Goal: Task Accomplishment & Management: Use online tool/utility

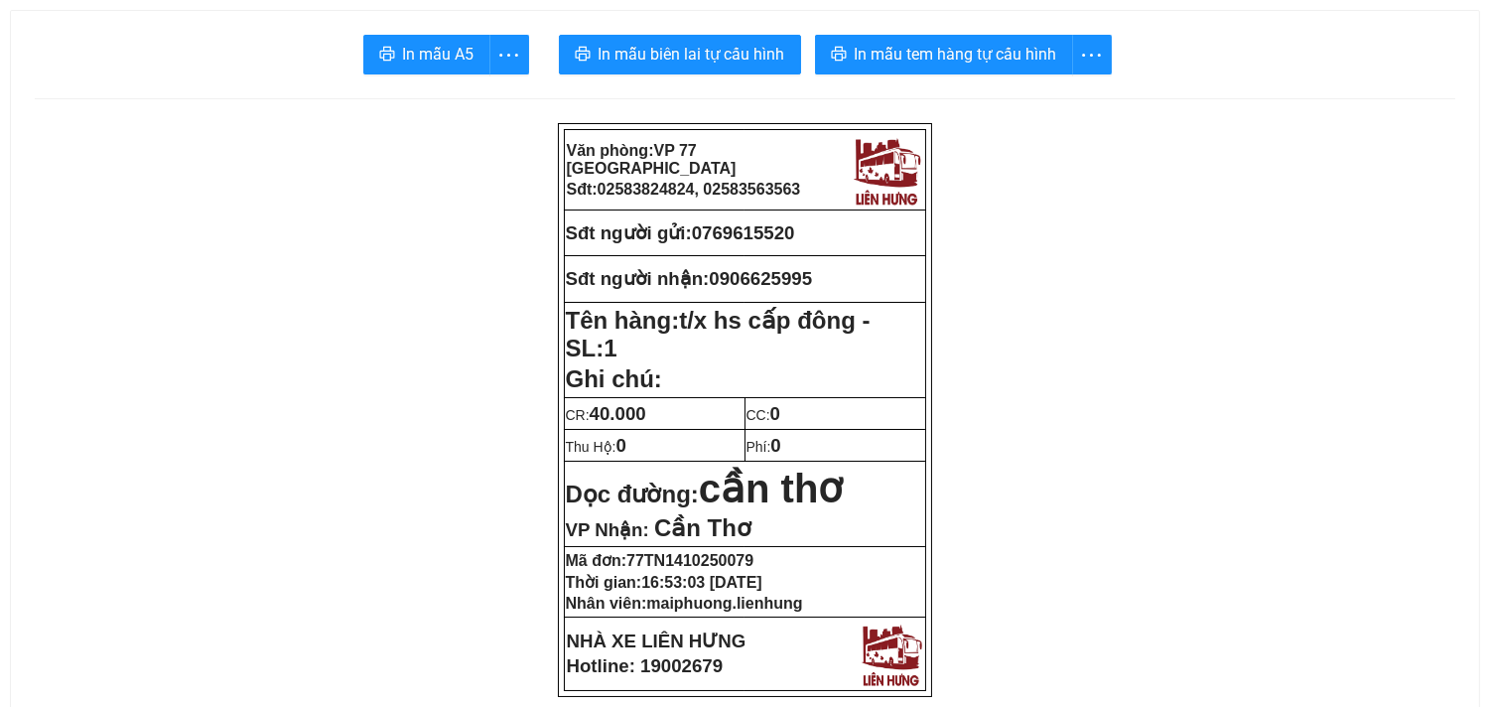
click at [626, 36] on button "In mẫu biên lai tự cấu hình" at bounding box center [680, 55] width 242 height 40
click at [914, 50] on span "In mẫu tem hàng tự cấu hình" at bounding box center [956, 54] width 203 height 25
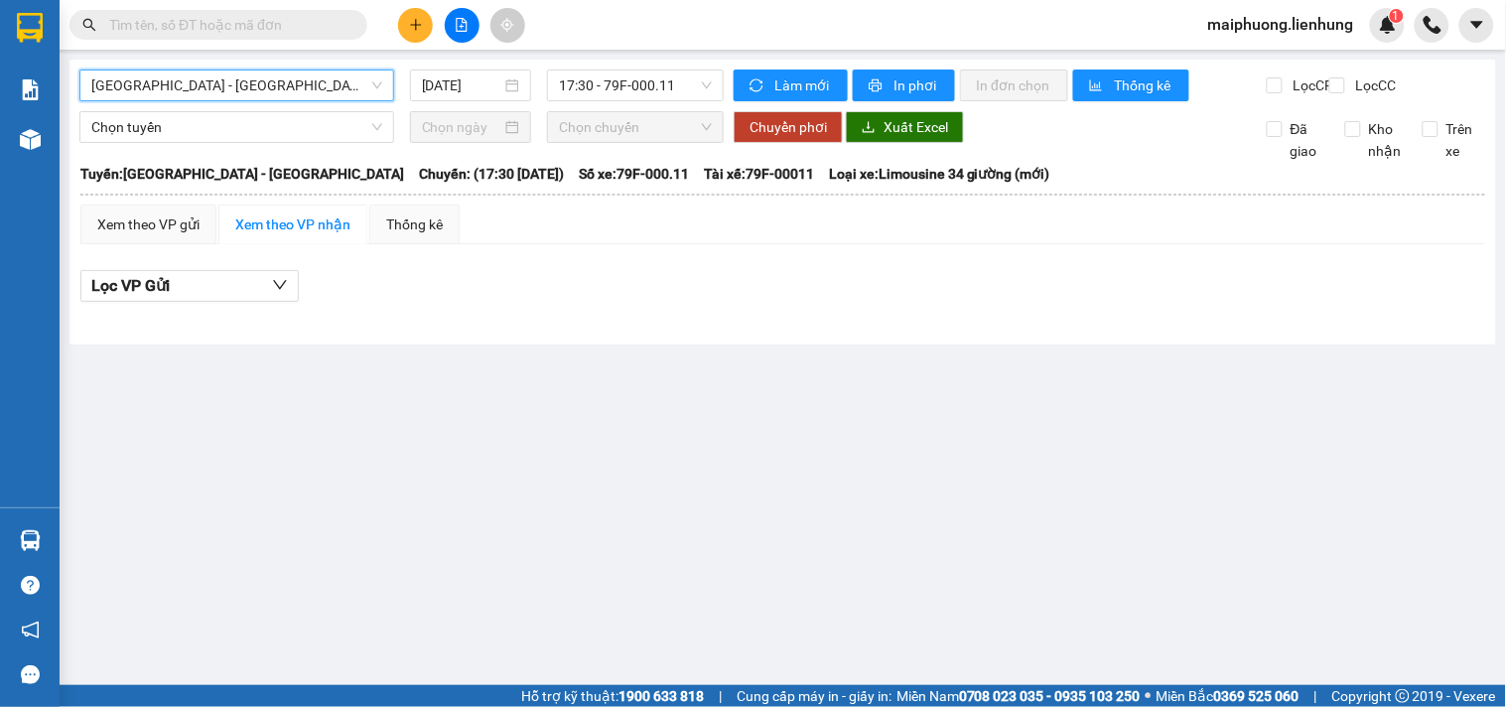
click at [268, 86] on span "Nha Trang - Kiên Giang" at bounding box center [236, 85] width 291 height 30
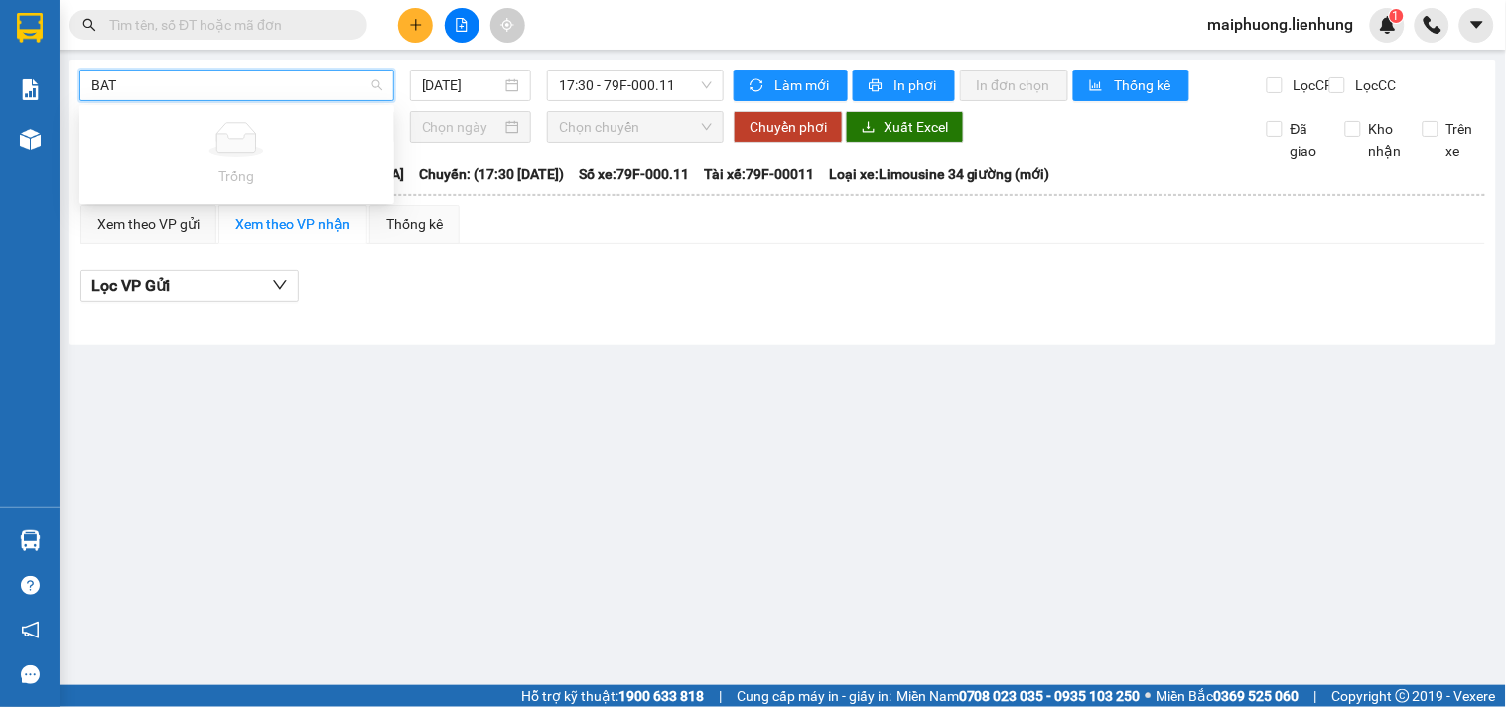
type input "BA"
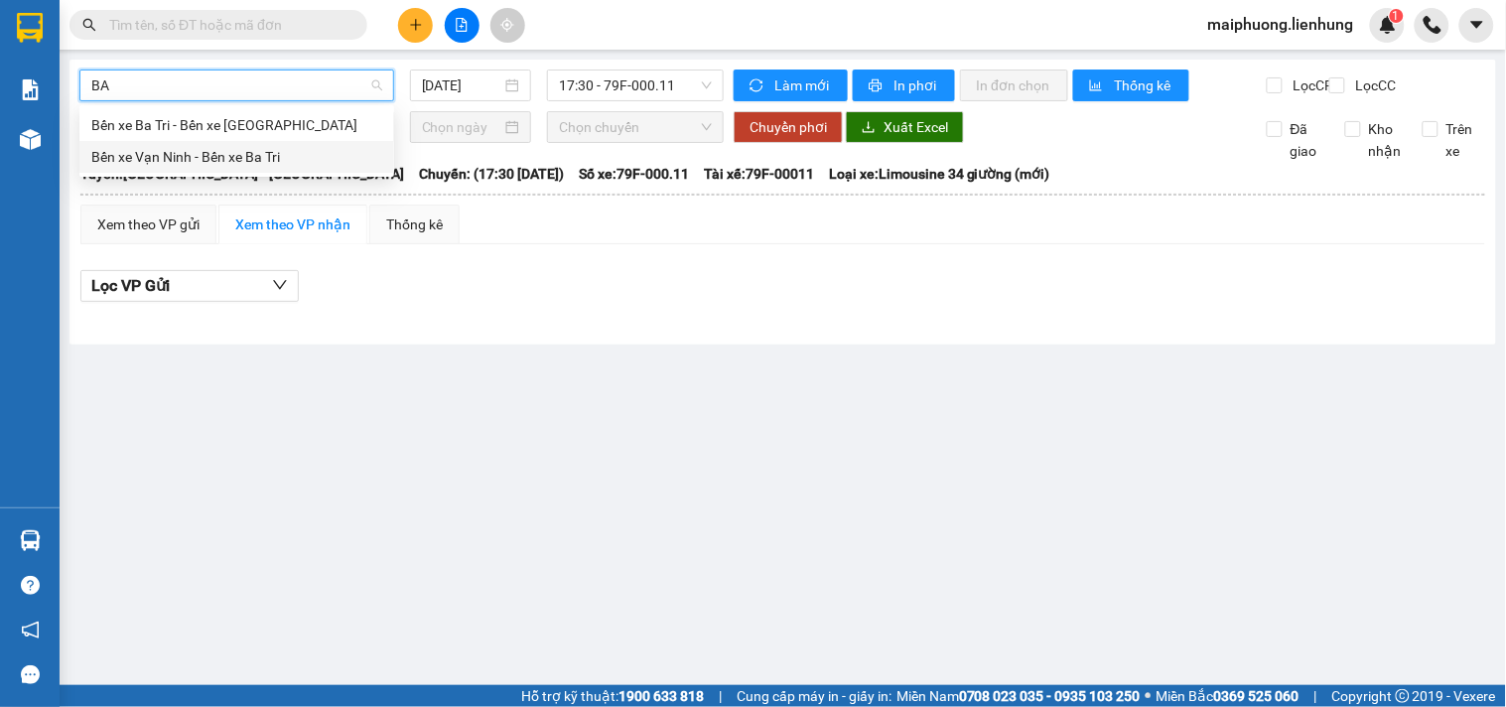
click at [248, 153] on div "Bến xe Vạn Ninh - Bến xe Ba Tri" at bounding box center [236, 157] width 291 height 22
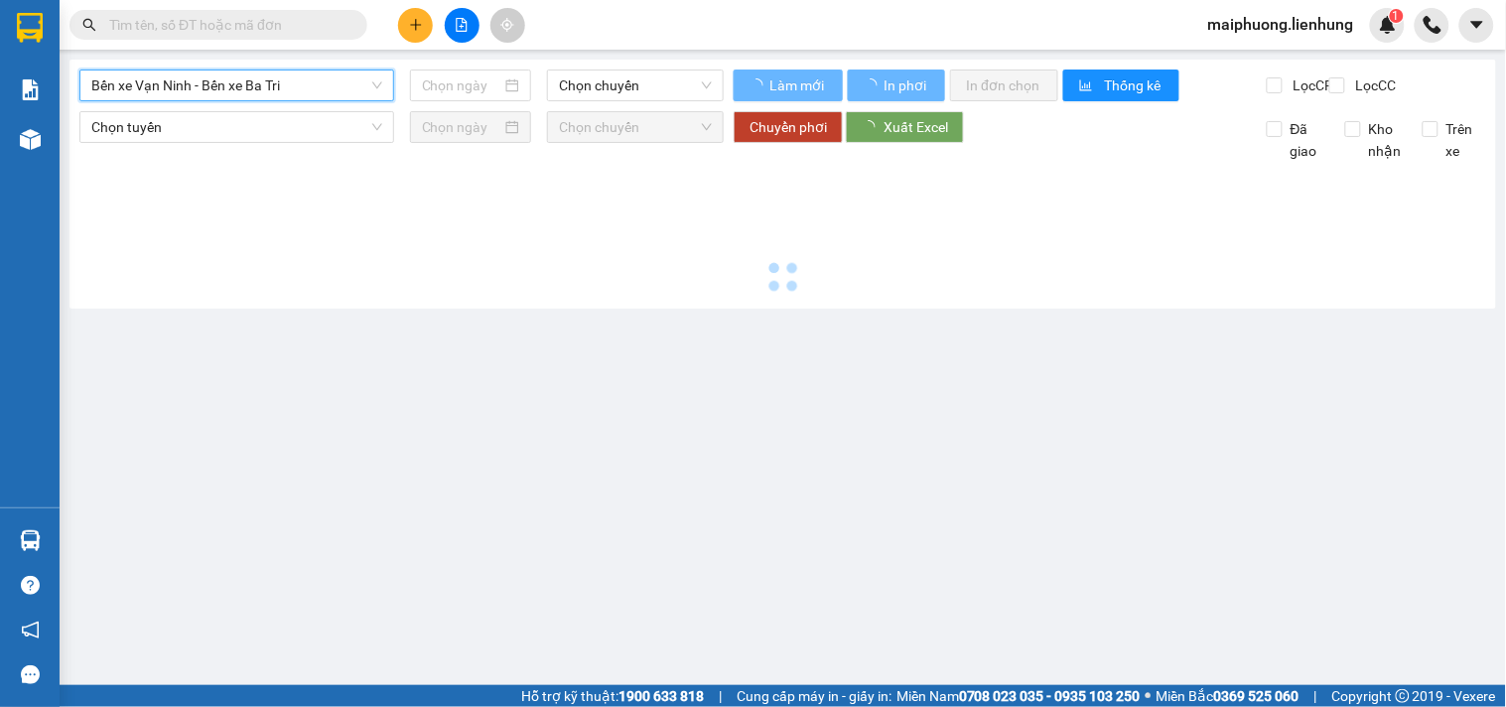
type input "14/10/2025"
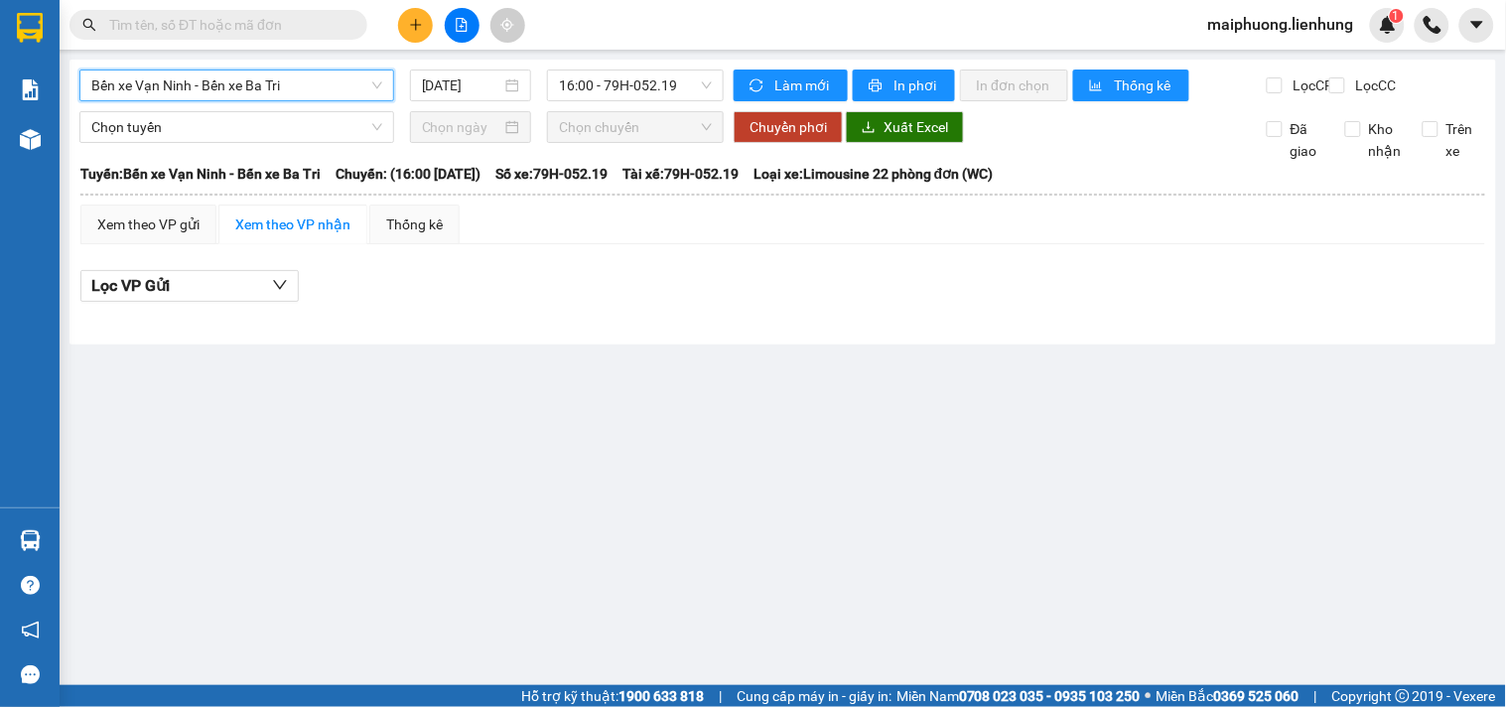
click at [187, 81] on span "Bến xe Vạn Ninh - Bến xe Ba Tri" at bounding box center [236, 85] width 291 height 30
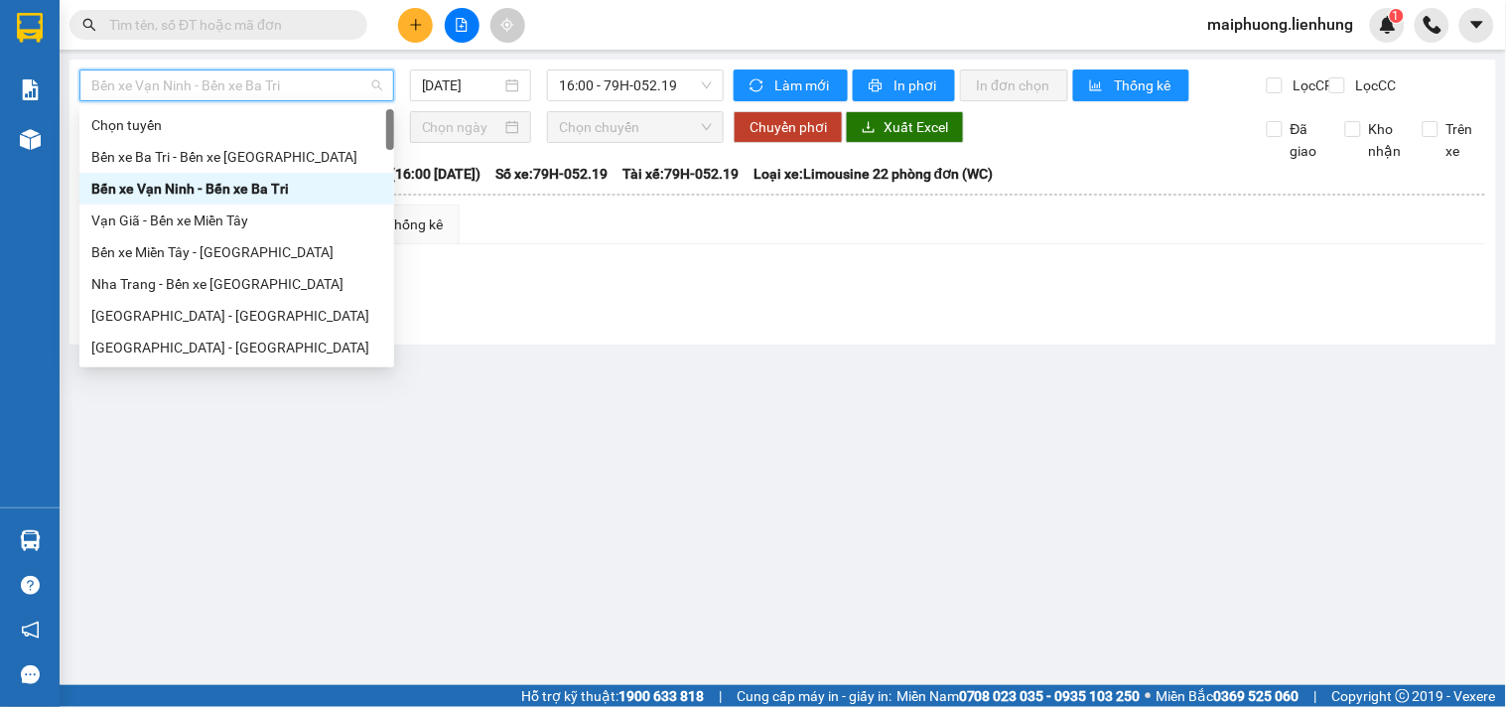
type input "T"
type input "I"
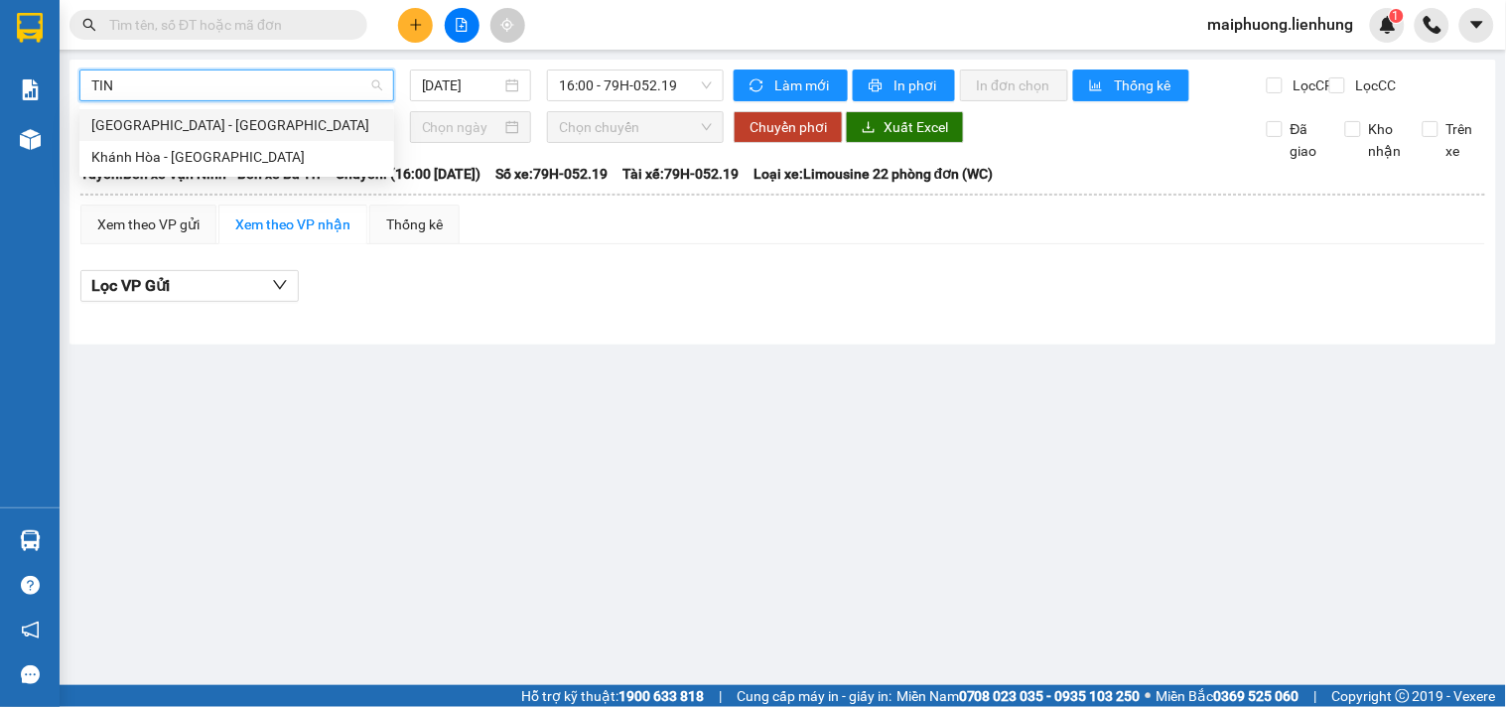
type input "TINH"
click at [193, 127] on div "Tịnh Biên - Khánh Hòa" at bounding box center [236, 125] width 291 height 22
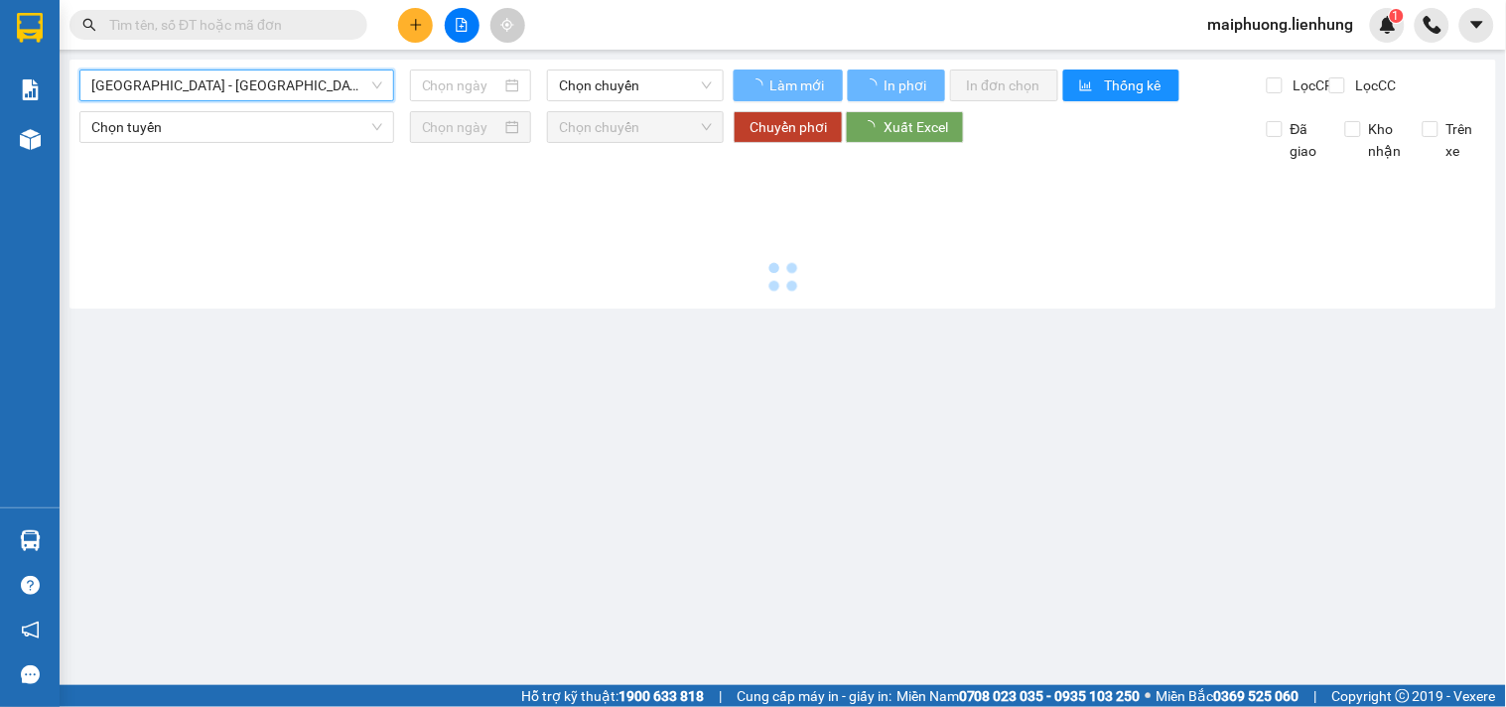
type input "14/10/2025"
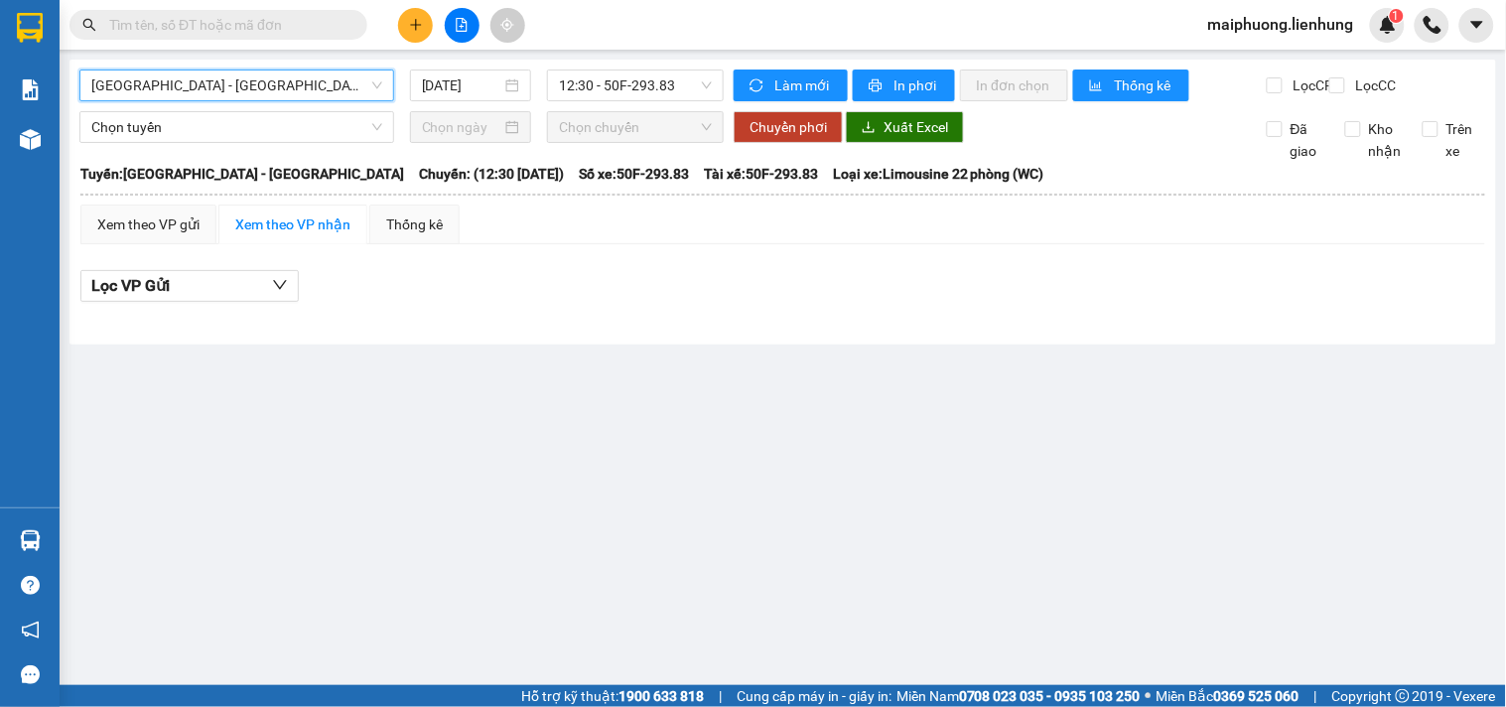
click at [151, 72] on span "Tịnh Biên - Khánh Hòa" at bounding box center [236, 85] width 291 height 30
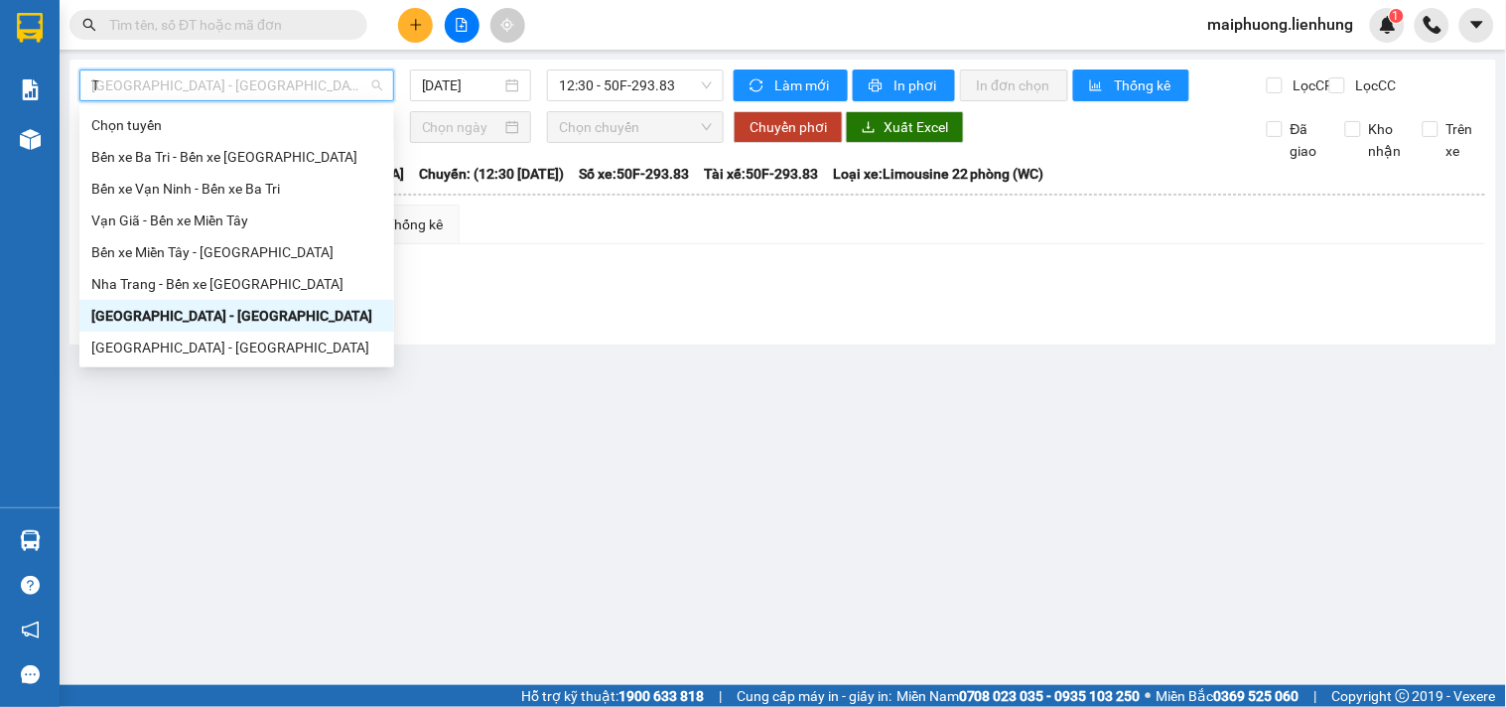
type input "TI"
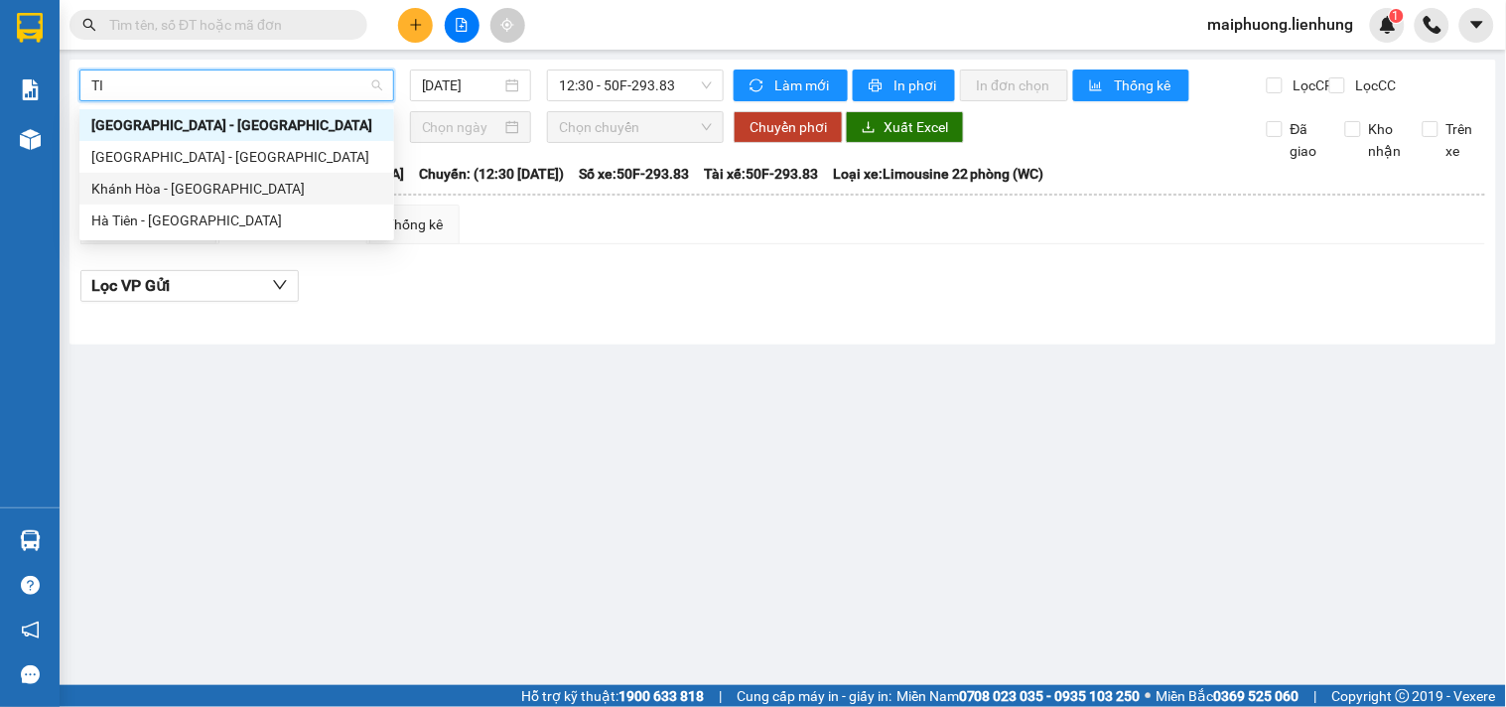
click at [183, 194] on div "Khánh Hòa - Tịnh Biên" at bounding box center [236, 189] width 291 height 22
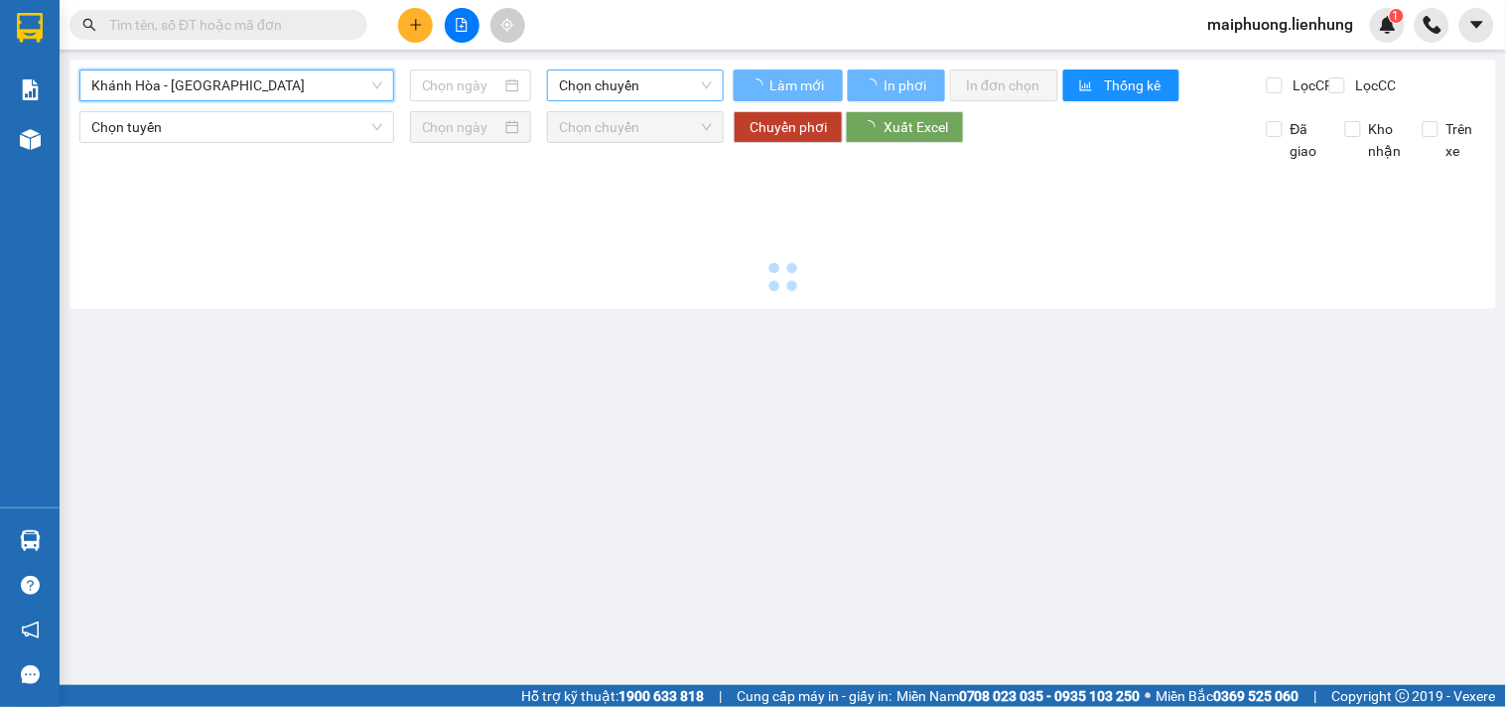
type input "14/10/2025"
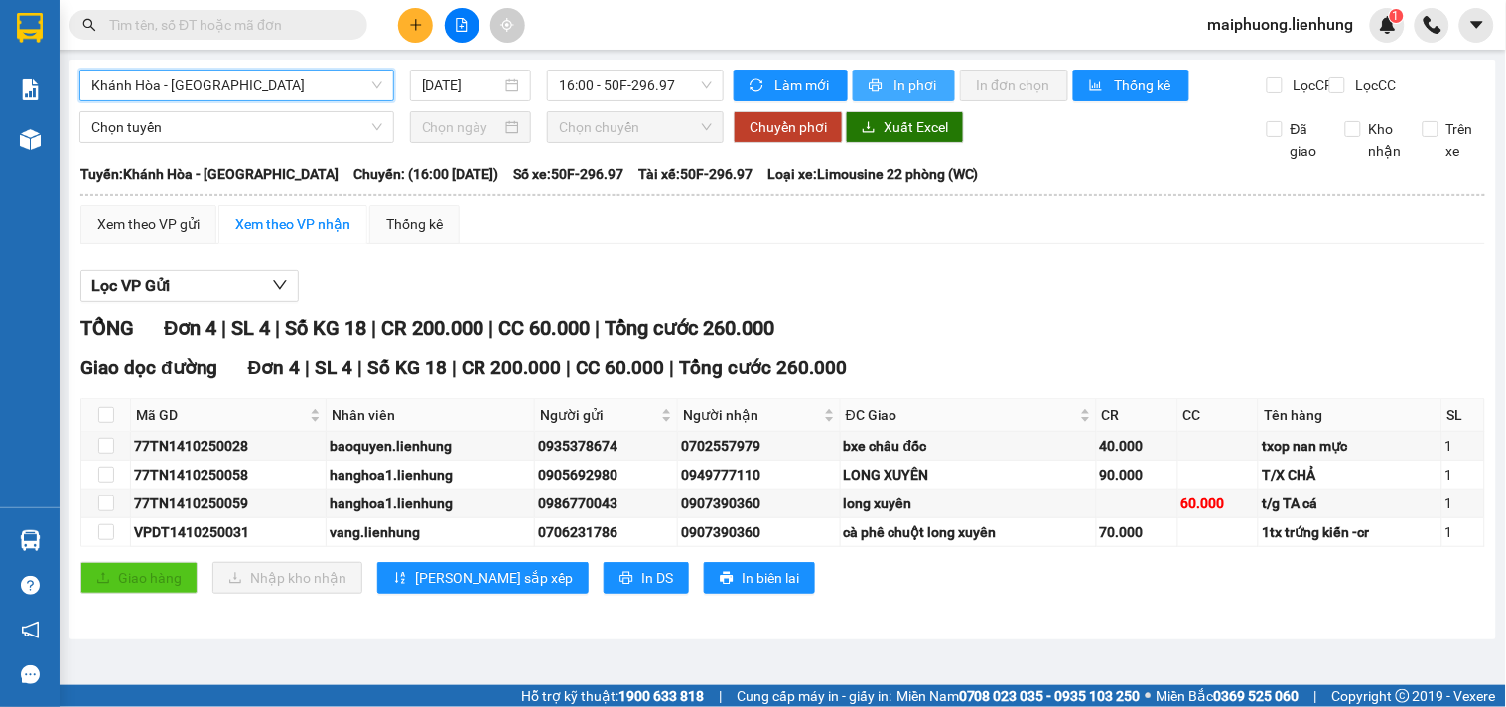
drag, startPoint x: 900, startPoint y: 82, endPoint x: 860, endPoint y: 205, distance: 129.7
click at [899, 84] on span "In phơi" at bounding box center [916, 85] width 46 height 22
click at [226, 93] on span "Khánh Hòa - Tịnh Biên" at bounding box center [236, 85] width 291 height 30
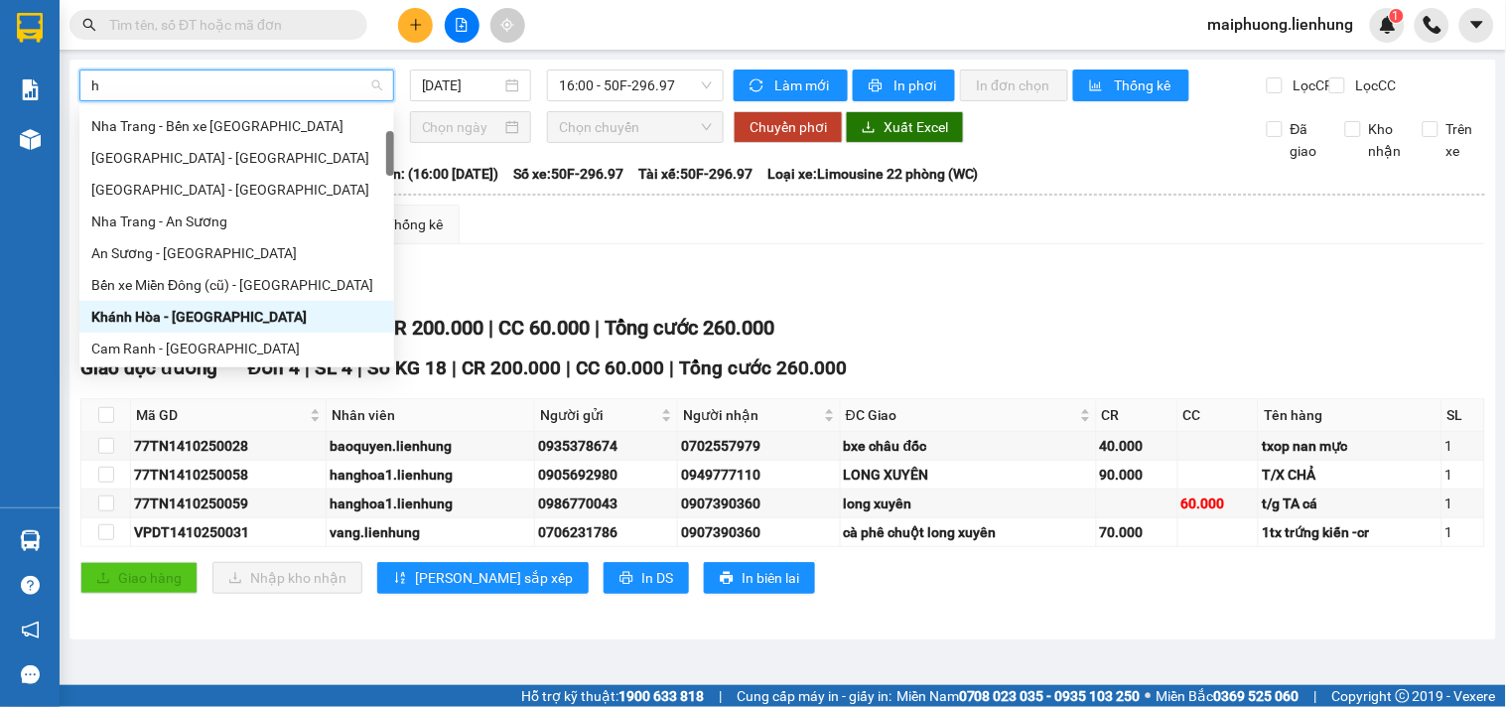
type input "hu"
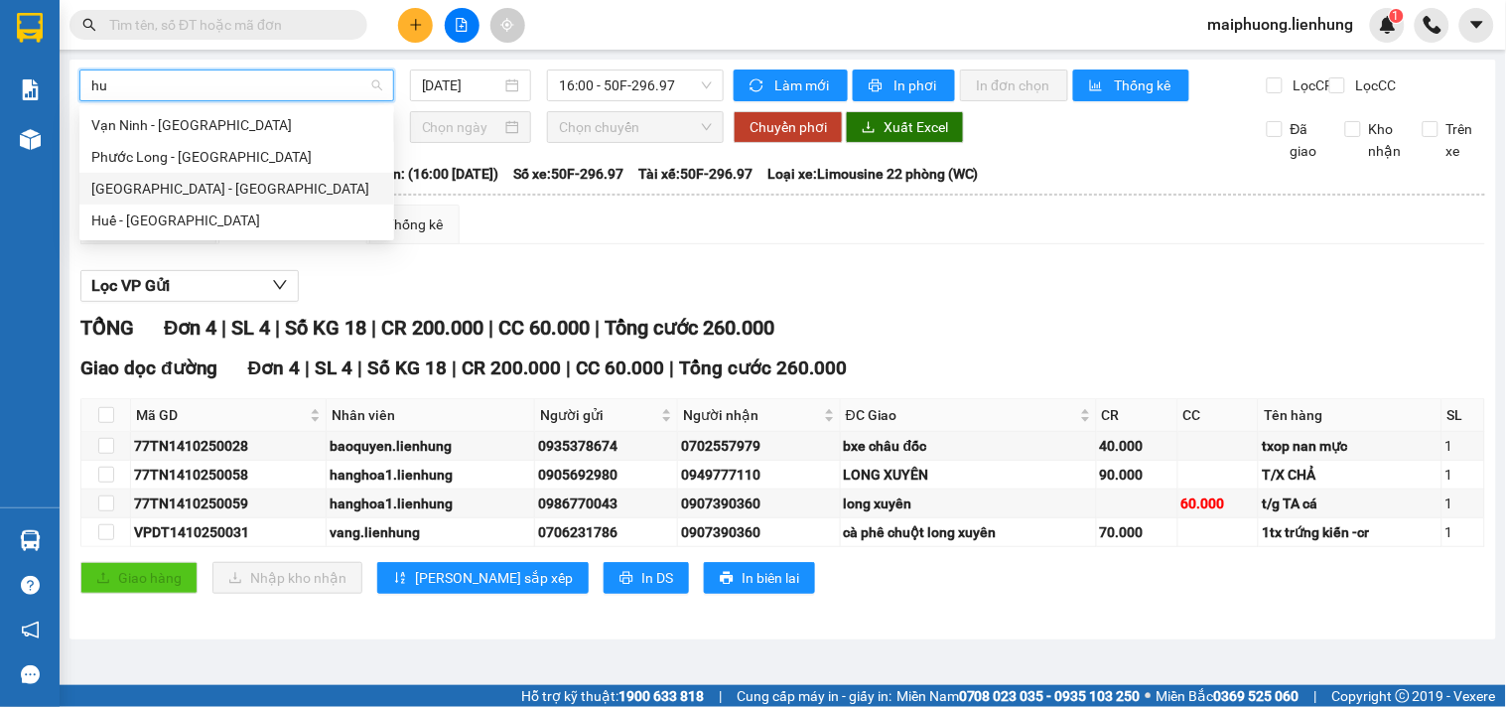
drag, startPoint x: 228, startPoint y: 179, endPoint x: 229, endPoint y: 189, distance: 10.0
click at [229, 189] on div "Nha Trang - Huế" at bounding box center [236, 189] width 315 height 32
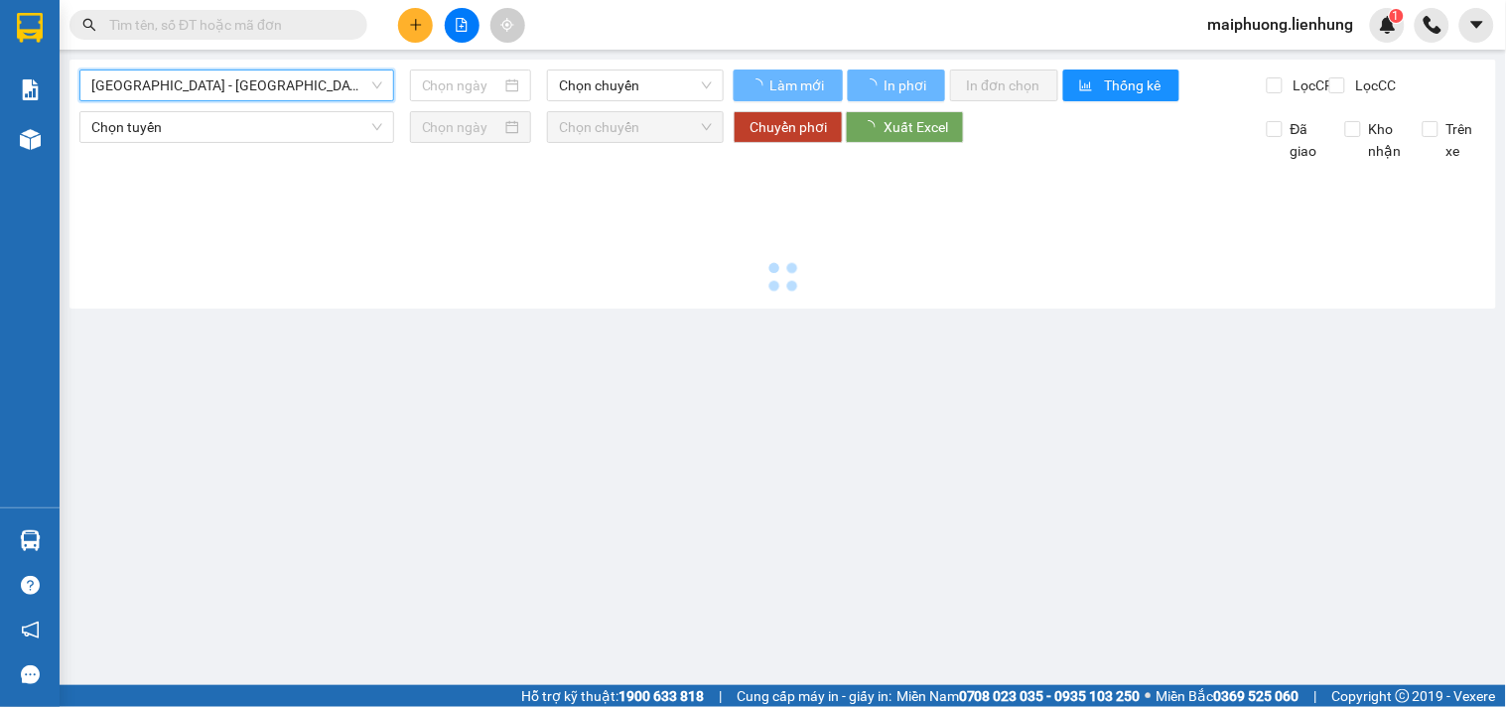
type input "[DATE]"
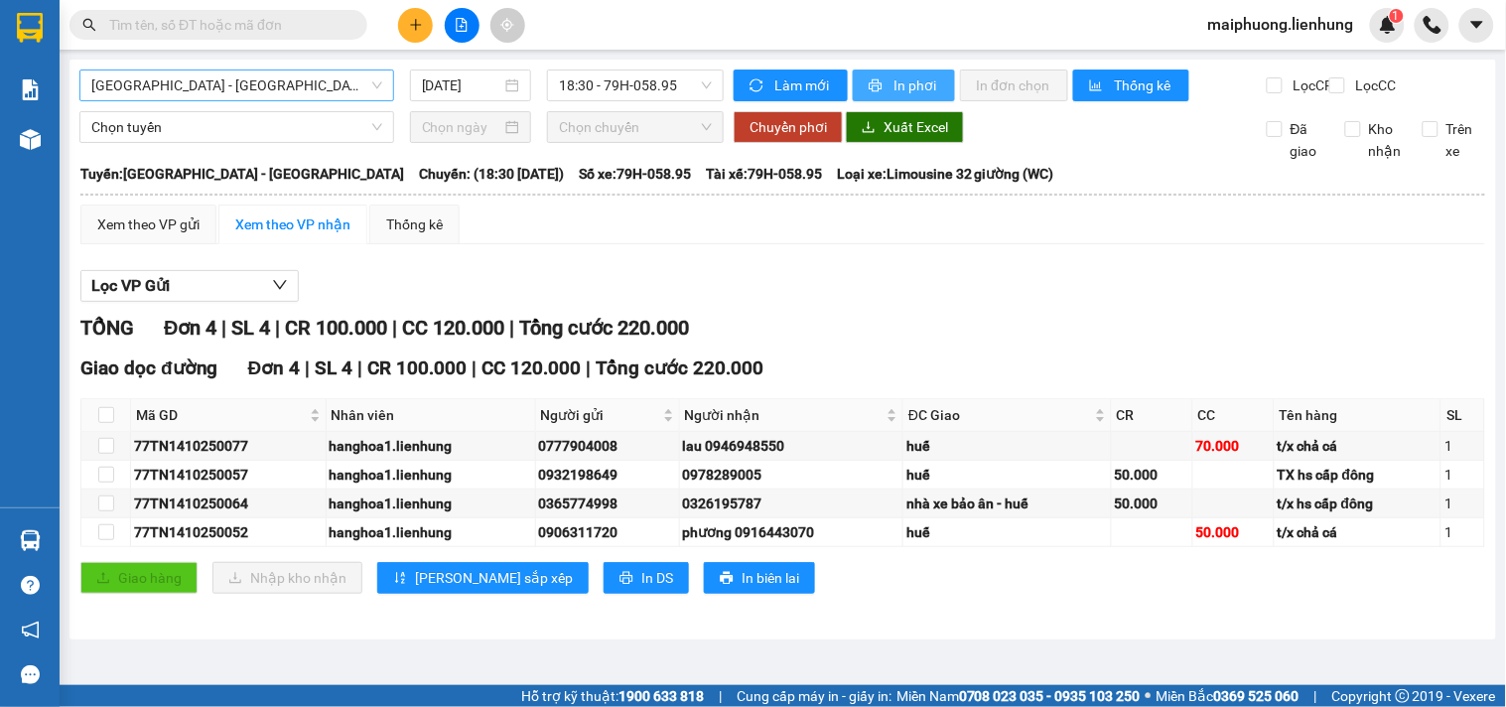
click at [906, 82] on span "In phơi" at bounding box center [916, 85] width 46 height 22
click at [140, 74] on span "Nha Trang - Huế" at bounding box center [236, 85] width 291 height 30
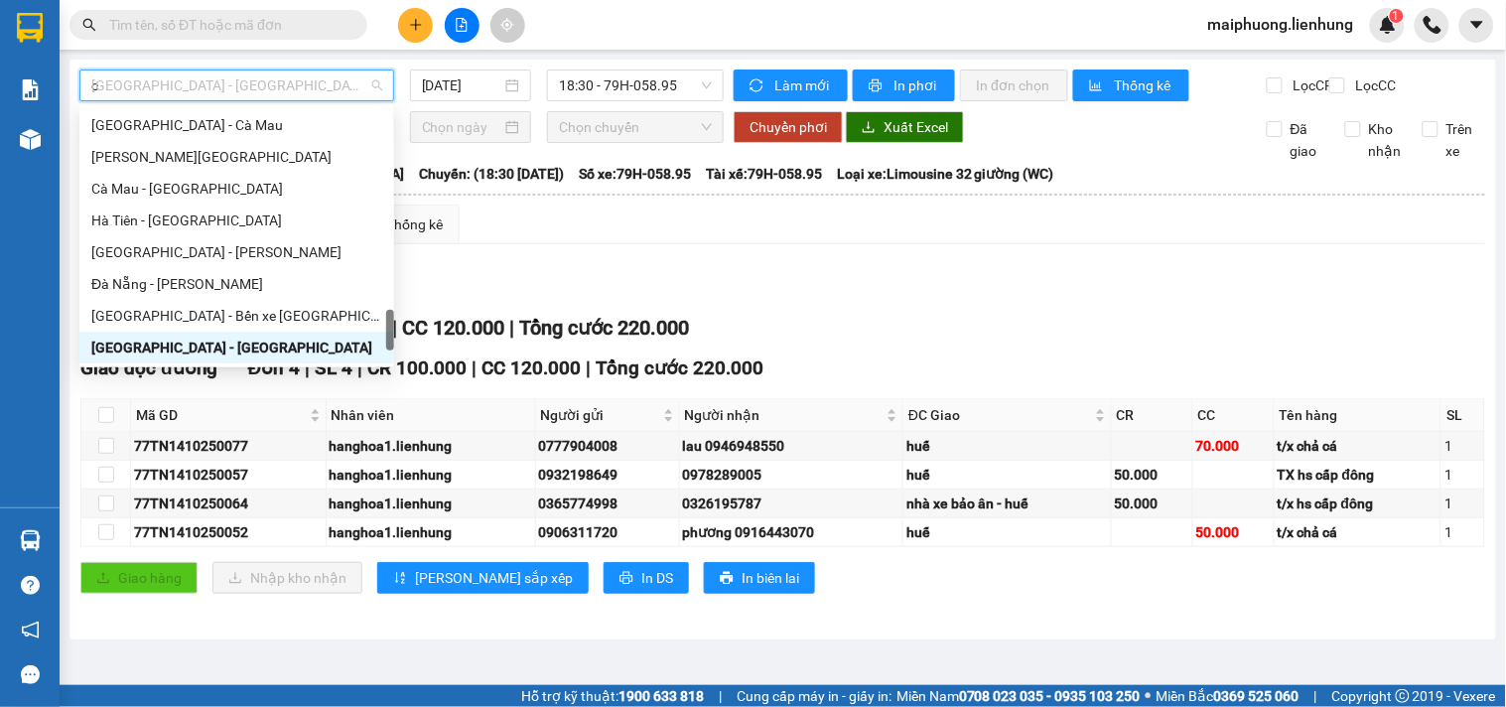
scroll to position [278, 0]
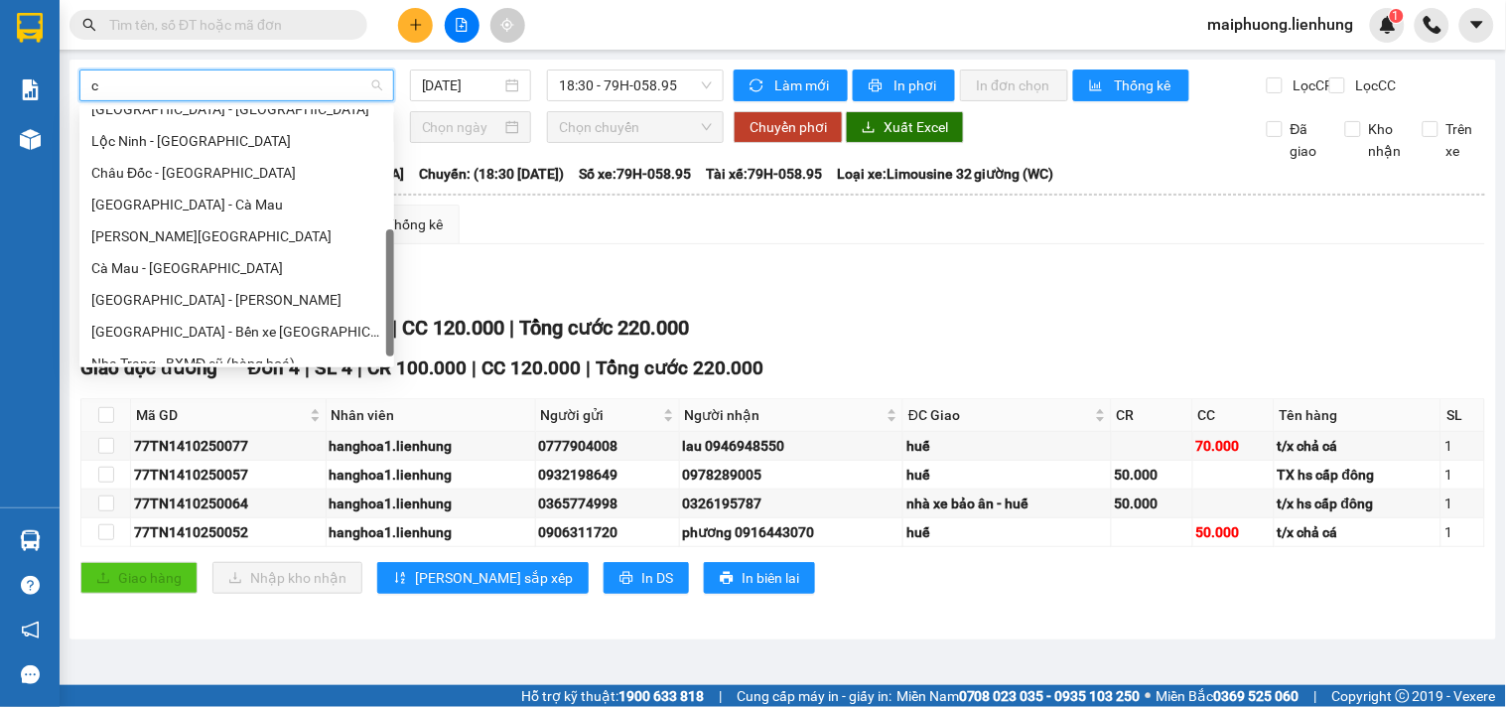
type input "ca"
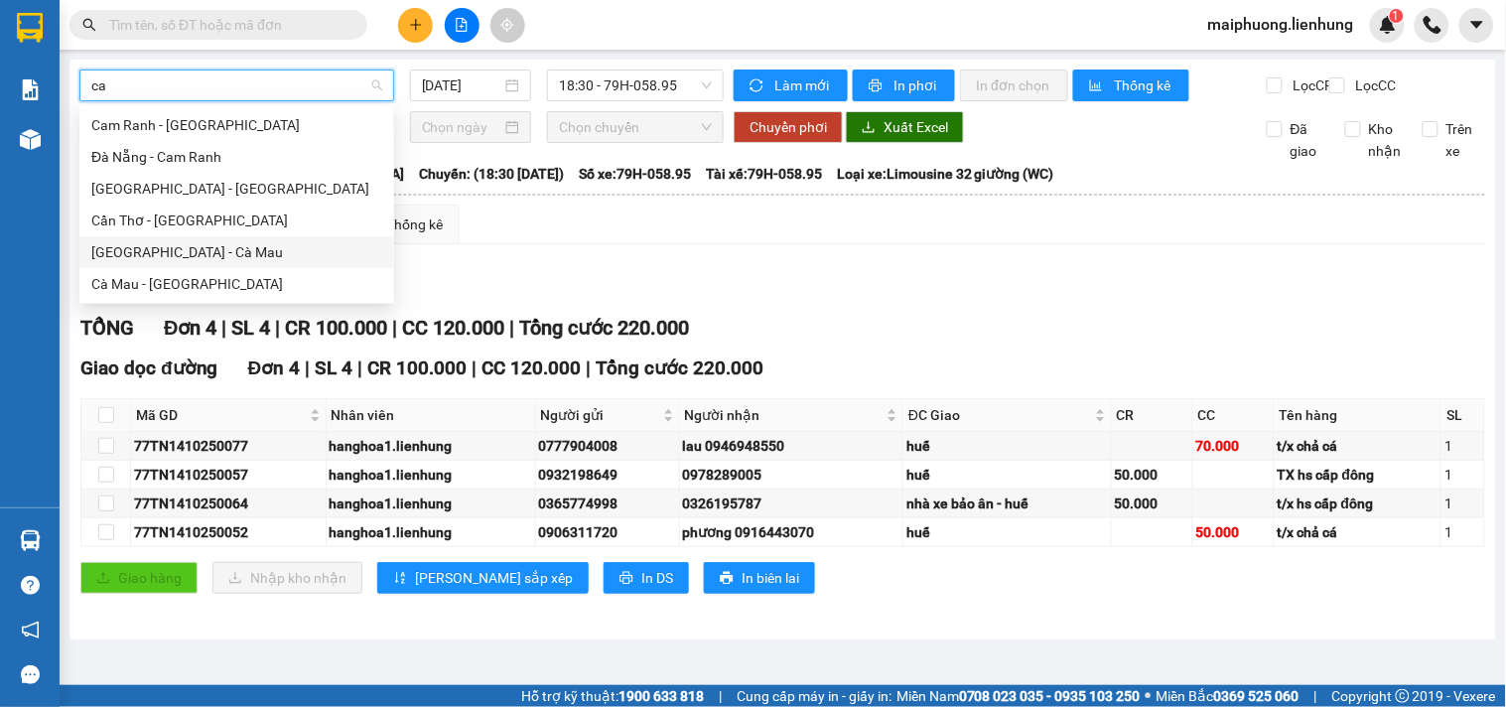
click at [249, 248] on div "[GEOGRAPHIC_DATA] - Cà Mau" at bounding box center [236, 252] width 291 height 22
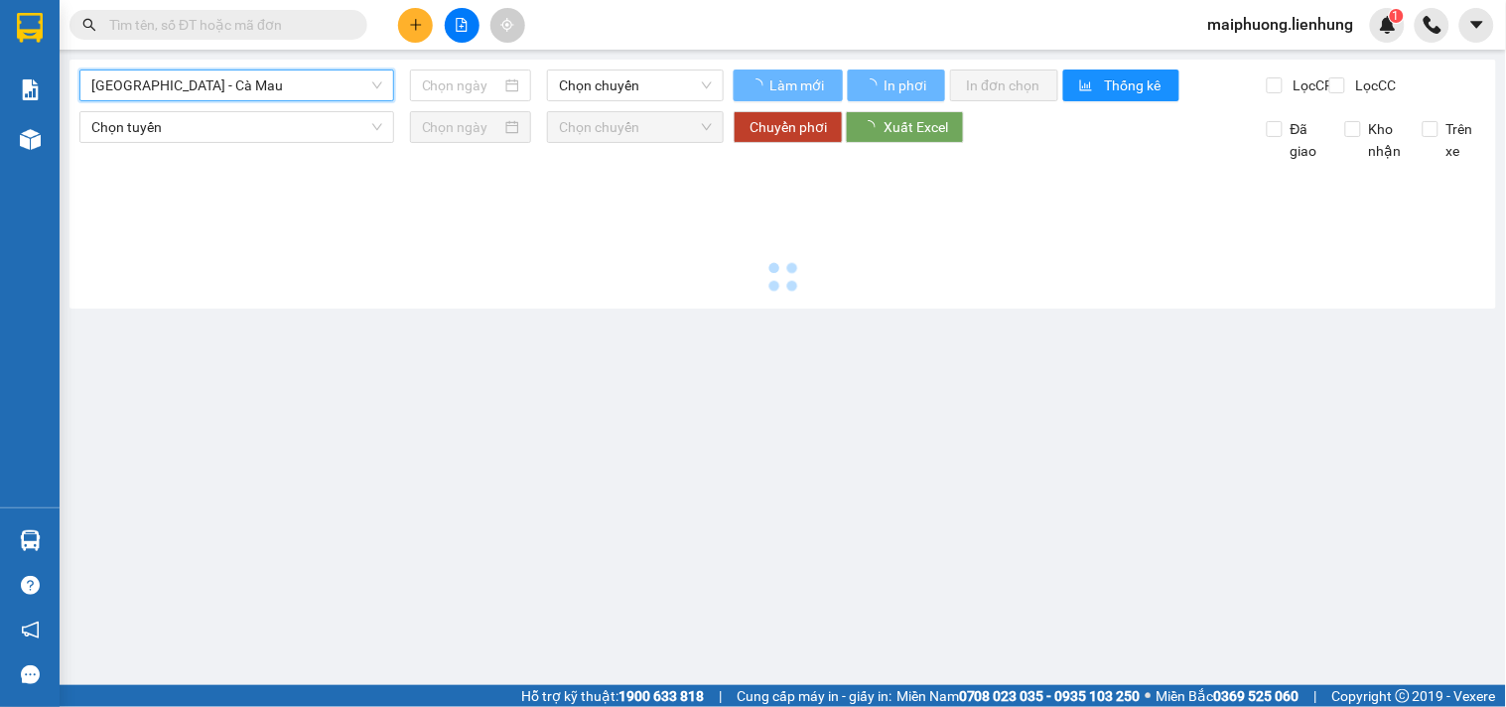
type input "[DATE]"
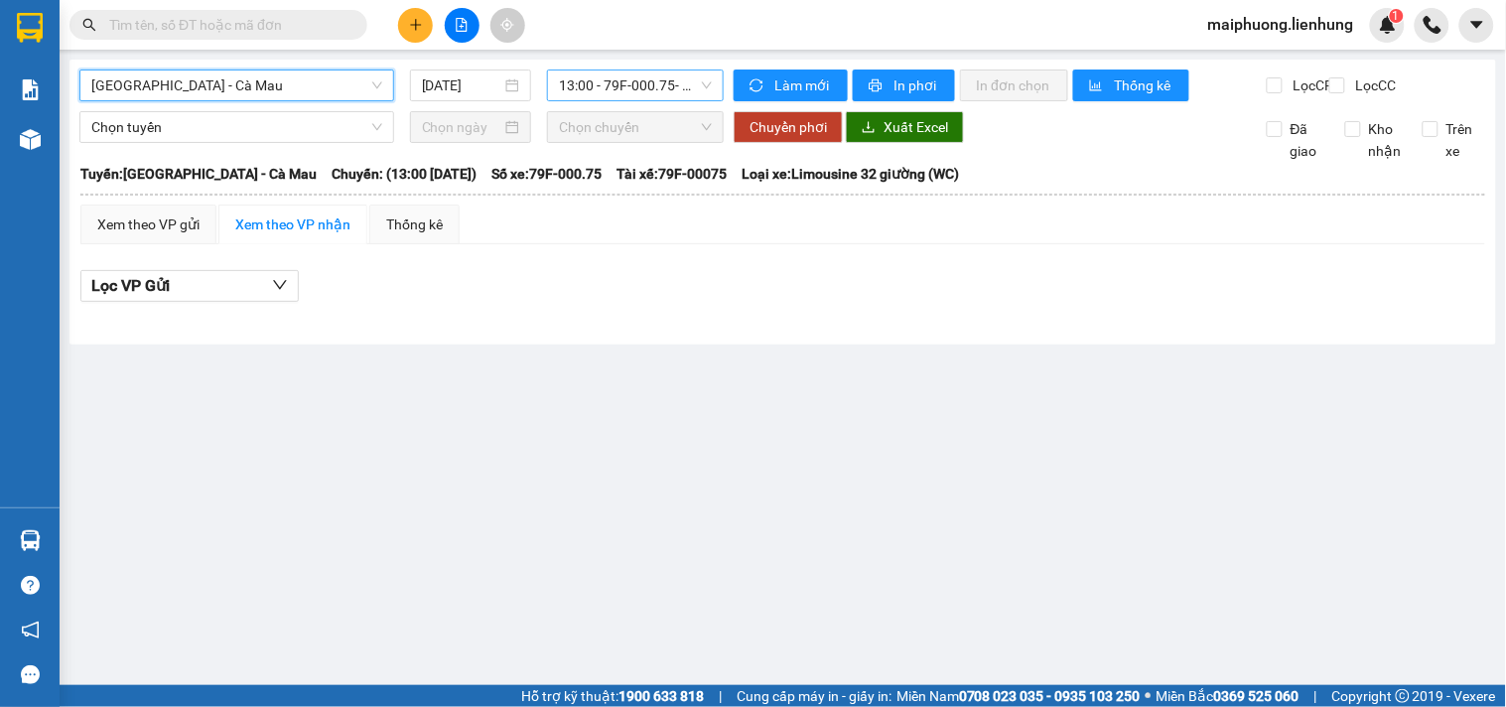
click at [576, 87] on span "13:00 - 79F-000.75 - (Đã hủy)" at bounding box center [635, 85] width 153 height 30
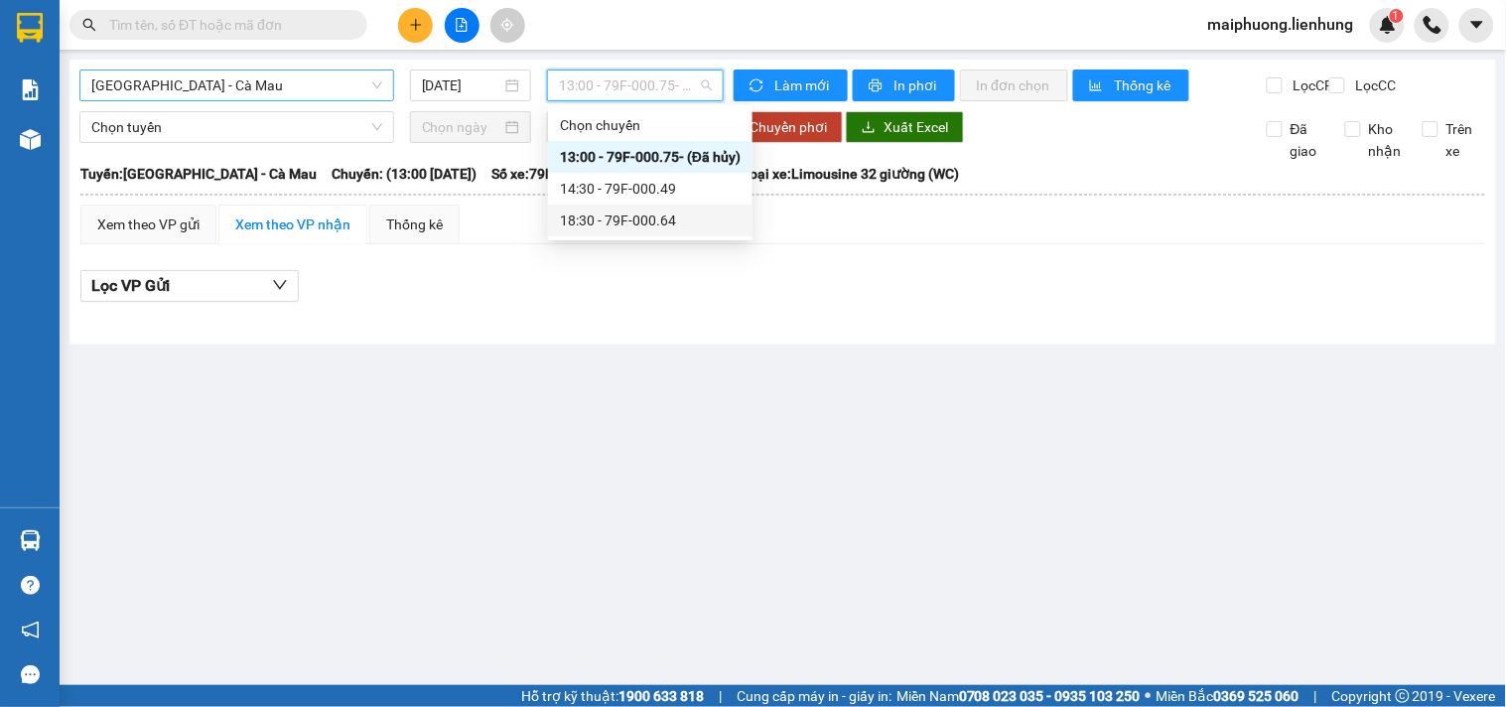
click at [620, 211] on div "18:30 - 79F-000.64" at bounding box center [650, 220] width 181 height 22
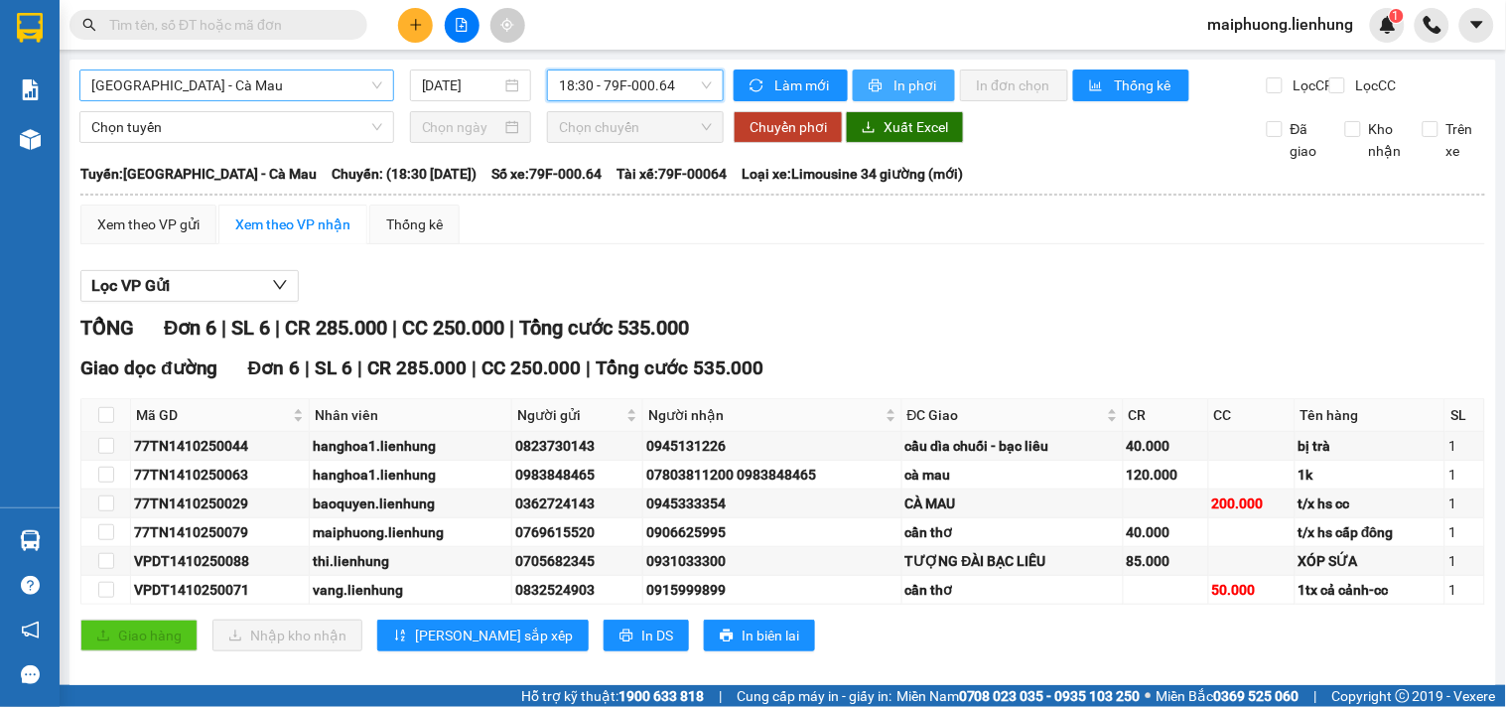
click at [919, 83] on span "In phơi" at bounding box center [916, 85] width 46 height 22
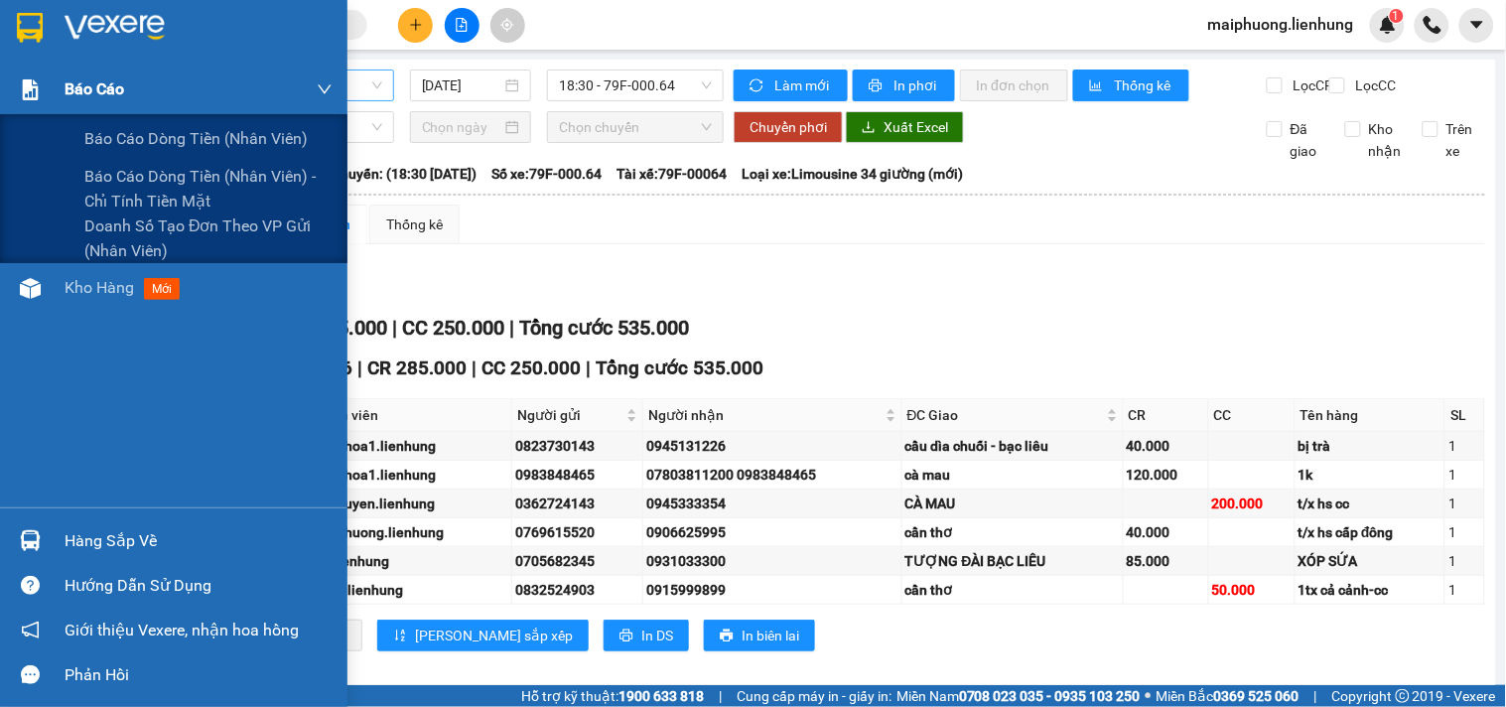
click at [93, 100] on span "Báo cáo" at bounding box center [95, 88] width 60 height 25
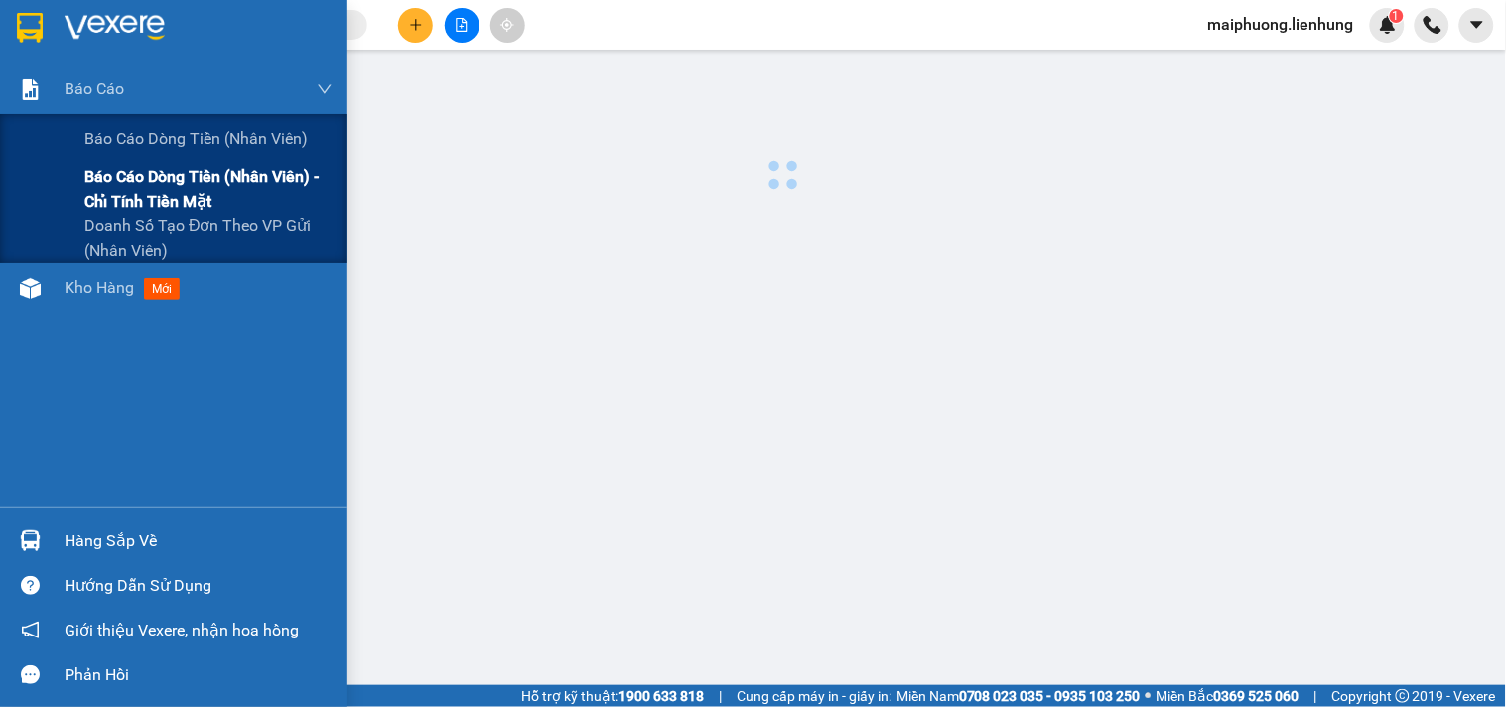
click at [142, 181] on span "Báo cáo dòng tiền (nhân viên) - chỉ tính tiền mặt" at bounding box center [208, 189] width 248 height 50
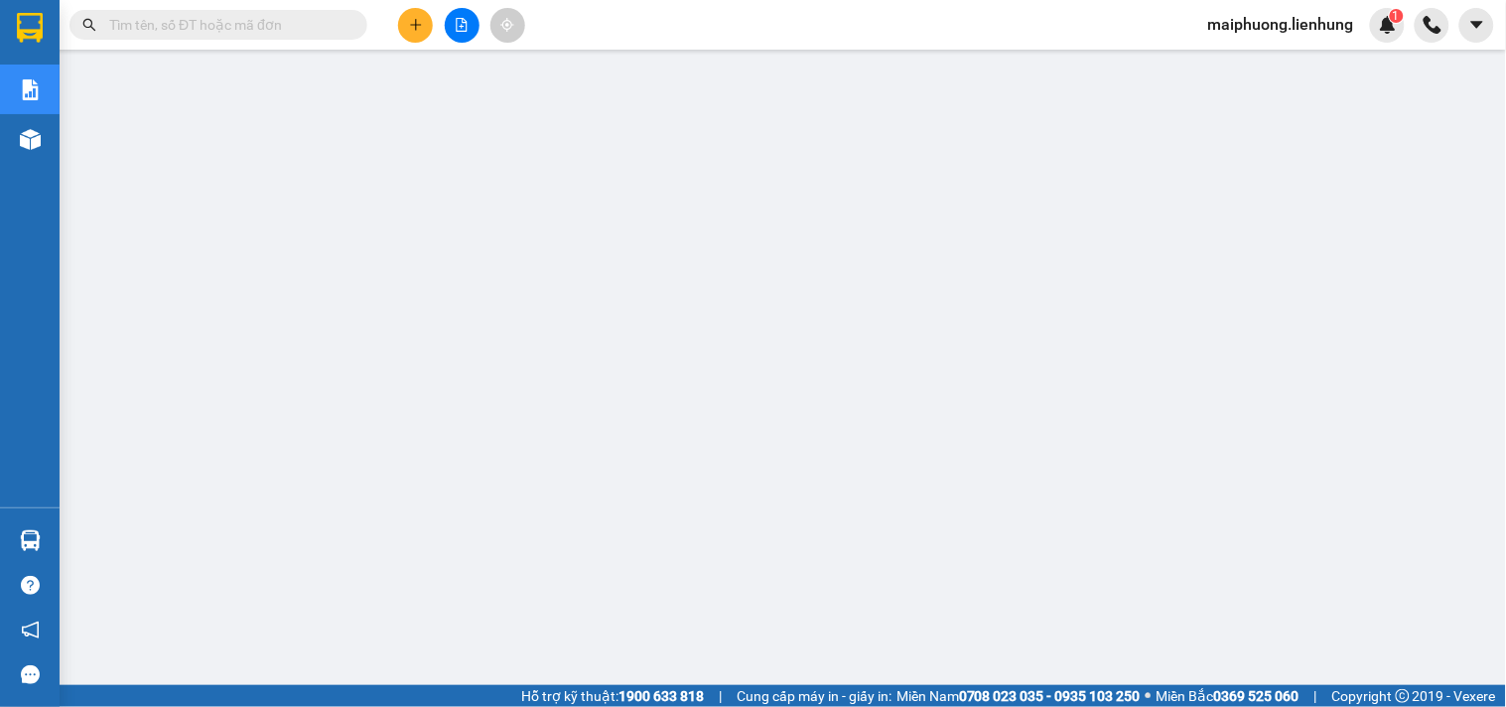
click at [455, 25] on icon "file-add" at bounding box center [462, 25] width 14 height 14
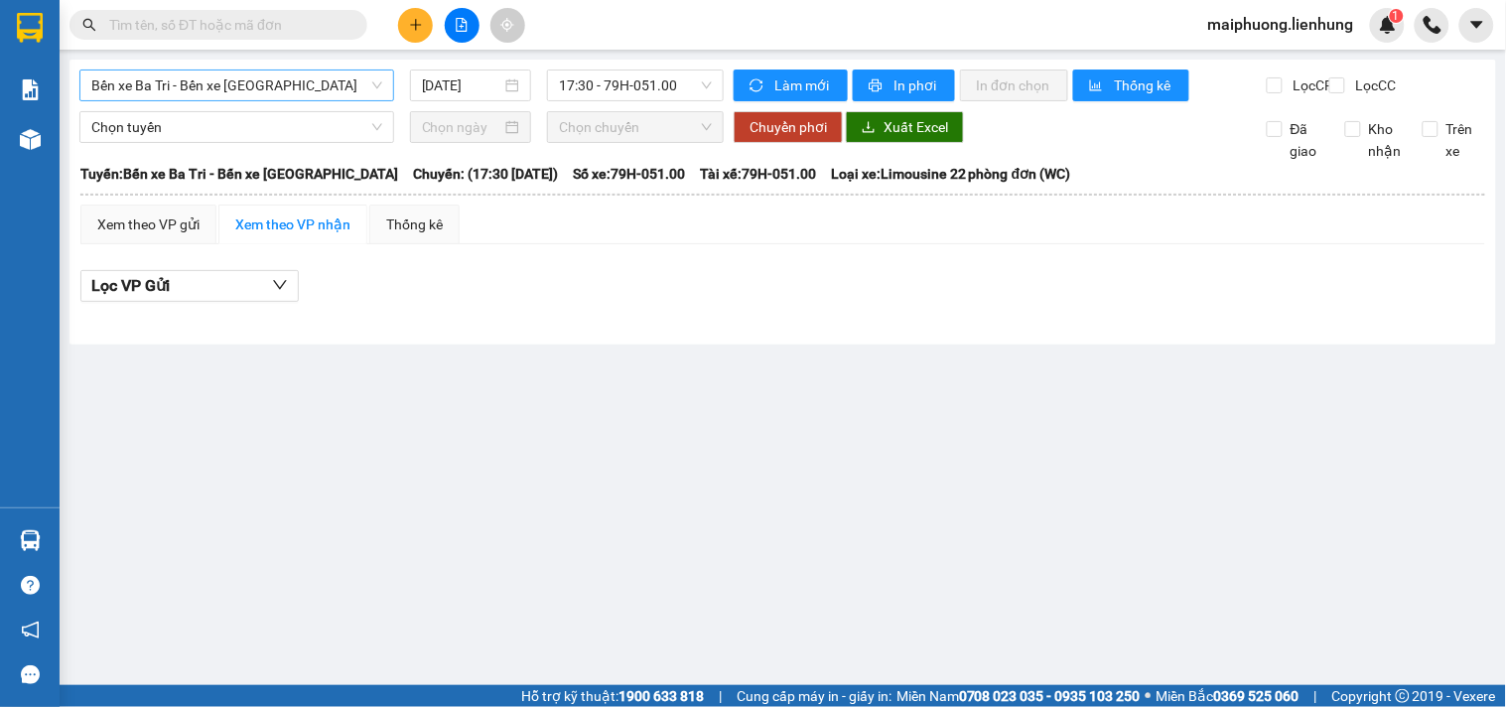
click at [232, 93] on span "Bến xe Ba Tri - Bến xe [GEOGRAPHIC_DATA]" at bounding box center [236, 85] width 291 height 30
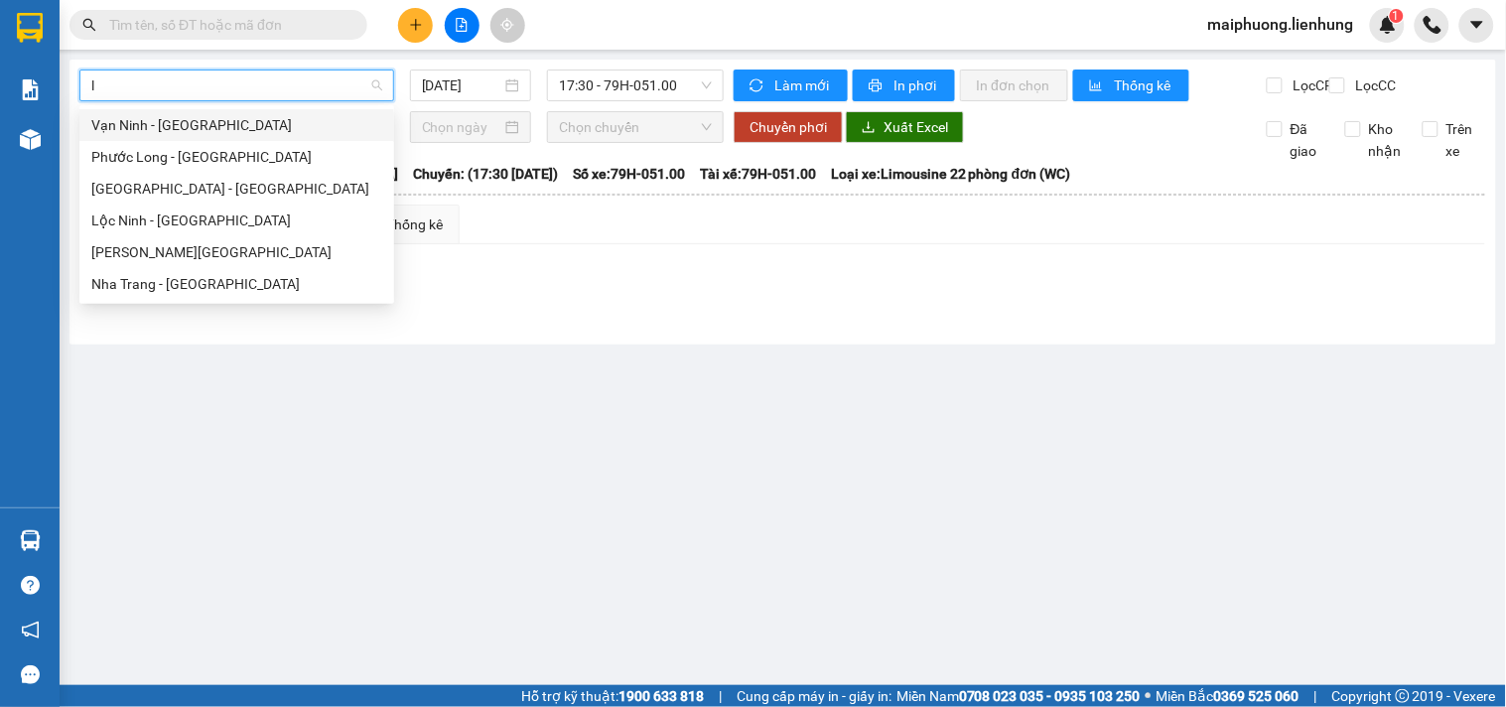
type input "lo"
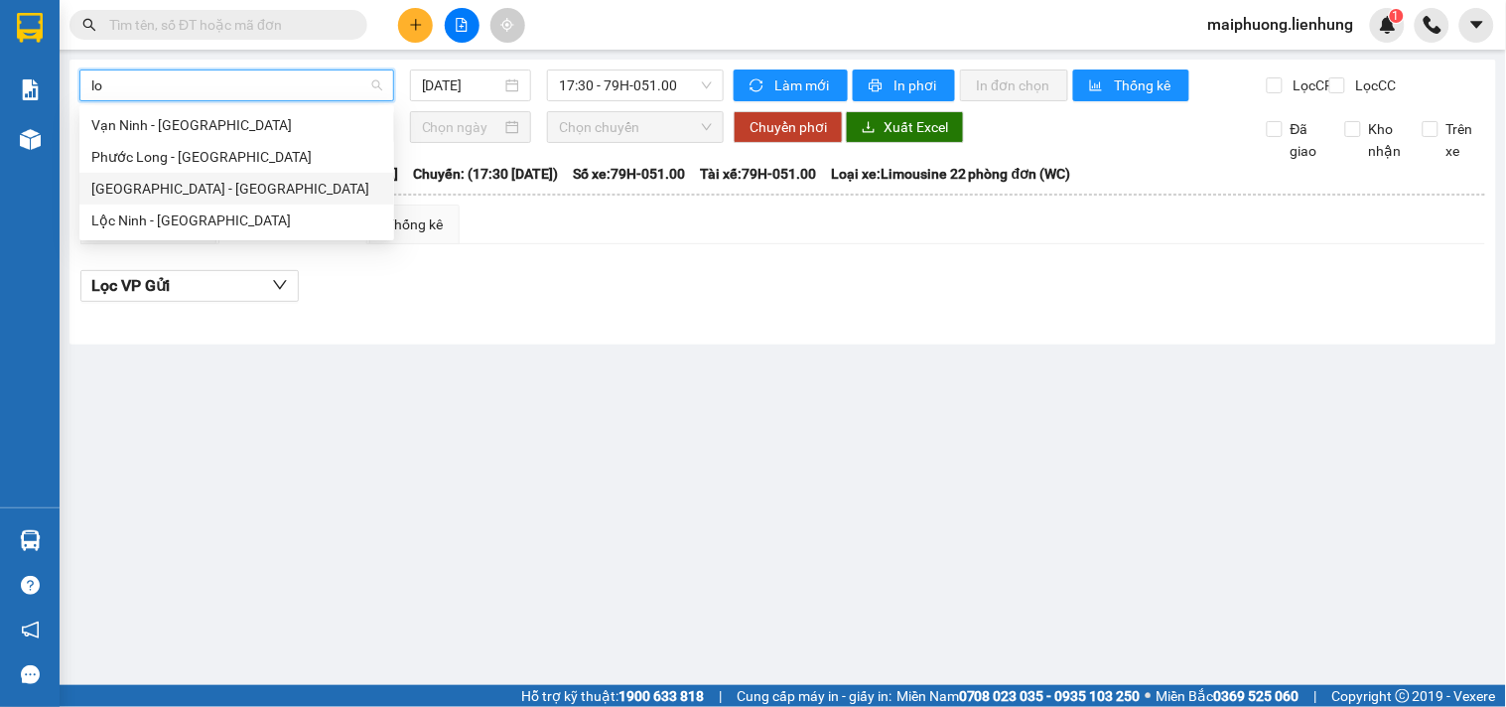
click at [238, 203] on div "[GEOGRAPHIC_DATA] - [GEOGRAPHIC_DATA]" at bounding box center [236, 189] width 315 height 32
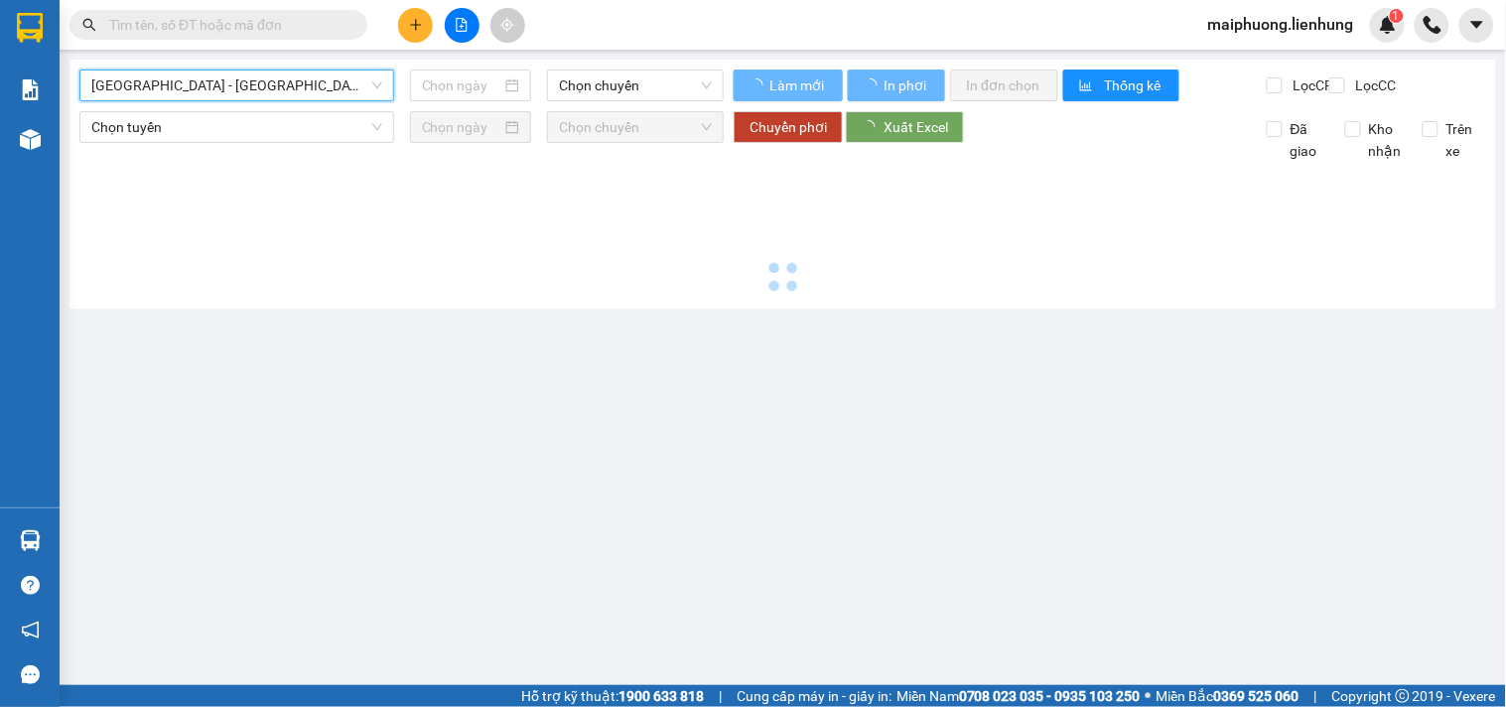
type input "[DATE]"
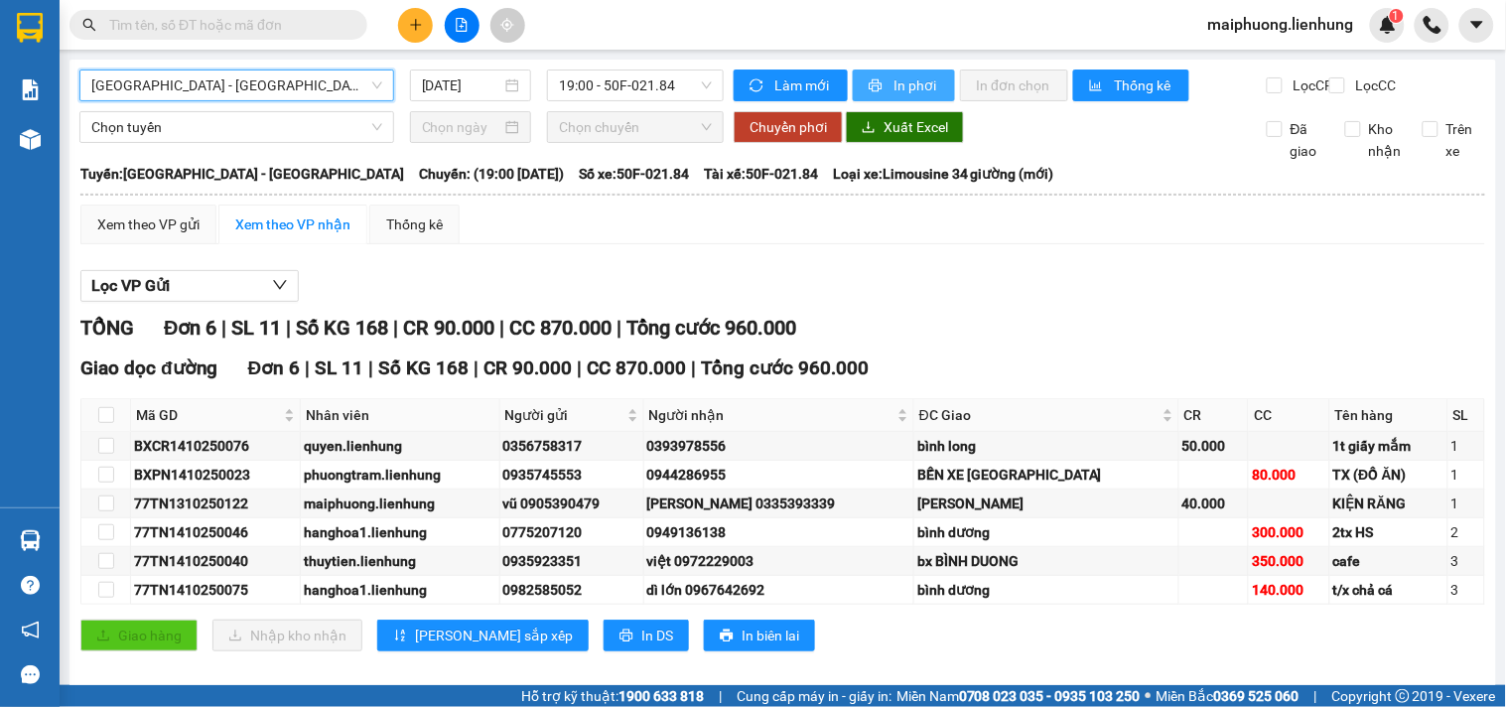
click at [893, 77] on span "In phơi" at bounding box center [916, 85] width 46 height 22
click at [236, 89] on span "[GEOGRAPHIC_DATA] - [GEOGRAPHIC_DATA]" at bounding box center [236, 85] width 291 height 30
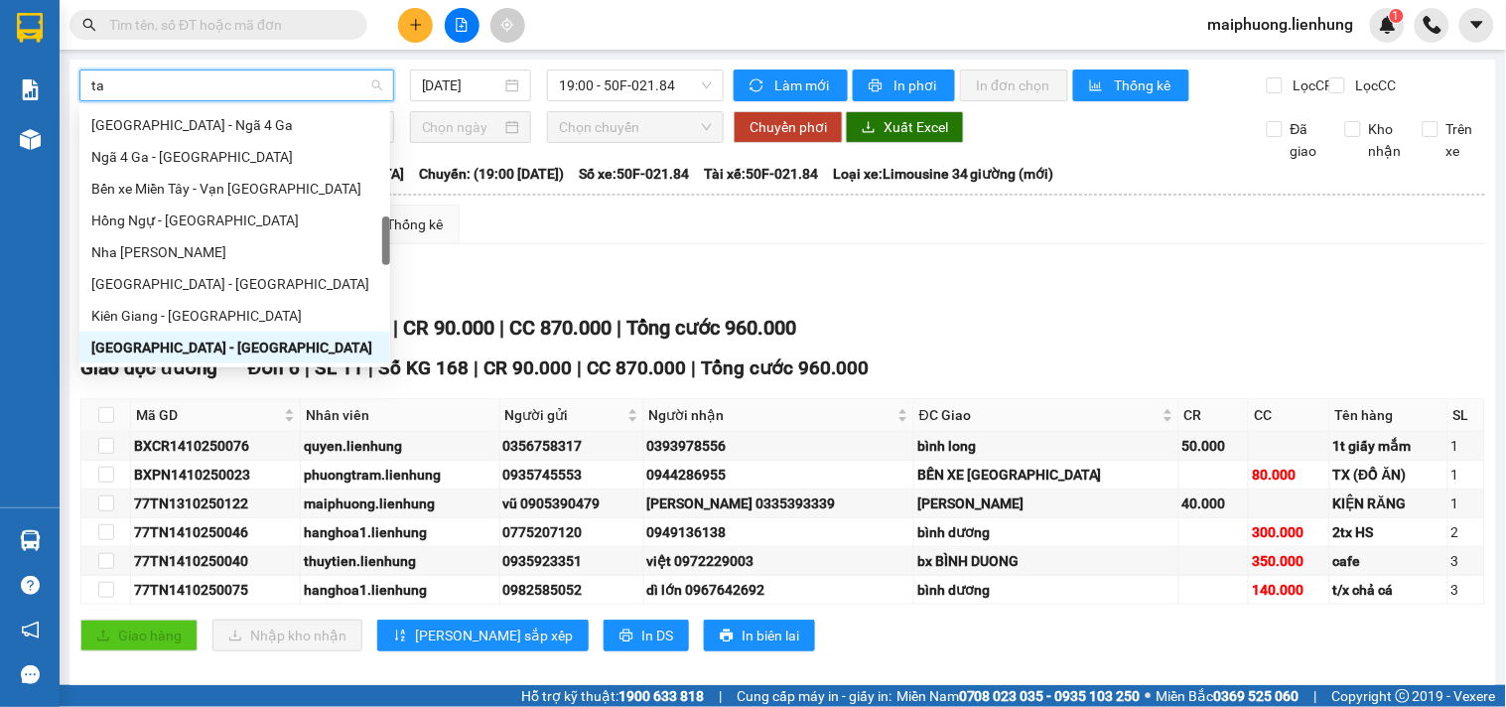
scroll to position [32, 0]
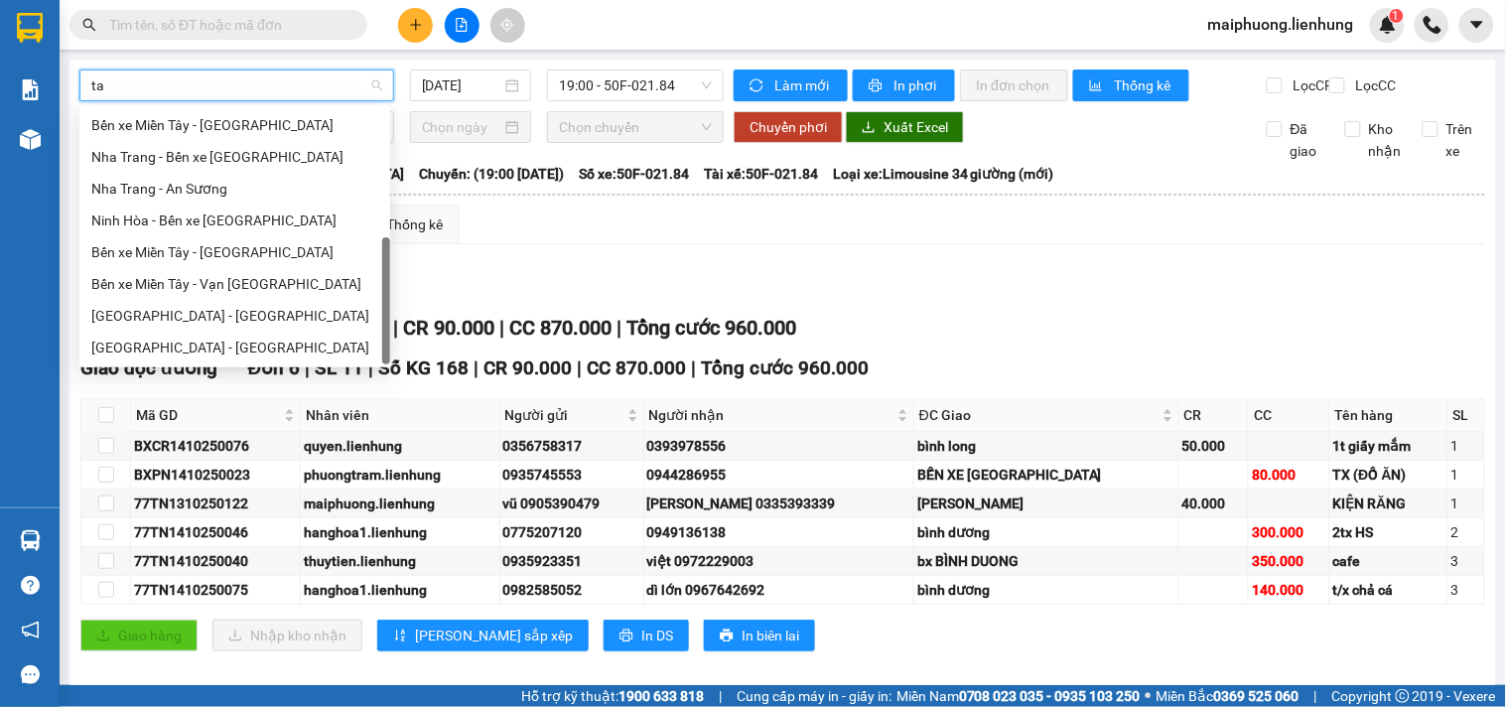
type input "tay"
click at [230, 321] on div "Vạn Giã - Bến xe Miền Tây Bến xe Miền Tây - Nha Trang Nha Trang - Bến xe Miền T…" at bounding box center [234, 236] width 311 height 254
click at [202, 353] on div "[GEOGRAPHIC_DATA] - [GEOGRAPHIC_DATA]" at bounding box center [234, 348] width 287 height 22
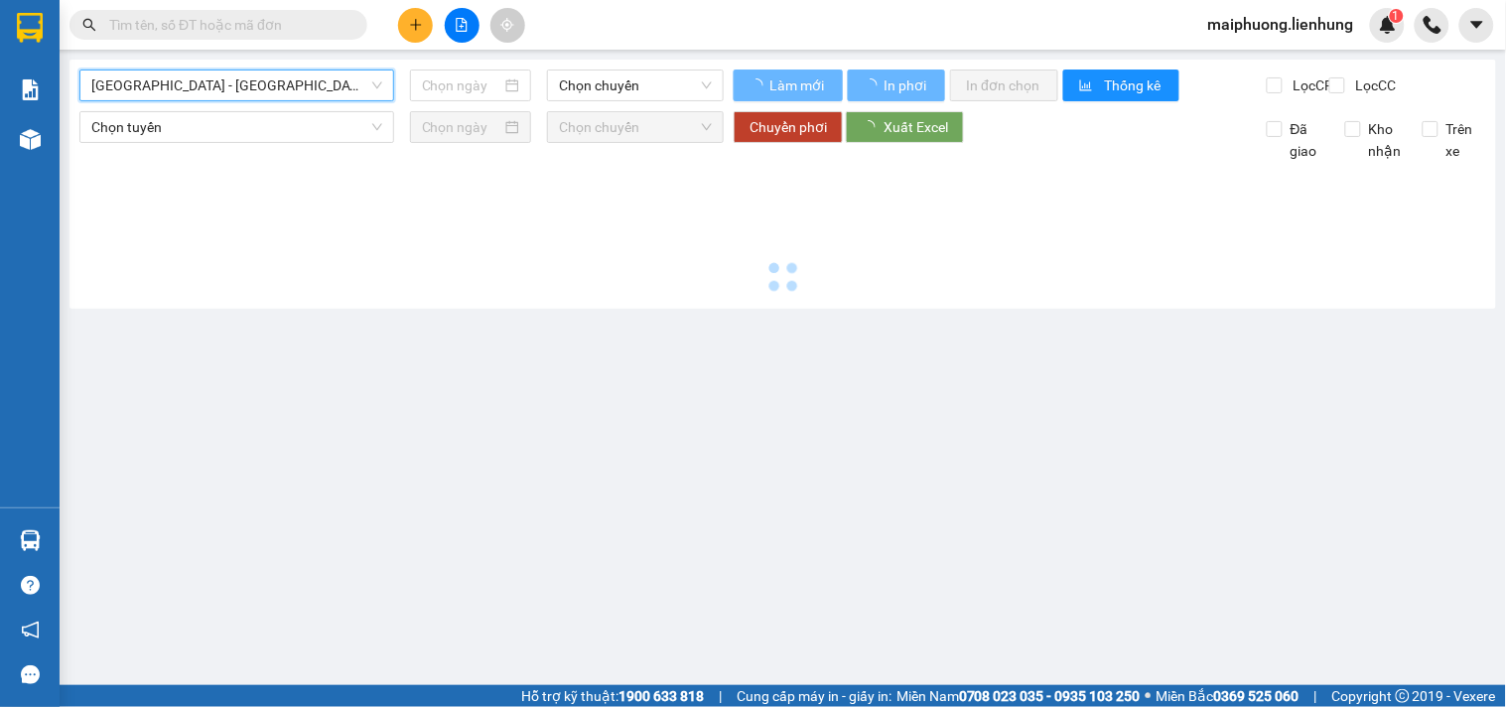
type input "[DATE]"
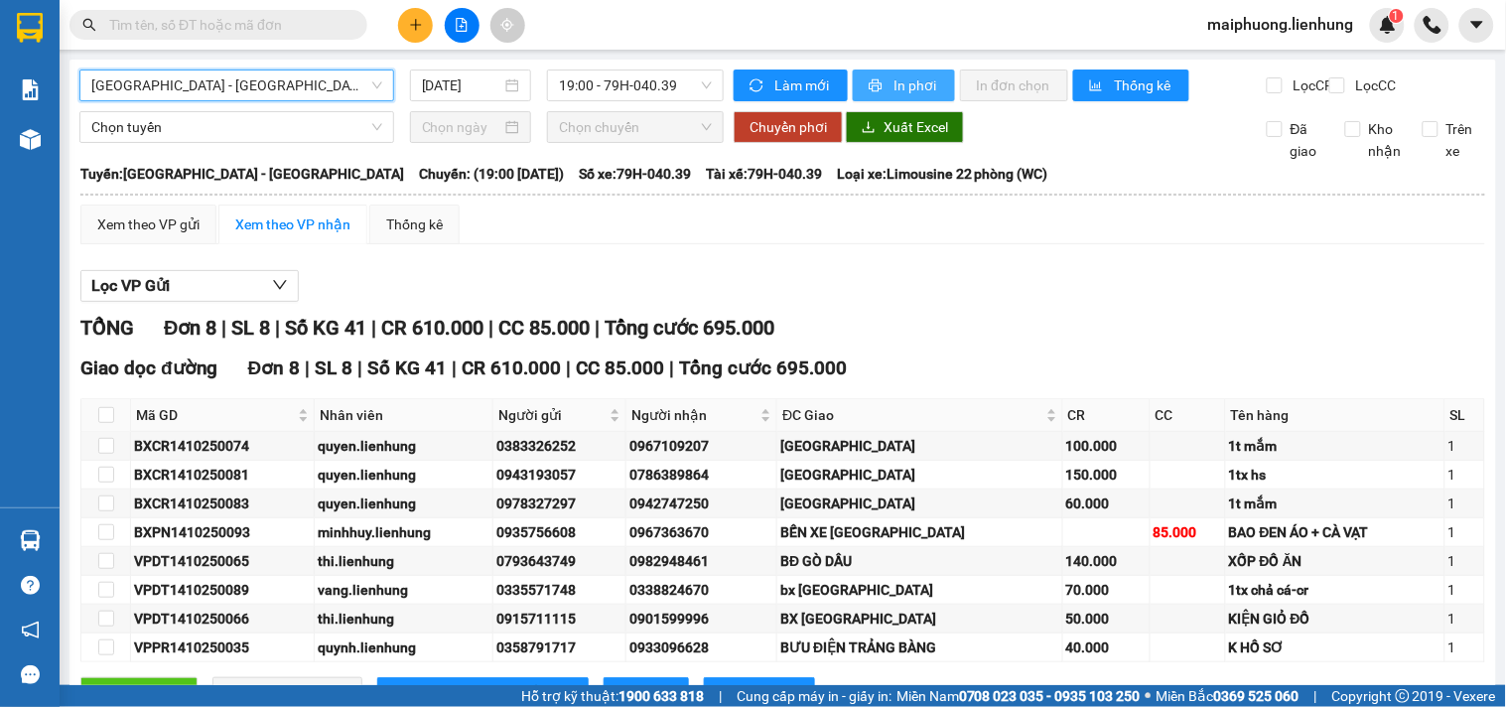
click at [931, 77] on button "In phơi" at bounding box center [904, 85] width 102 height 32
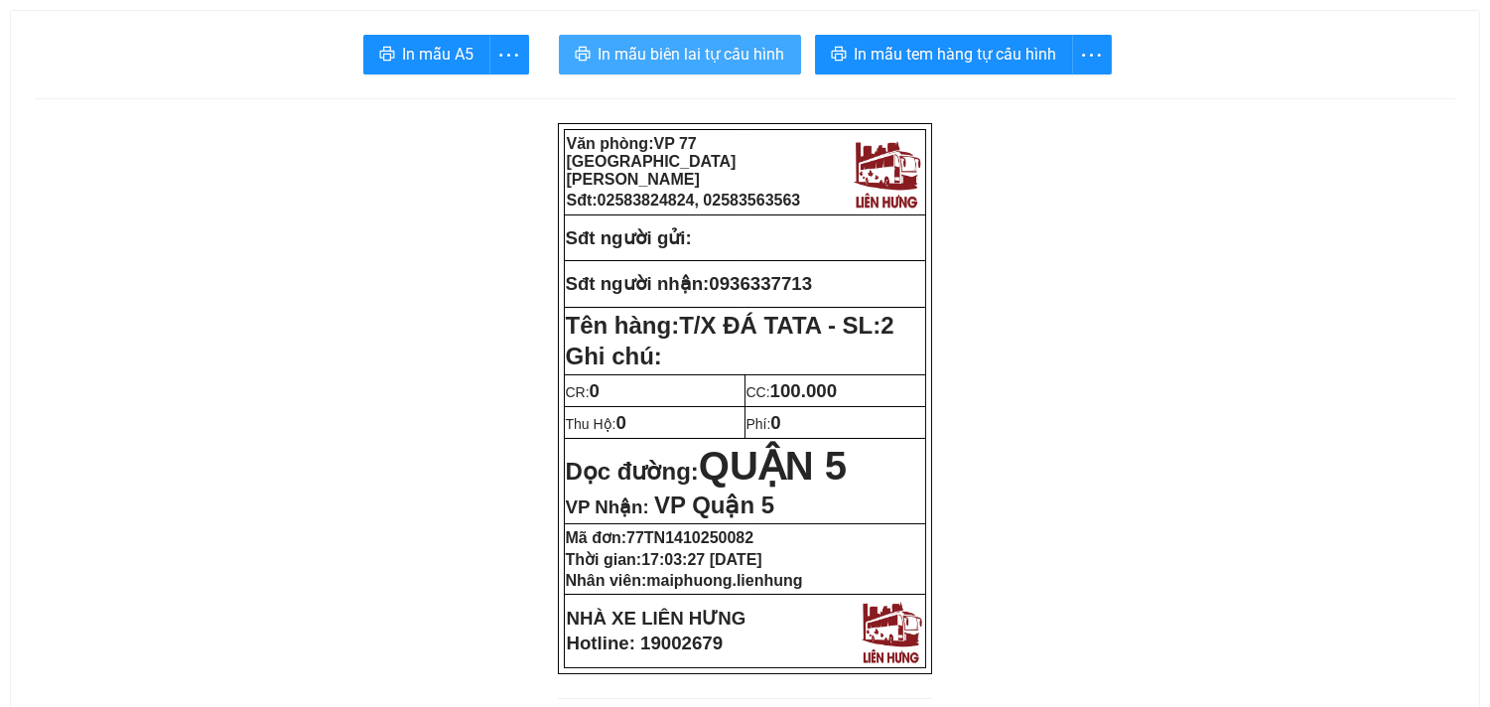
click at [625, 57] on span "In mẫu biên lai tự cấu hình" at bounding box center [692, 54] width 187 height 25
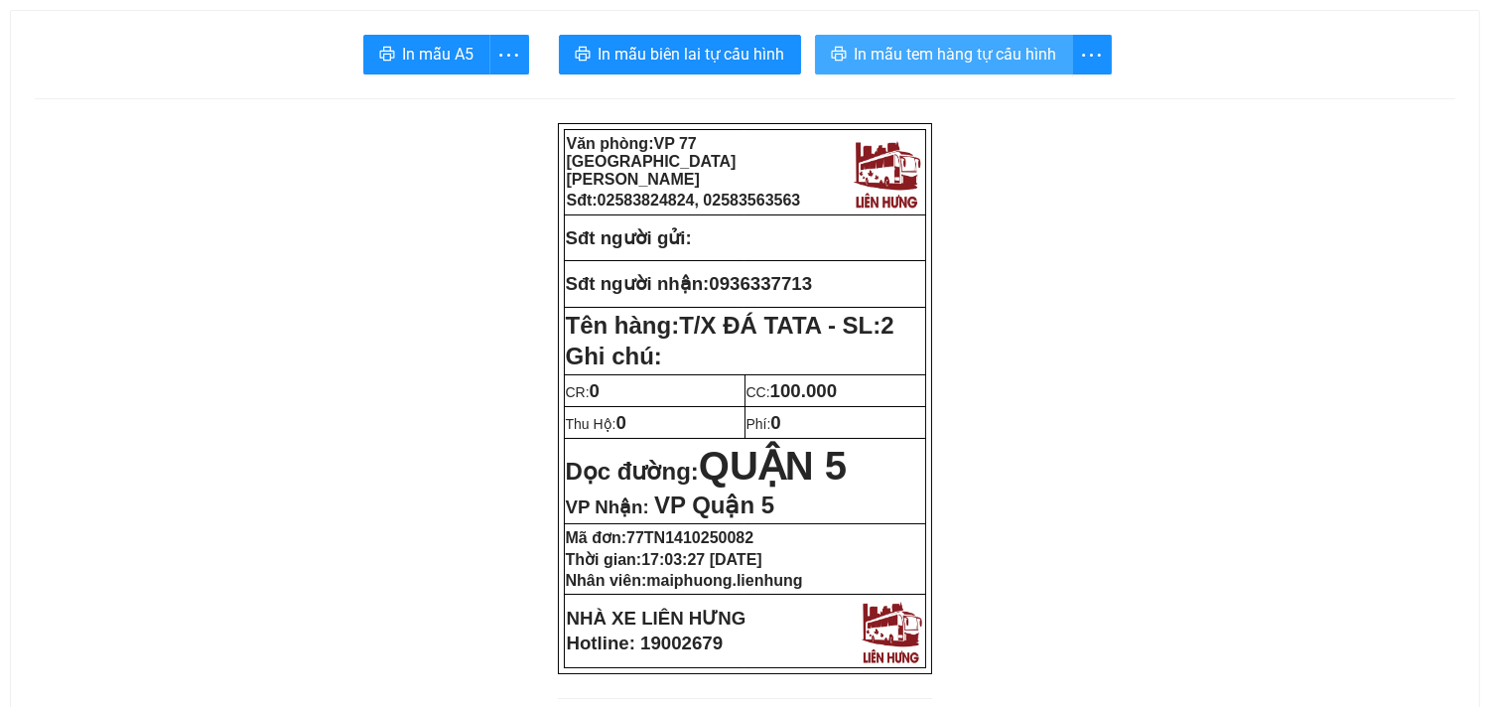
click at [1020, 54] on span "In mẫu tem hàng tự cấu hình" at bounding box center [956, 54] width 203 height 25
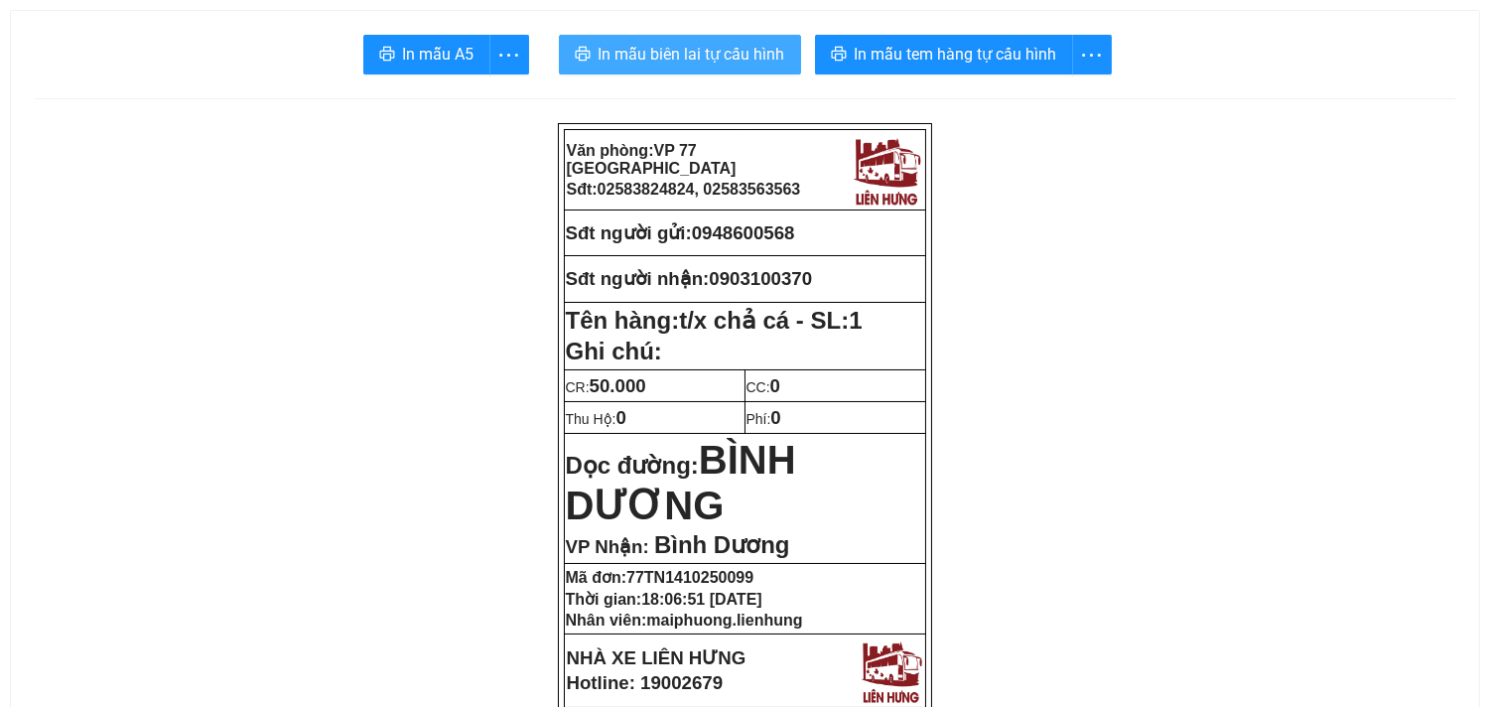
click at [665, 45] on span "In mẫu biên lai tự cấu hình" at bounding box center [692, 54] width 187 height 25
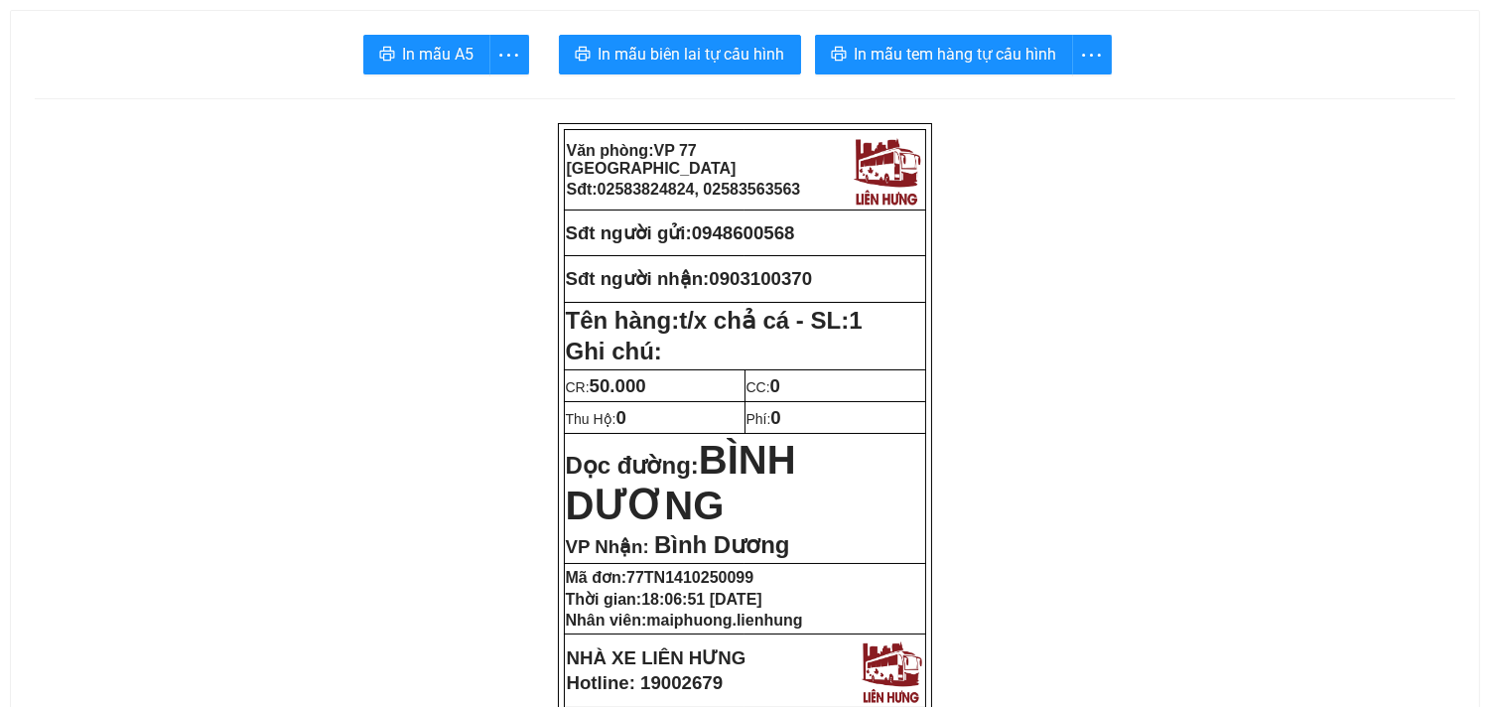
click at [1033, 58] on span "In mẫu tem hàng tự cấu hình" at bounding box center [956, 54] width 203 height 25
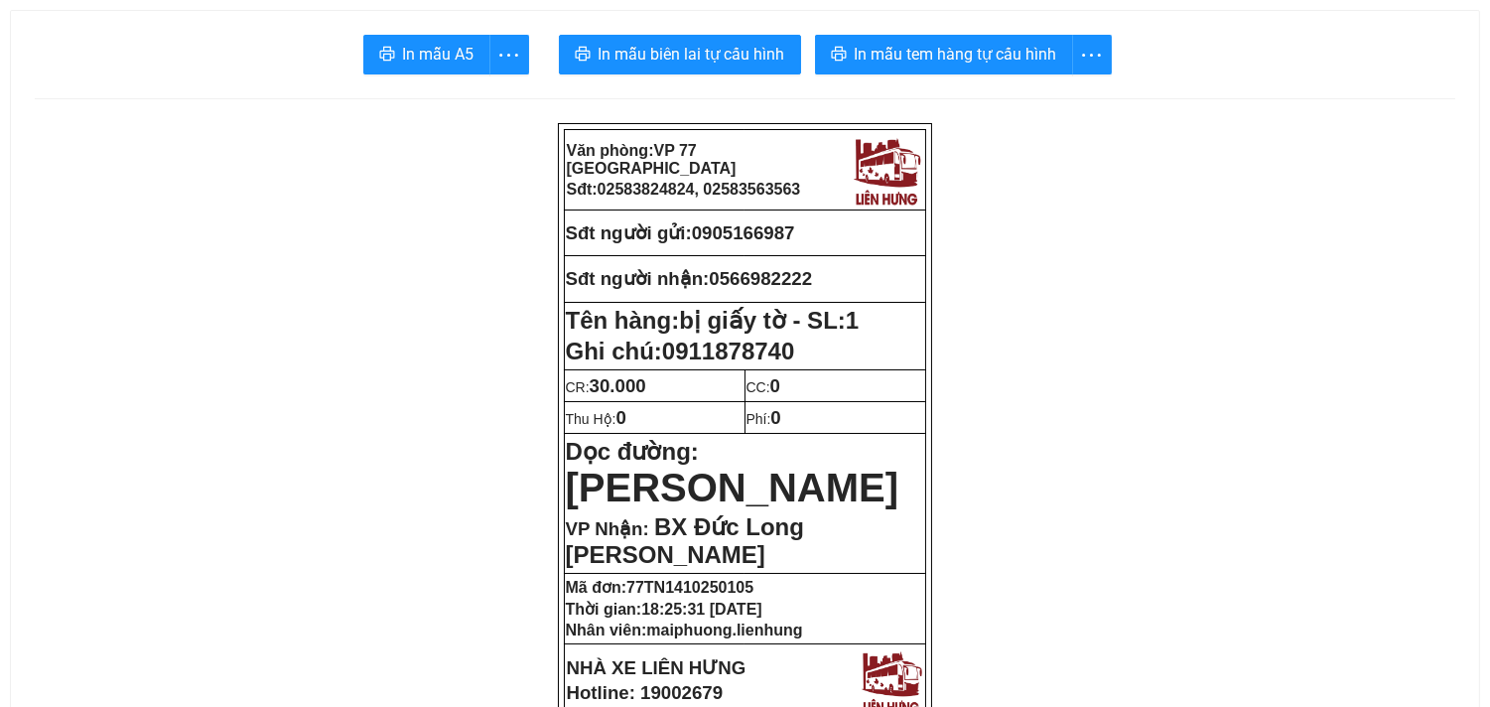
click at [639, 72] on button "In mẫu biên lai tự cấu hình" at bounding box center [680, 55] width 242 height 40
click at [947, 64] on span "In mẫu tem hàng tự cấu hình" at bounding box center [956, 54] width 203 height 25
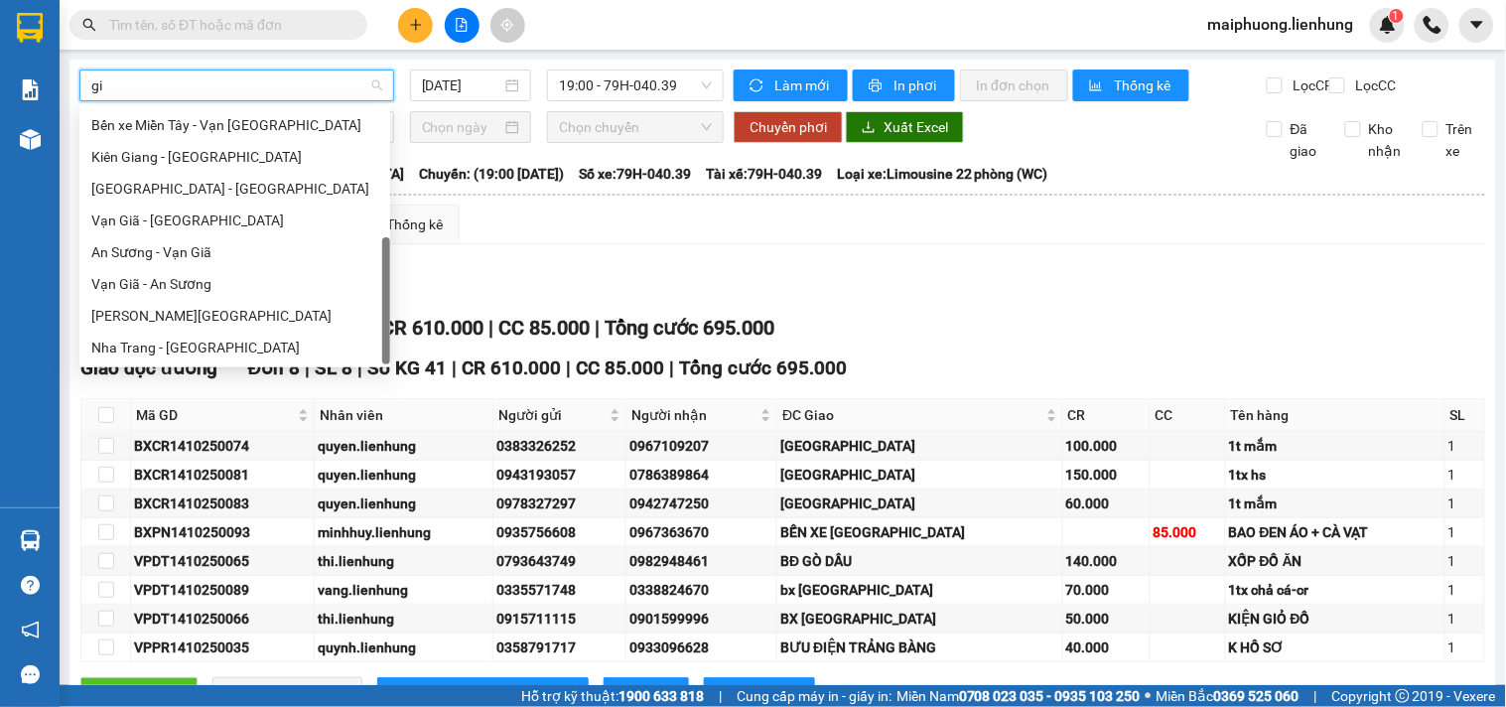
scroll to position [32, 0]
type input "gia"
click at [180, 347] on div "Nha Trang - [GEOGRAPHIC_DATA]" at bounding box center [234, 348] width 287 height 22
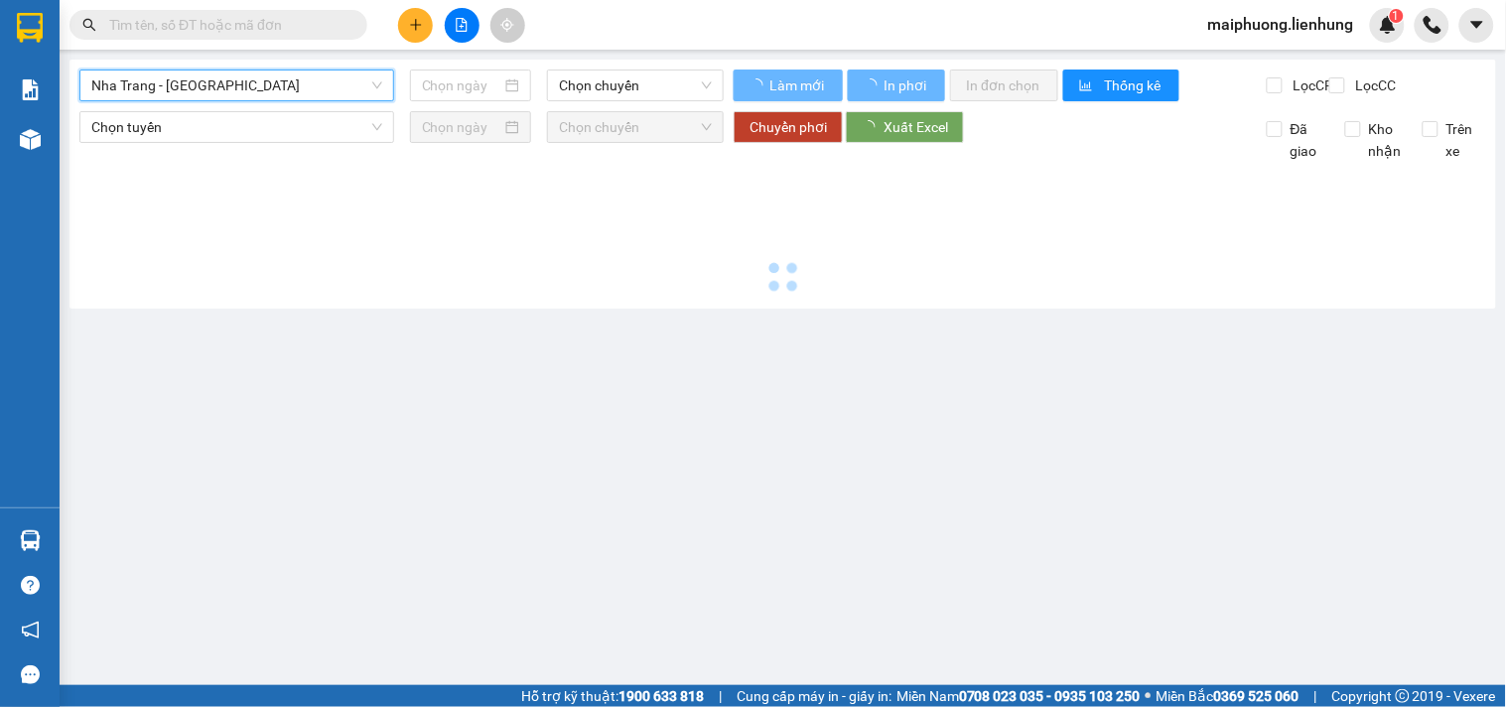
type input "[DATE]"
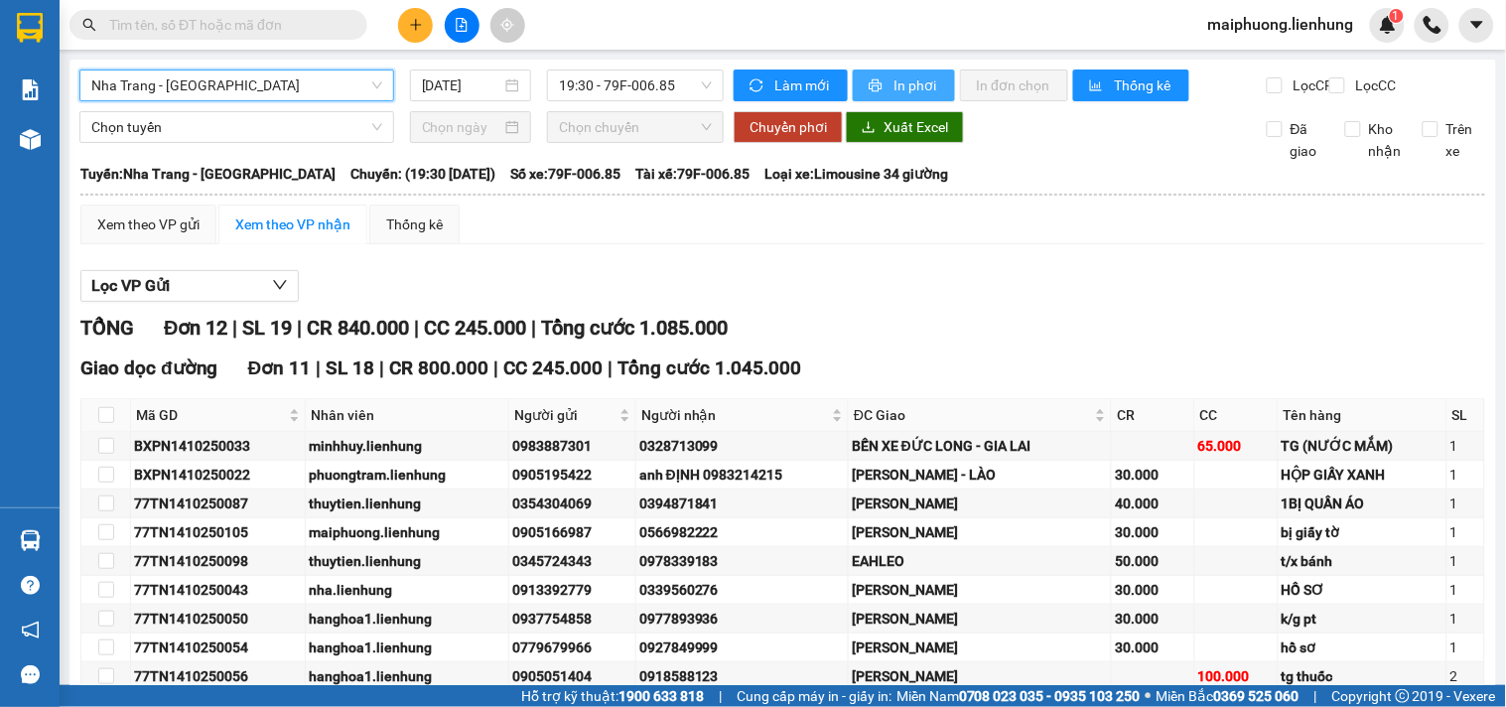
click at [878, 90] on button "In phơi" at bounding box center [904, 85] width 102 height 32
click at [157, 100] on div "Nha Trang - [GEOGRAPHIC_DATA]" at bounding box center [236, 85] width 315 height 32
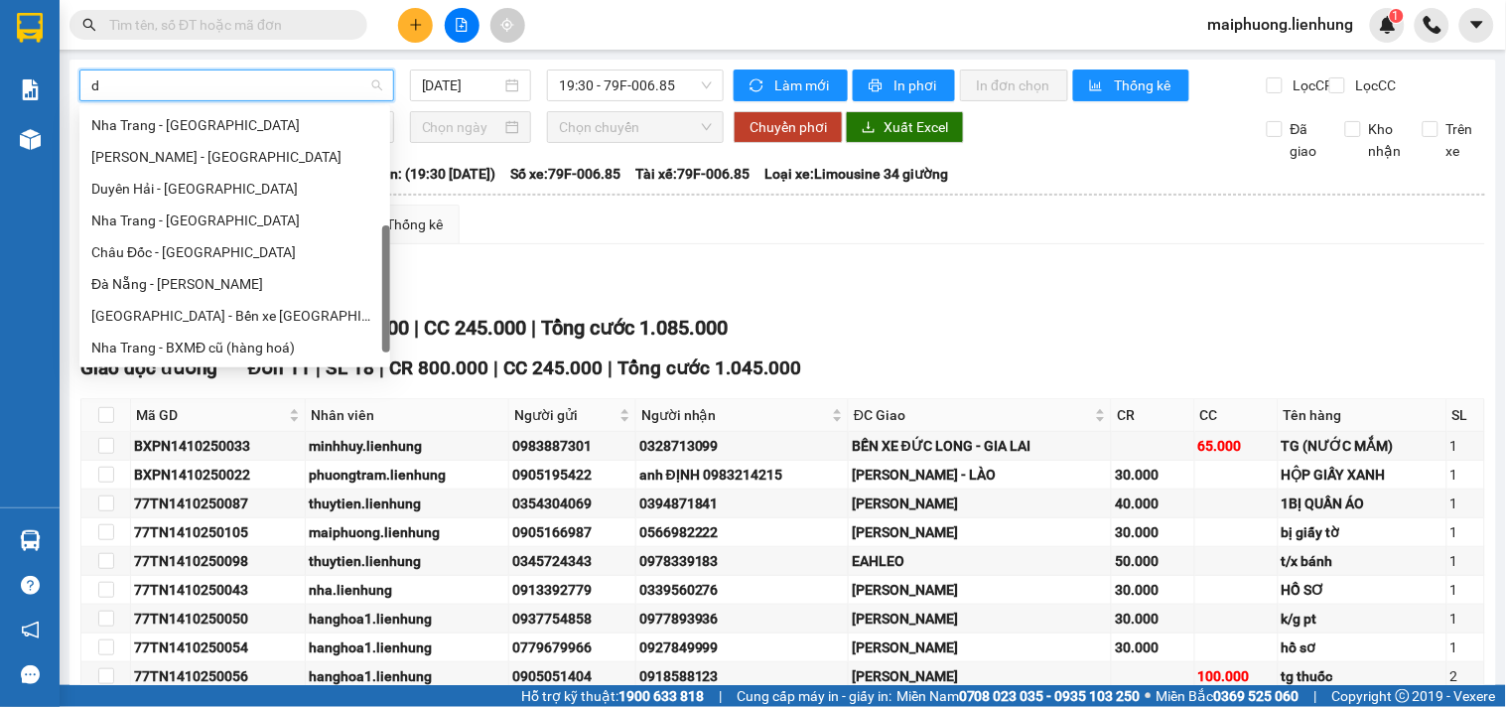
scroll to position [245, 0]
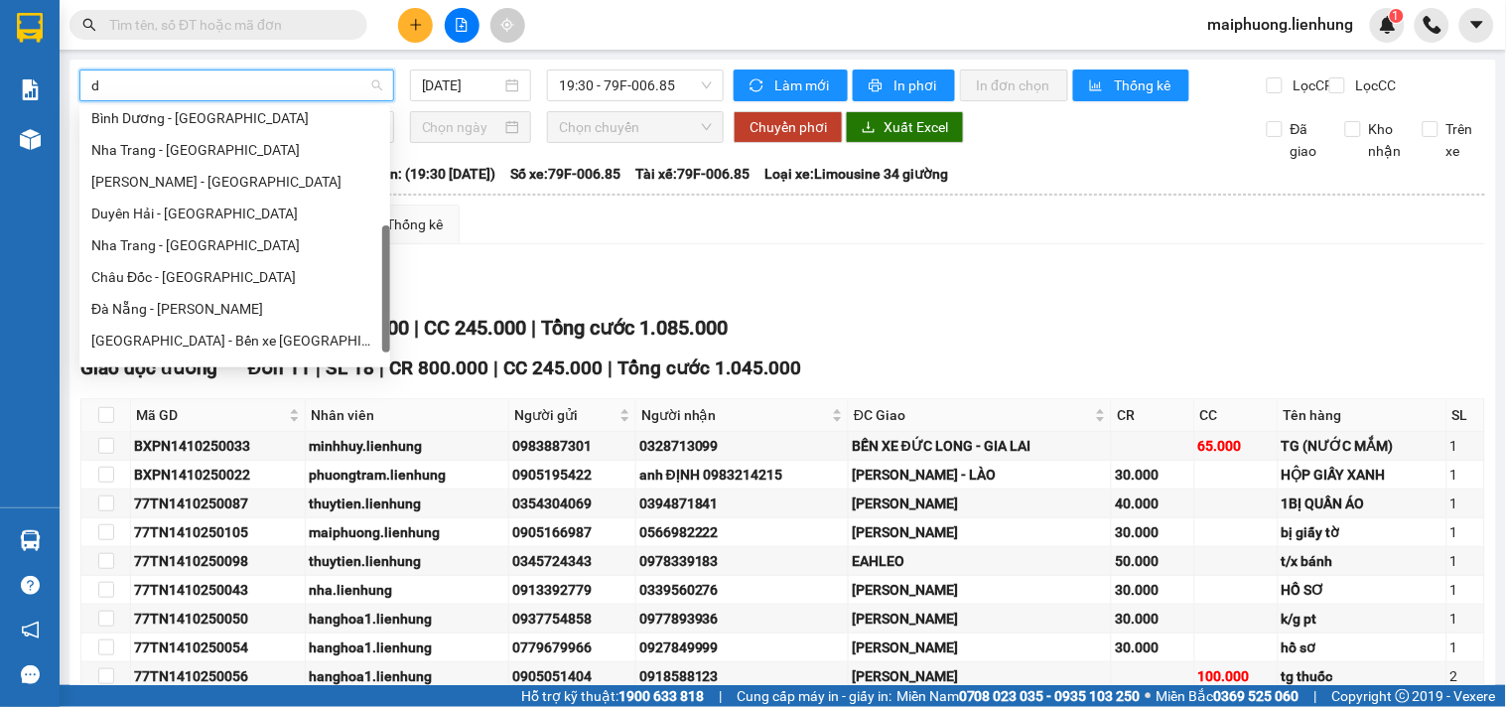
type input "da"
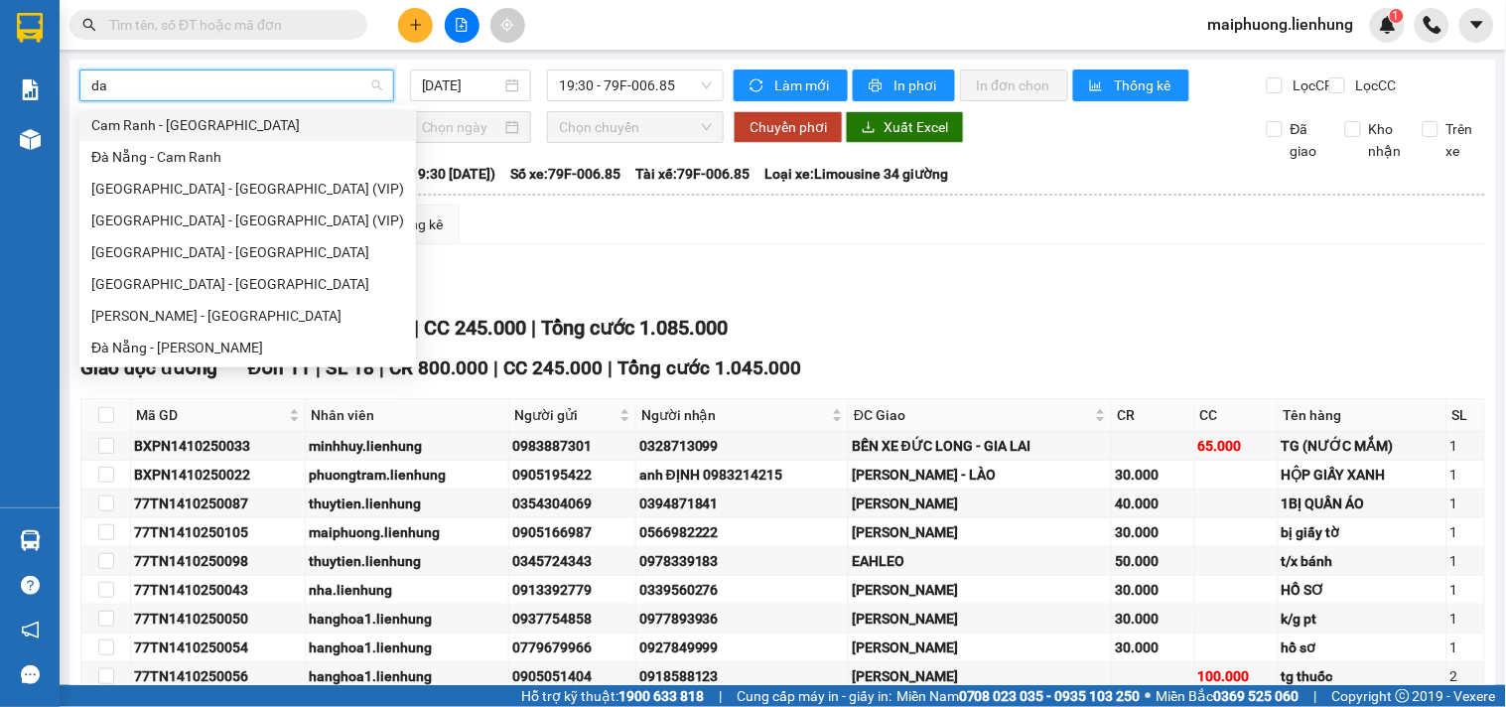
scroll to position [0, 0]
click at [165, 273] on div "[GEOGRAPHIC_DATA] - [GEOGRAPHIC_DATA]" at bounding box center [247, 284] width 313 height 22
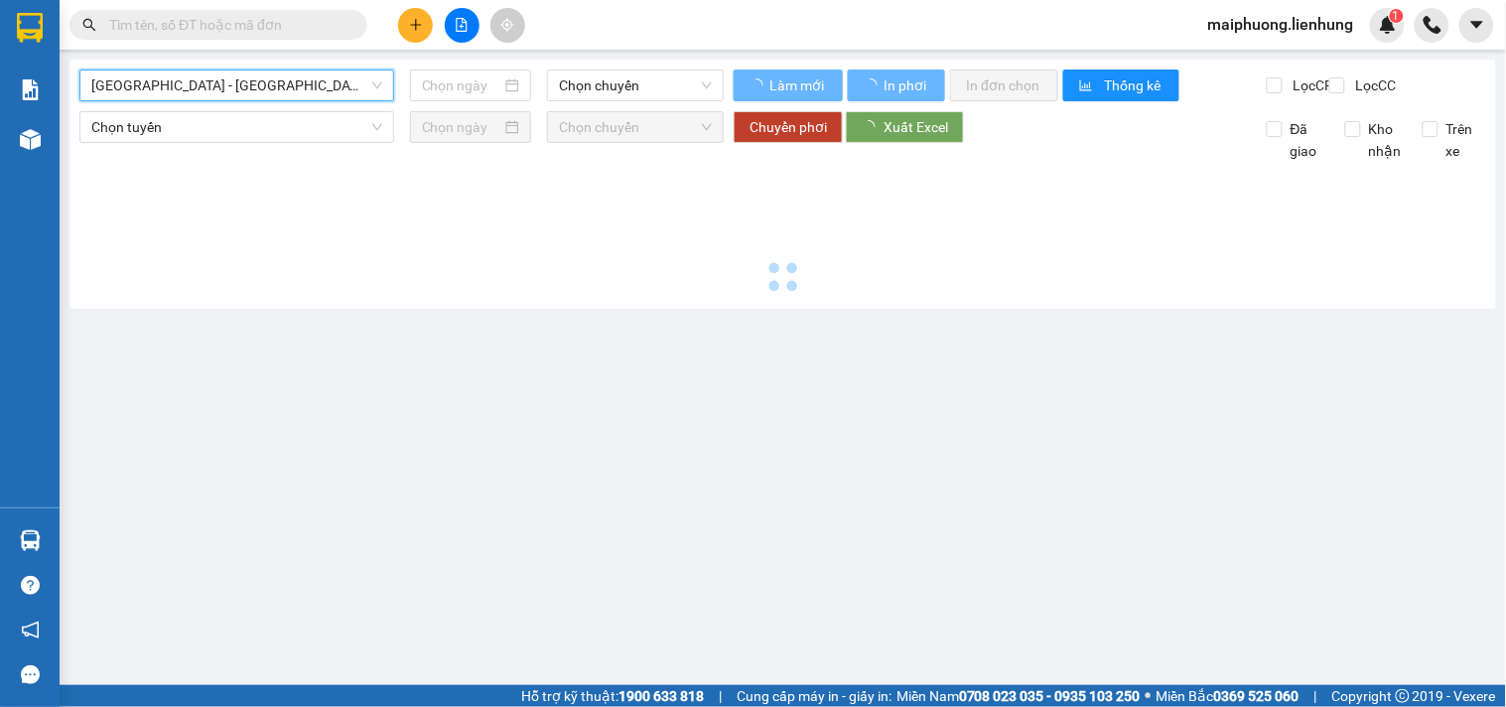
type input "[DATE]"
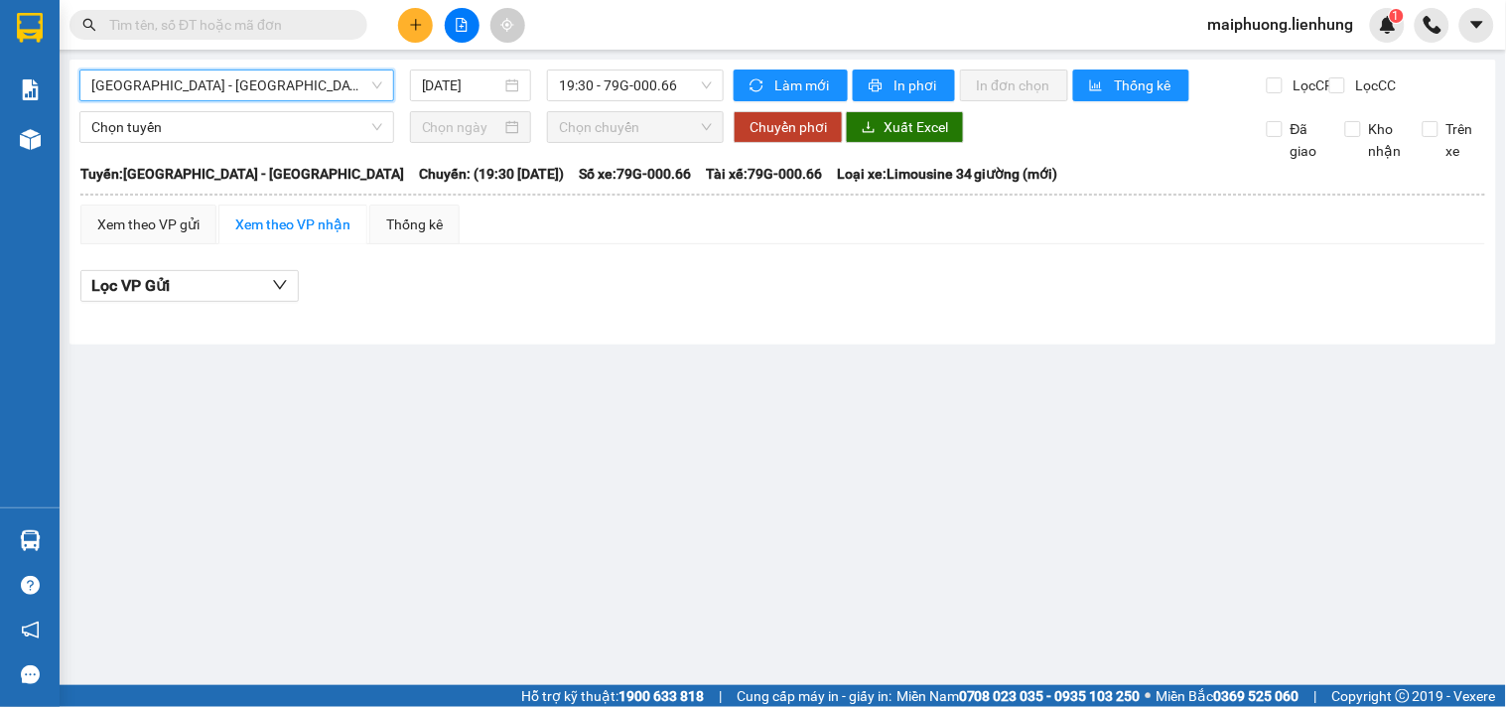
click at [200, 84] on span "[GEOGRAPHIC_DATA] - [GEOGRAPHIC_DATA]" at bounding box center [236, 85] width 291 height 30
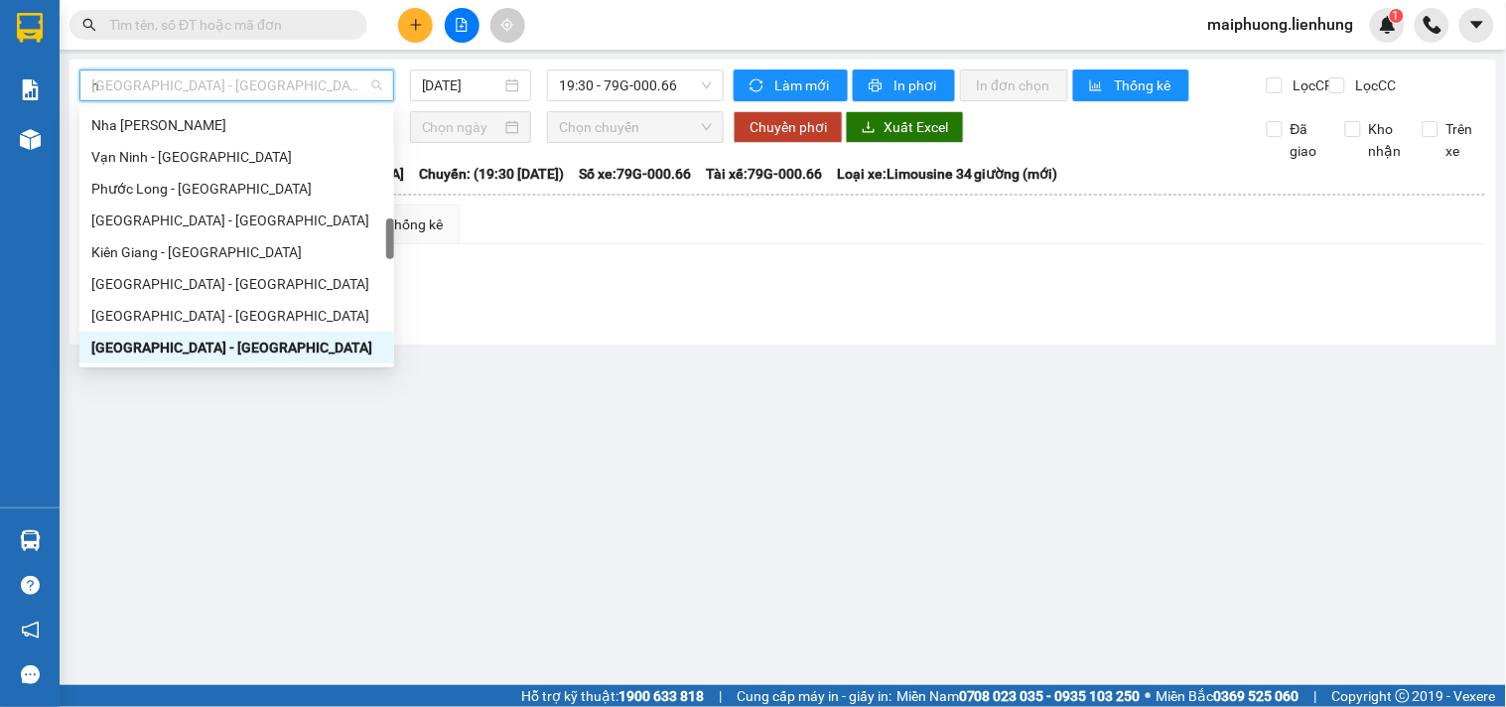
type input "ni"
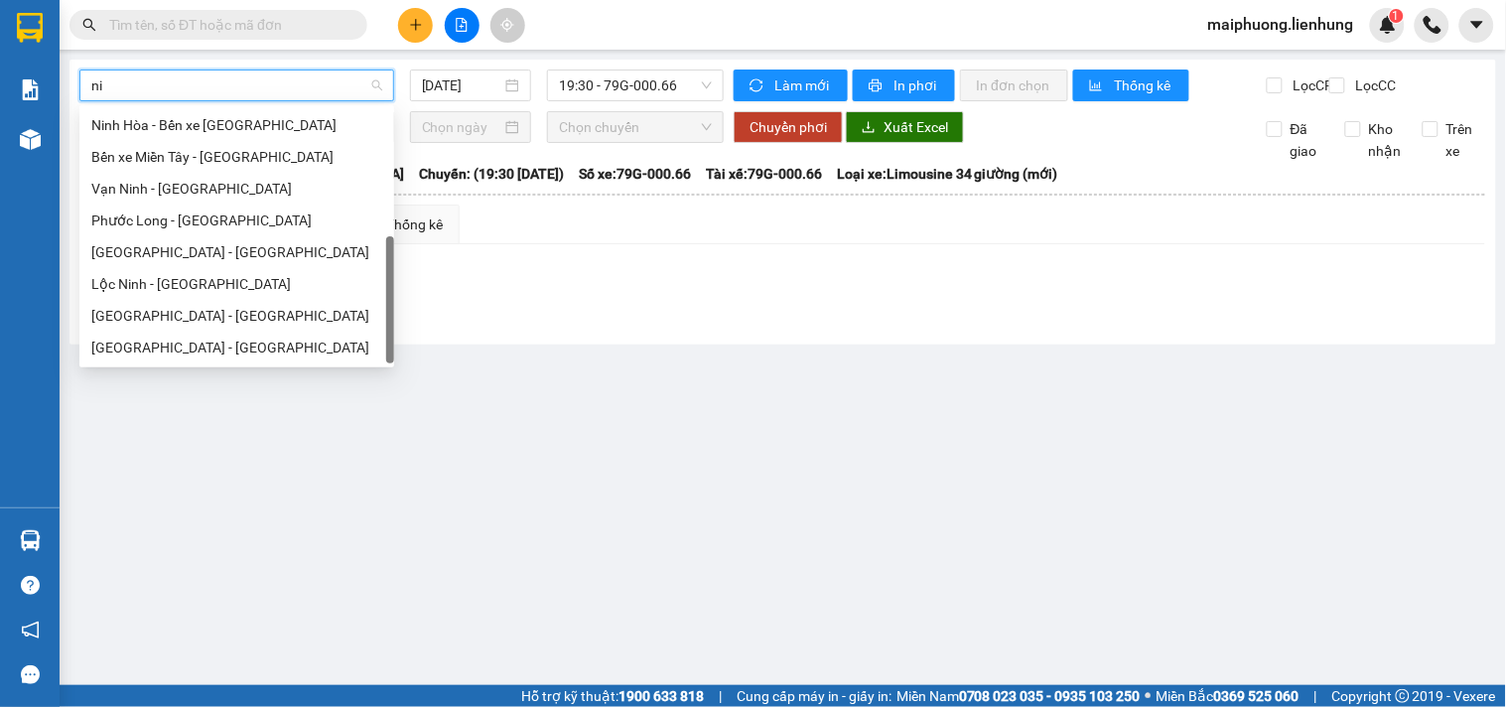
scroll to position [64, 0]
click at [197, 123] on div "Ninh Hòa - Bến xe [GEOGRAPHIC_DATA]" at bounding box center [236, 125] width 291 height 22
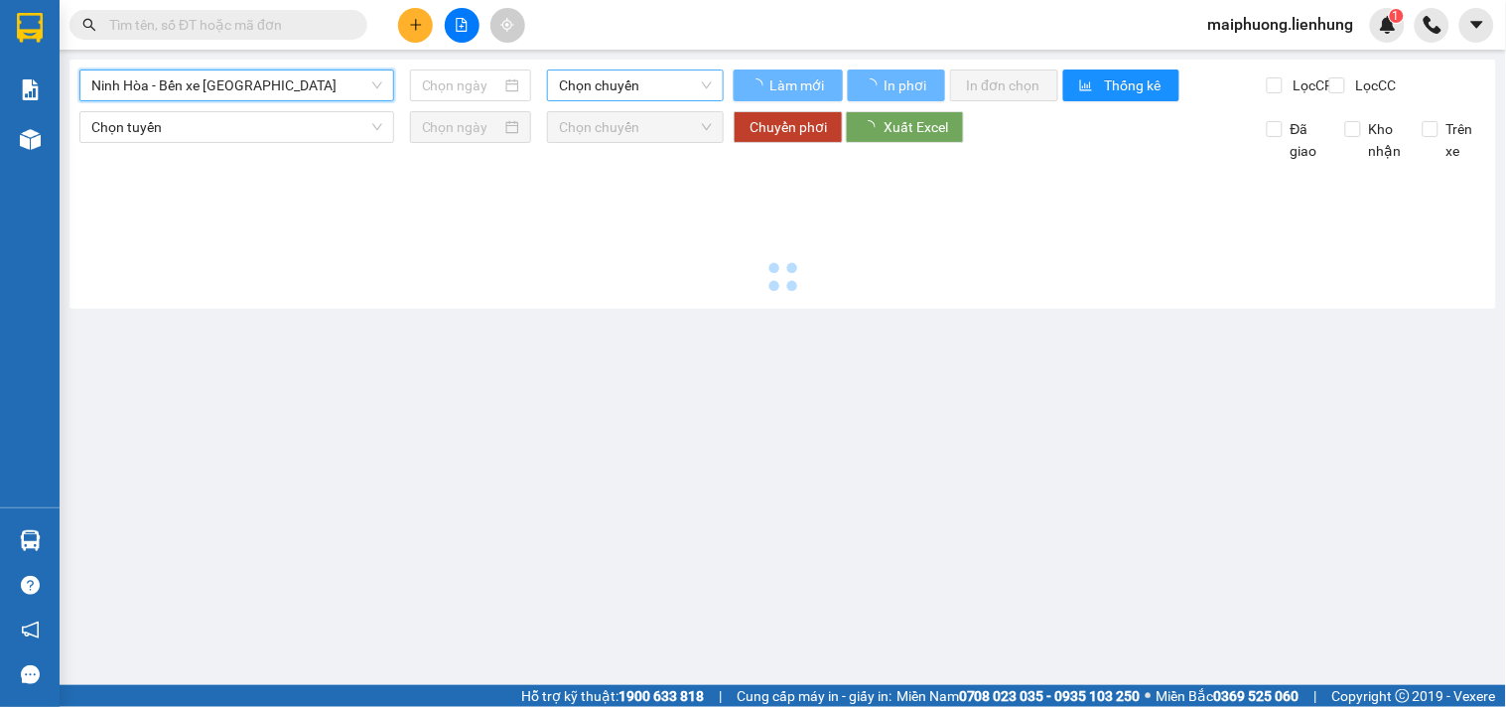
type input "[DATE]"
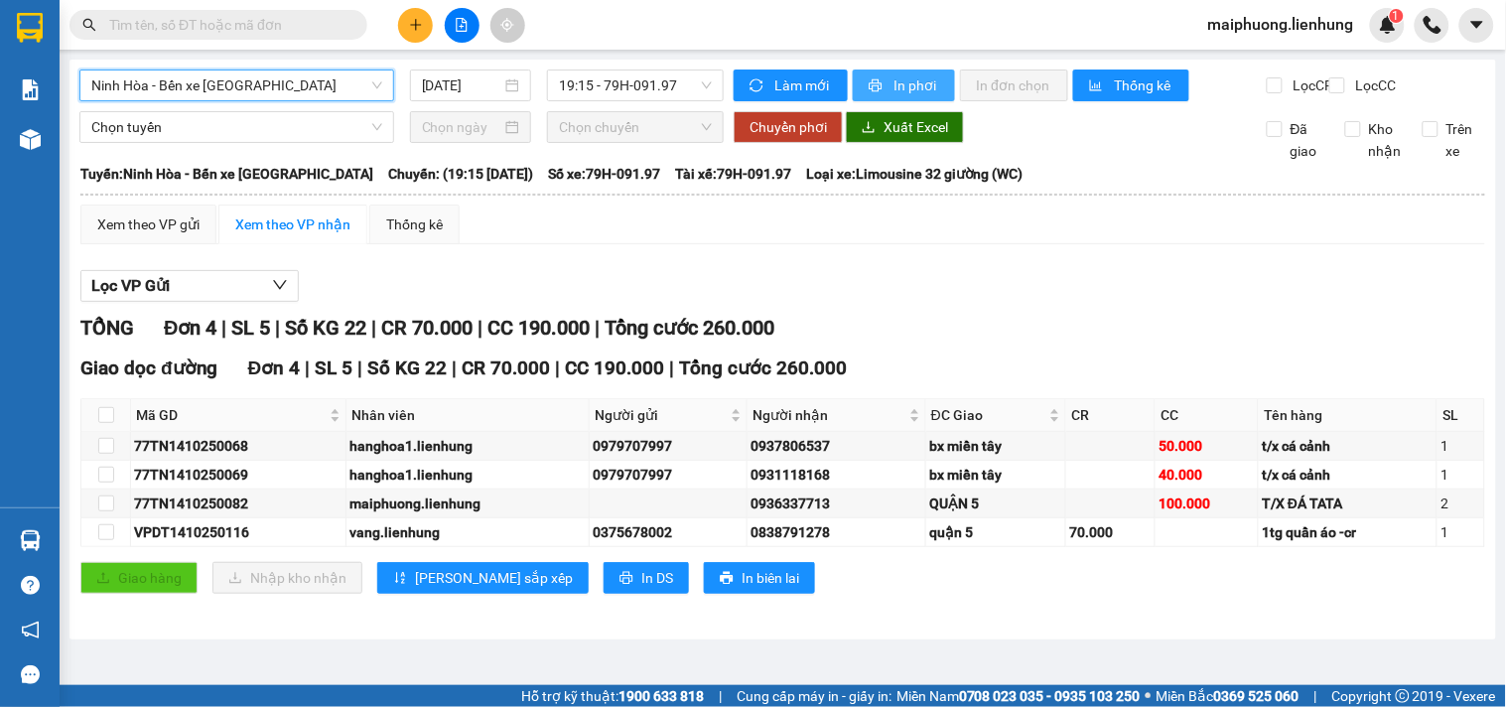
click at [917, 94] on span "In phơi" at bounding box center [916, 85] width 46 height 22
click at [243, 80] on span "Ninh Hòa - Bến xe [GEOGRAPHIC_DATA]" at bounding box center [236, 85] width 291 height 30
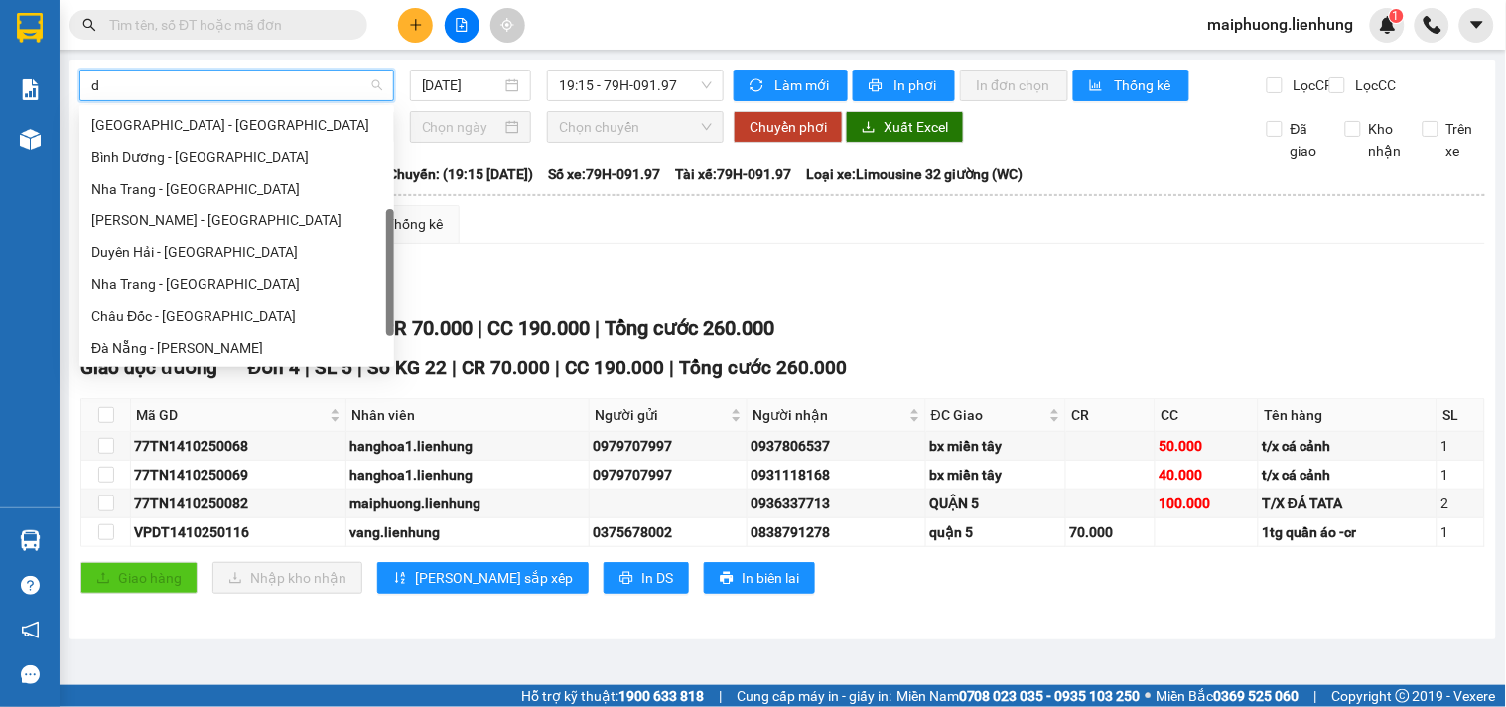
type input "da"
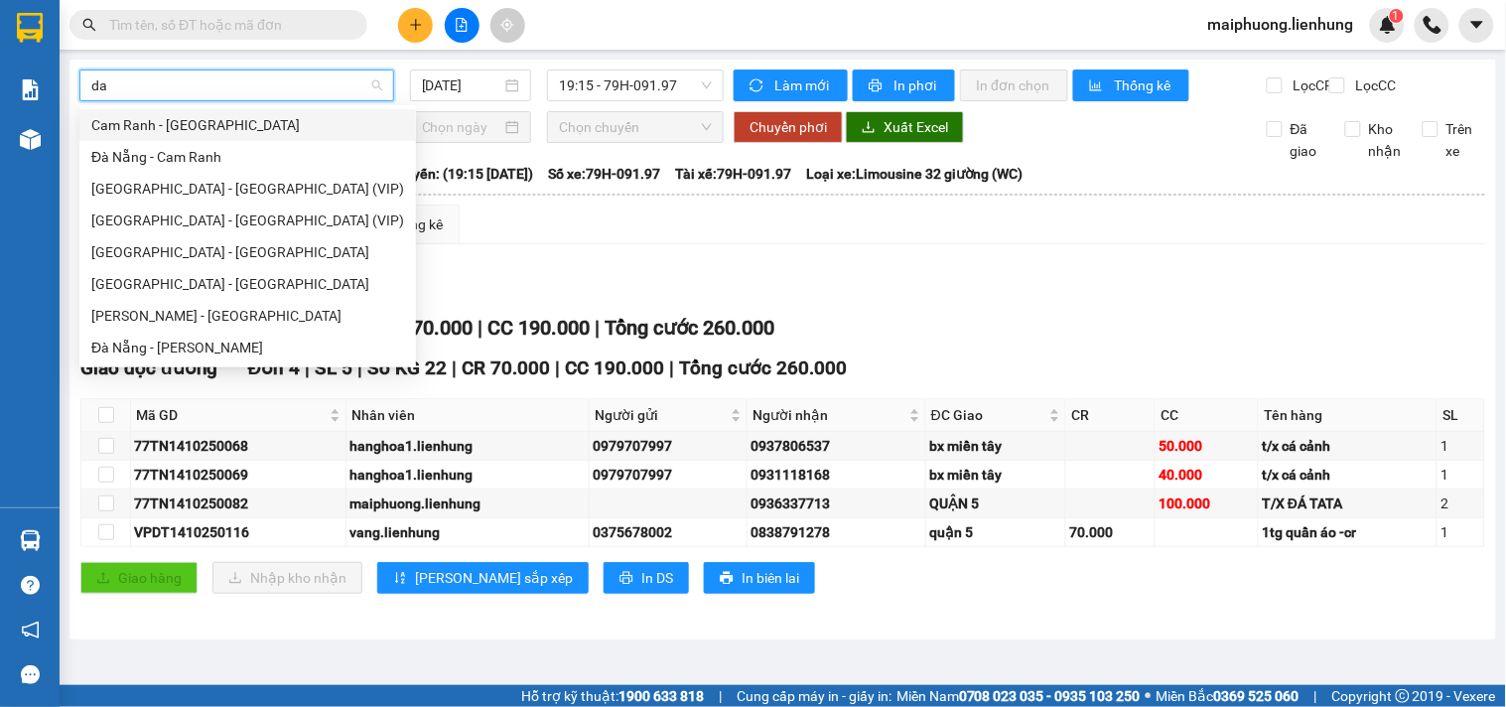
click at [164, 123] on div "Cam Ranh - [GEOGRAPHIC_DATA]" at bounding box center [247, 125] width 313 height 22
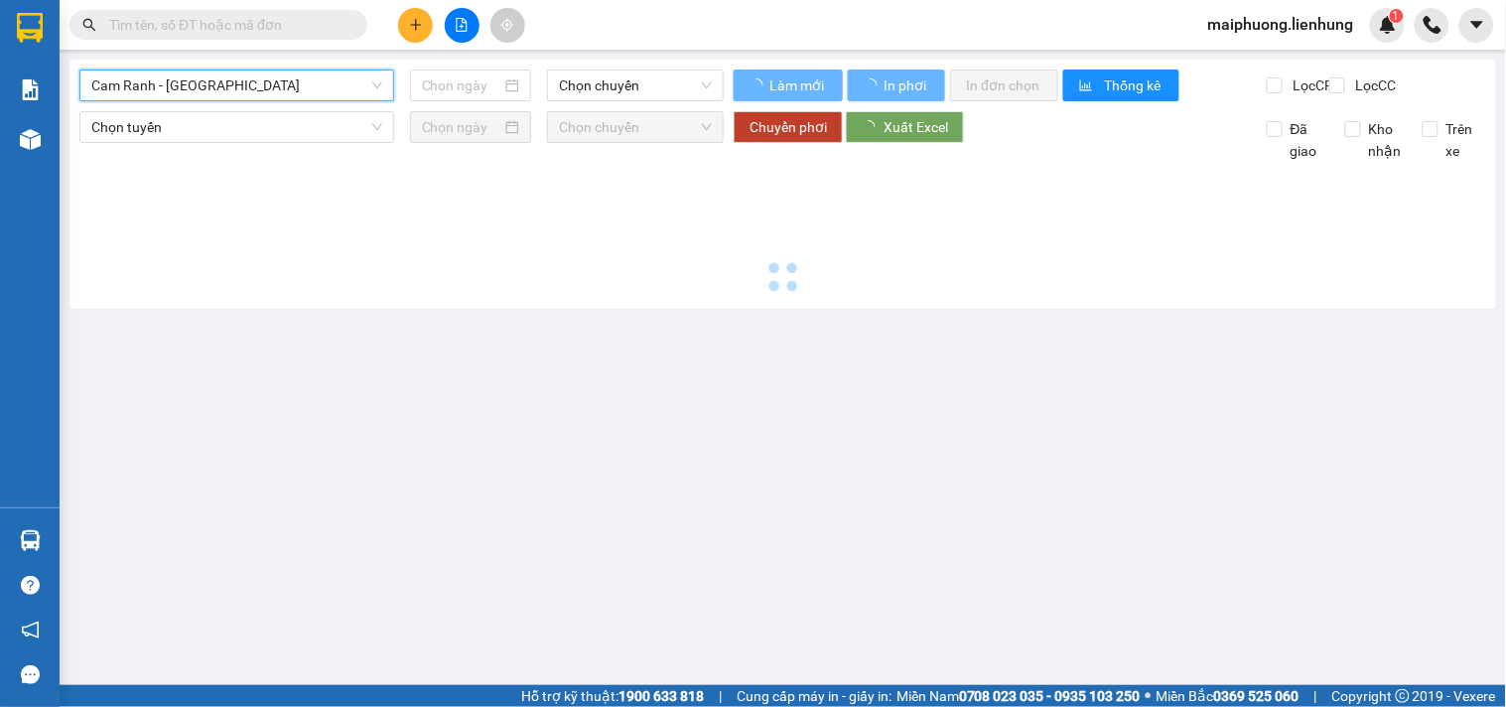
type input "[DATE]"
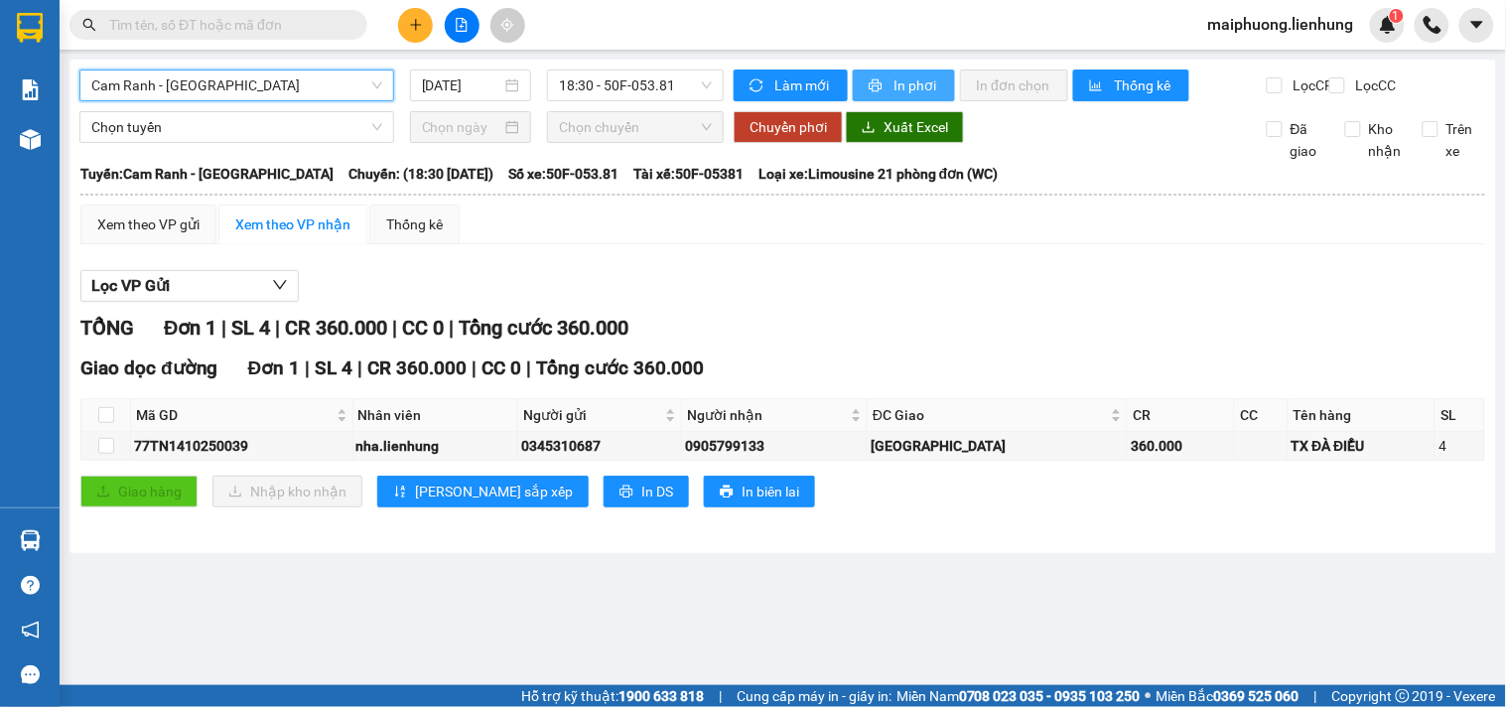
click at [890, 84] on button "In phơi" at bounding box center [904, 85] width 102 height 32
click at [222, 101] on div "Cam Ranh - [GEOGRAPHIC_DATA] [DATE] 18:30 - 50F-053.81" at bounding box center [401, 85] width 644 height 32
click at [216, 94] on span "Cam Ranh - [GEOGRAPHIC_DATA]" at bounding box center [236, 85] width 291 height 30
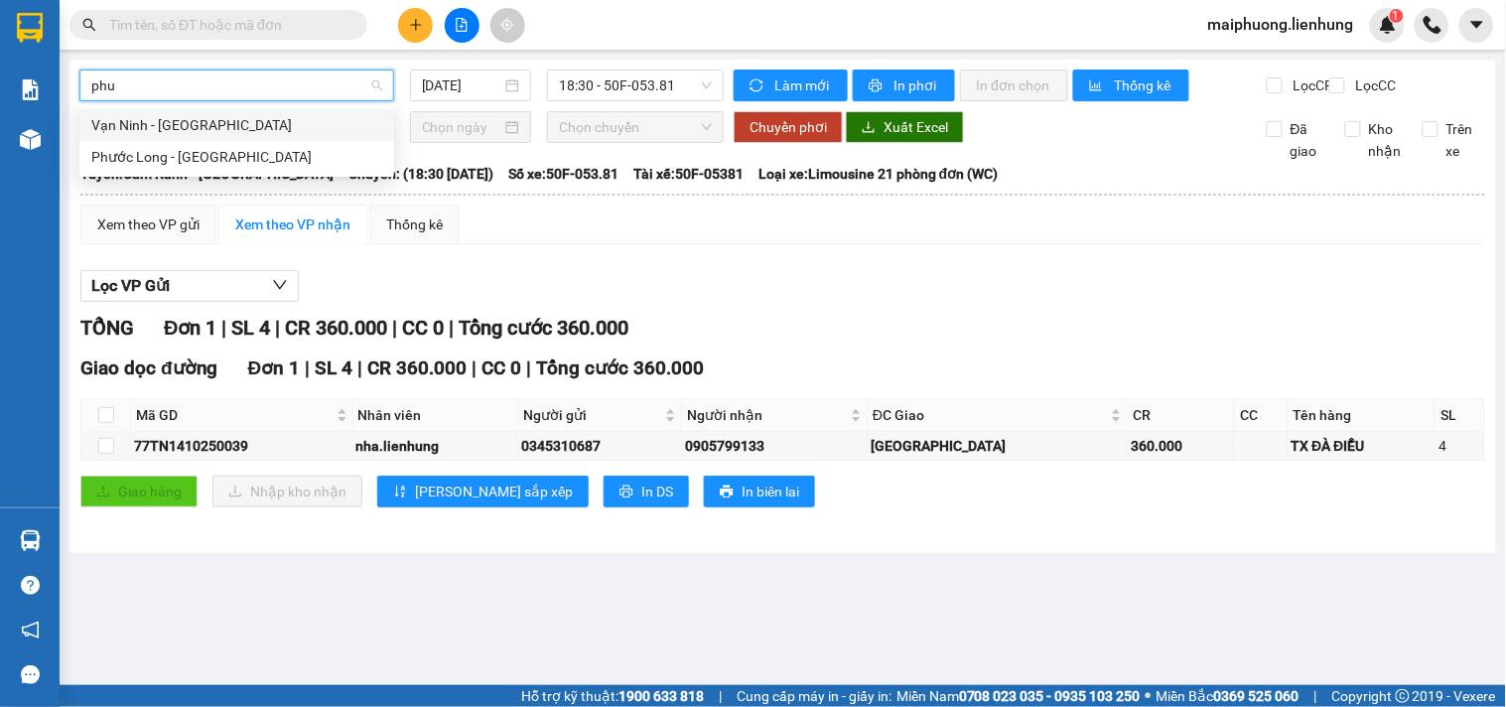
type input "phuo"
click at [236, 122] on div "Vạn Ninh - [GEOGRAPHIC_DATA]" at bounding box center [236, 125] width 291 height 22
type input "[DATE]"
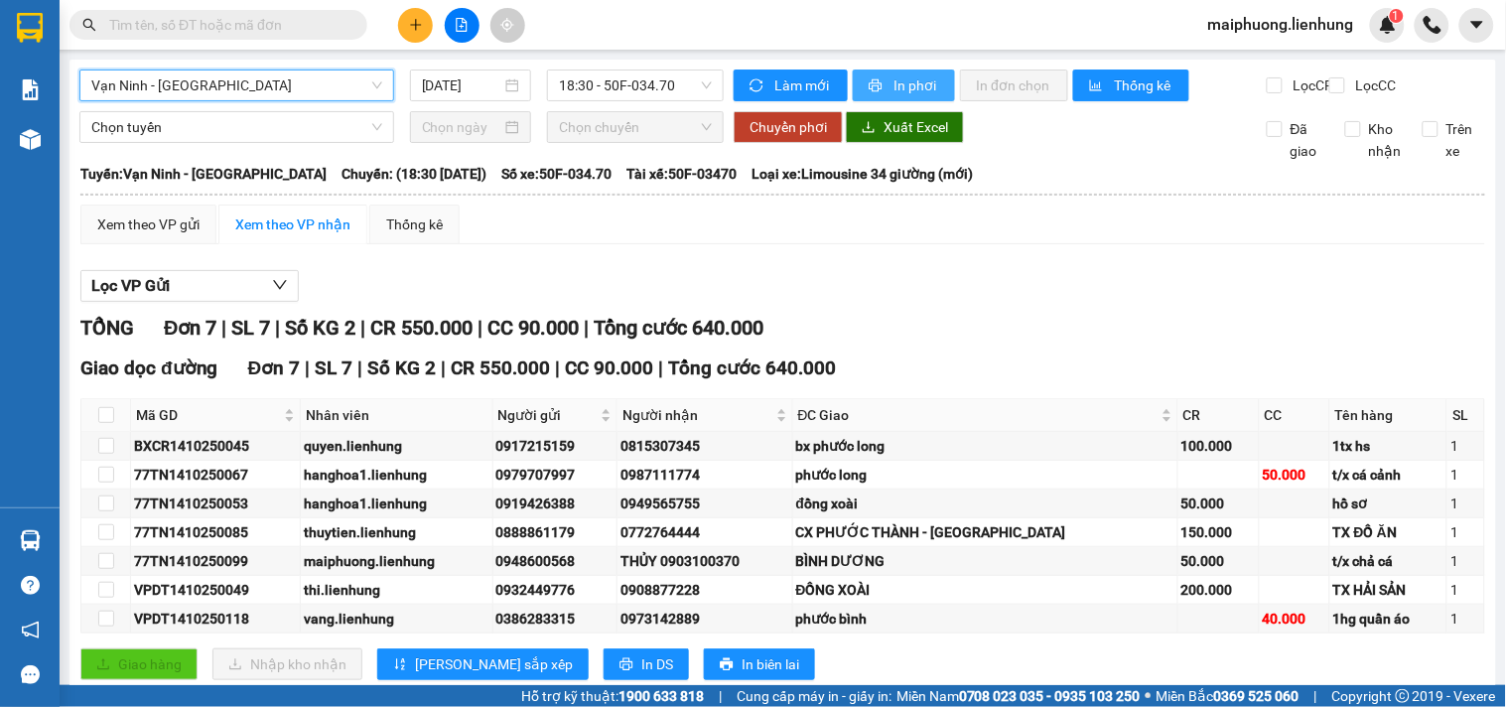
click at [918, 89] on span "In phơi" at bounding box center [916, 85] width 46 height 22
click at [308, 101] on div "[GEOGRAPHIC_DATA] - [GEOGRAPHIC_DATA] [DATE] 18:30 - 50F-034.70" at bounding box center [401, 85] width 644 height 32
click at [298, 87] on span "Vạn Ninh - [GEOGRAPHIC_DATA]" at bounding box center [236, 85] width 291 height 30
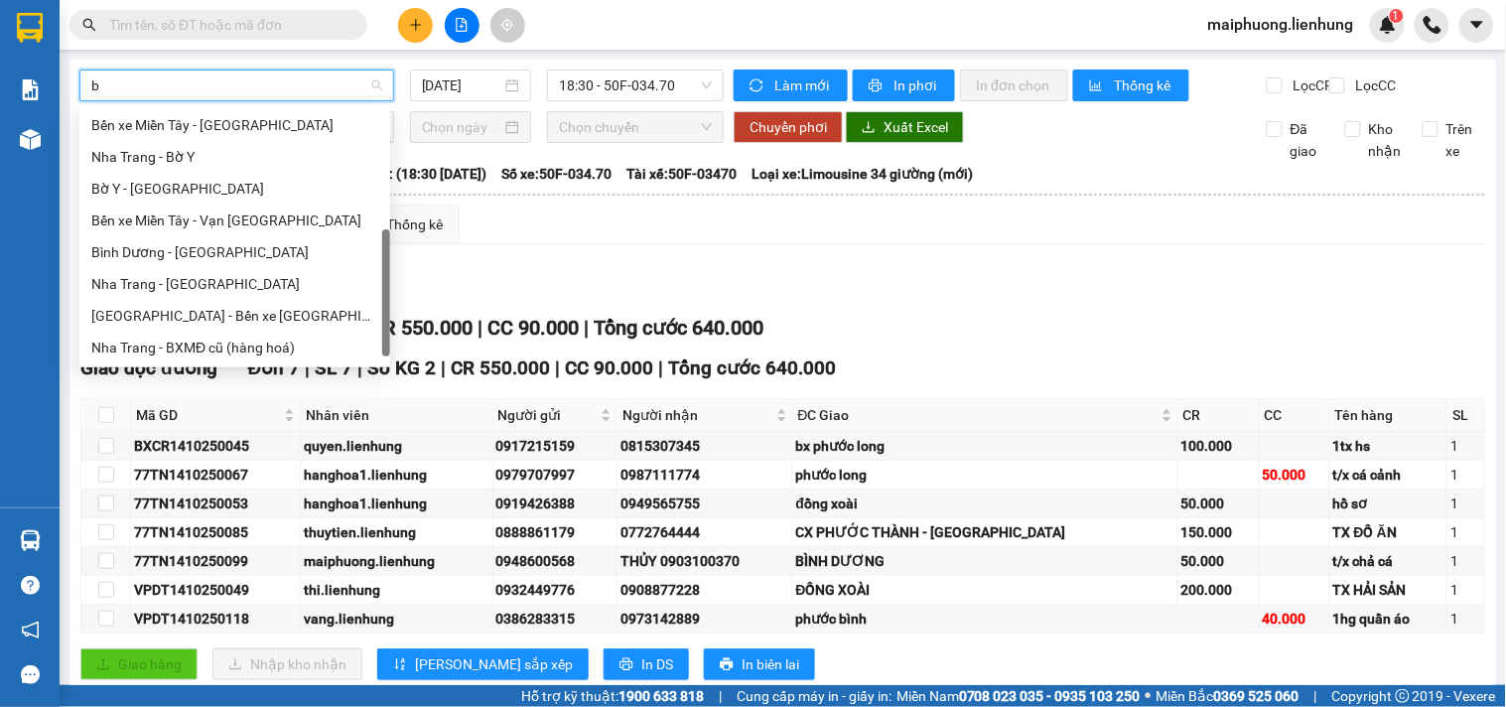
scroll to position [270, 0]
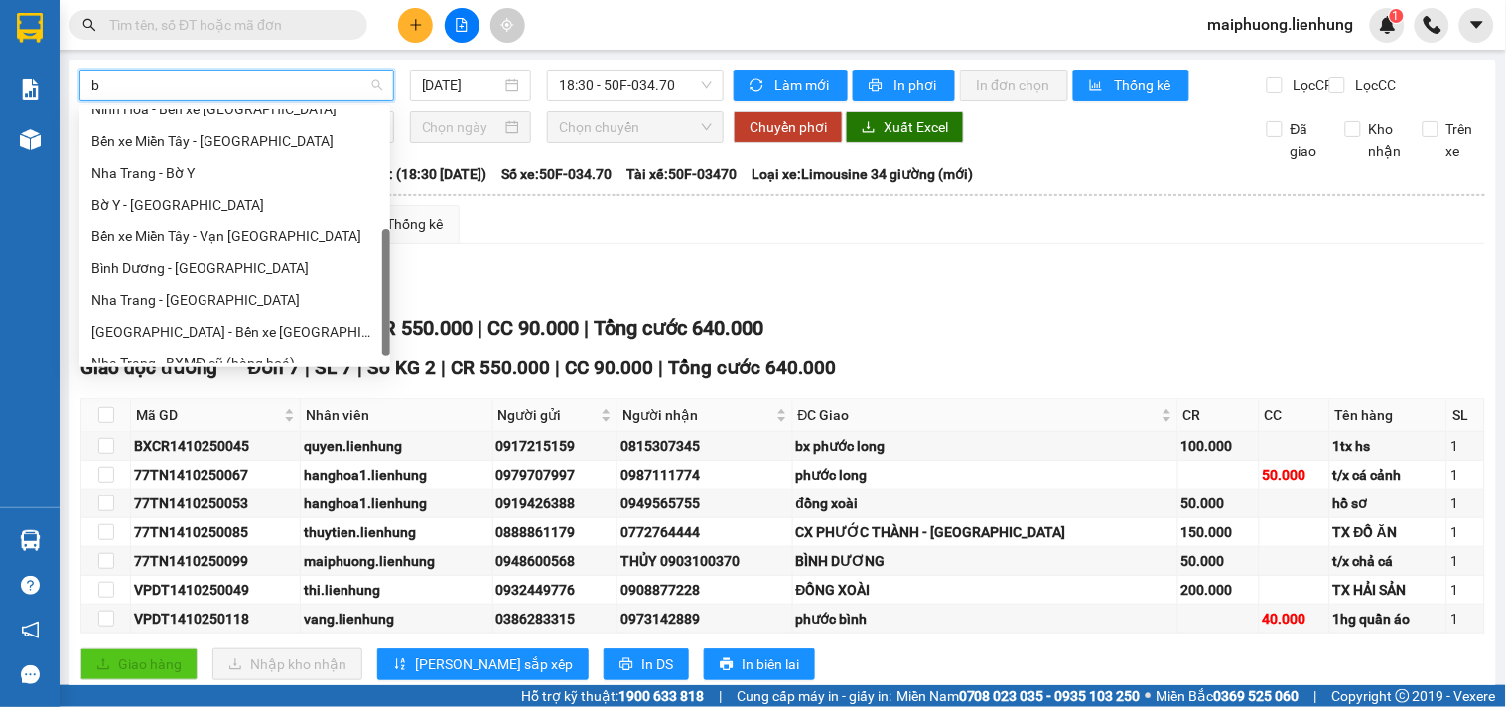
type input "bi"
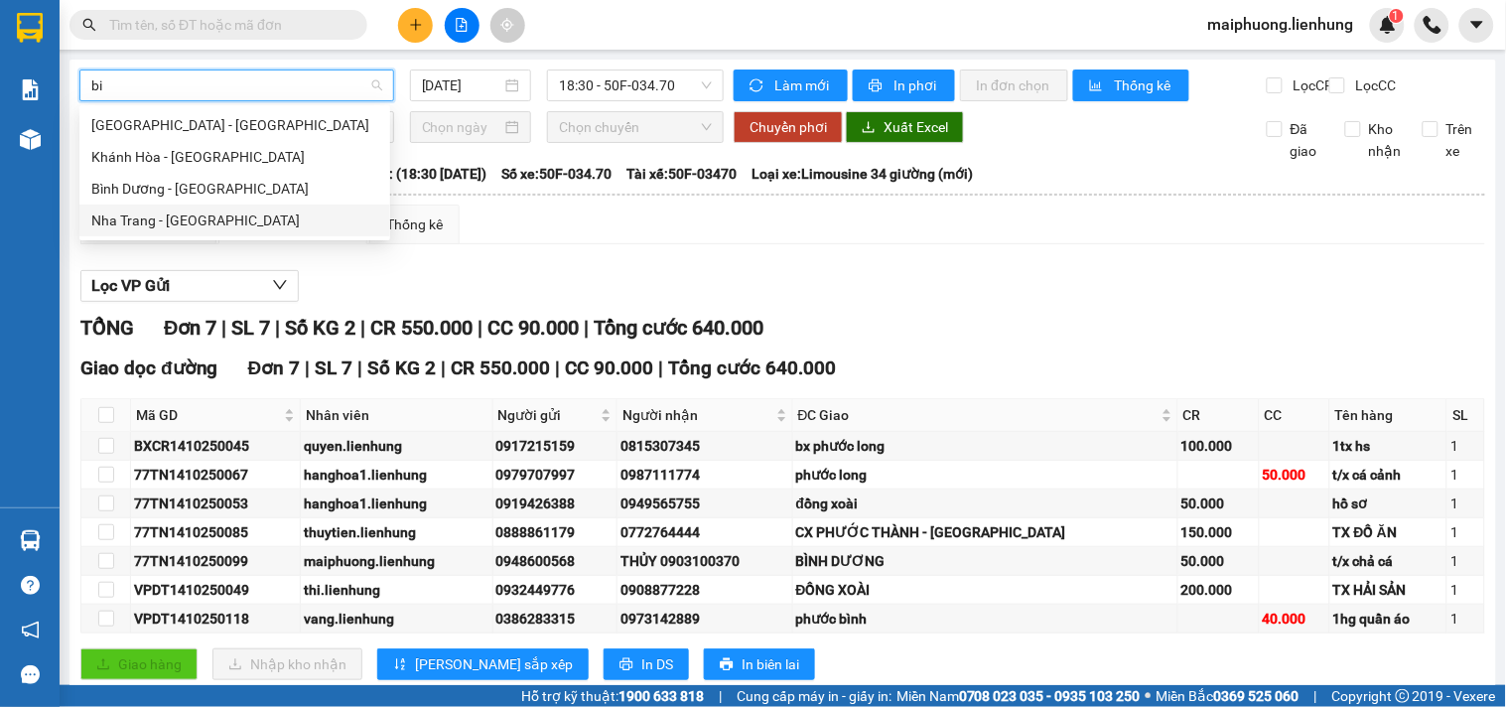
click at [228, 213] on div "Nha Trang - [GEOGRAPHIC_DATA]" at bounding box center [234, 220] width 287 height 22
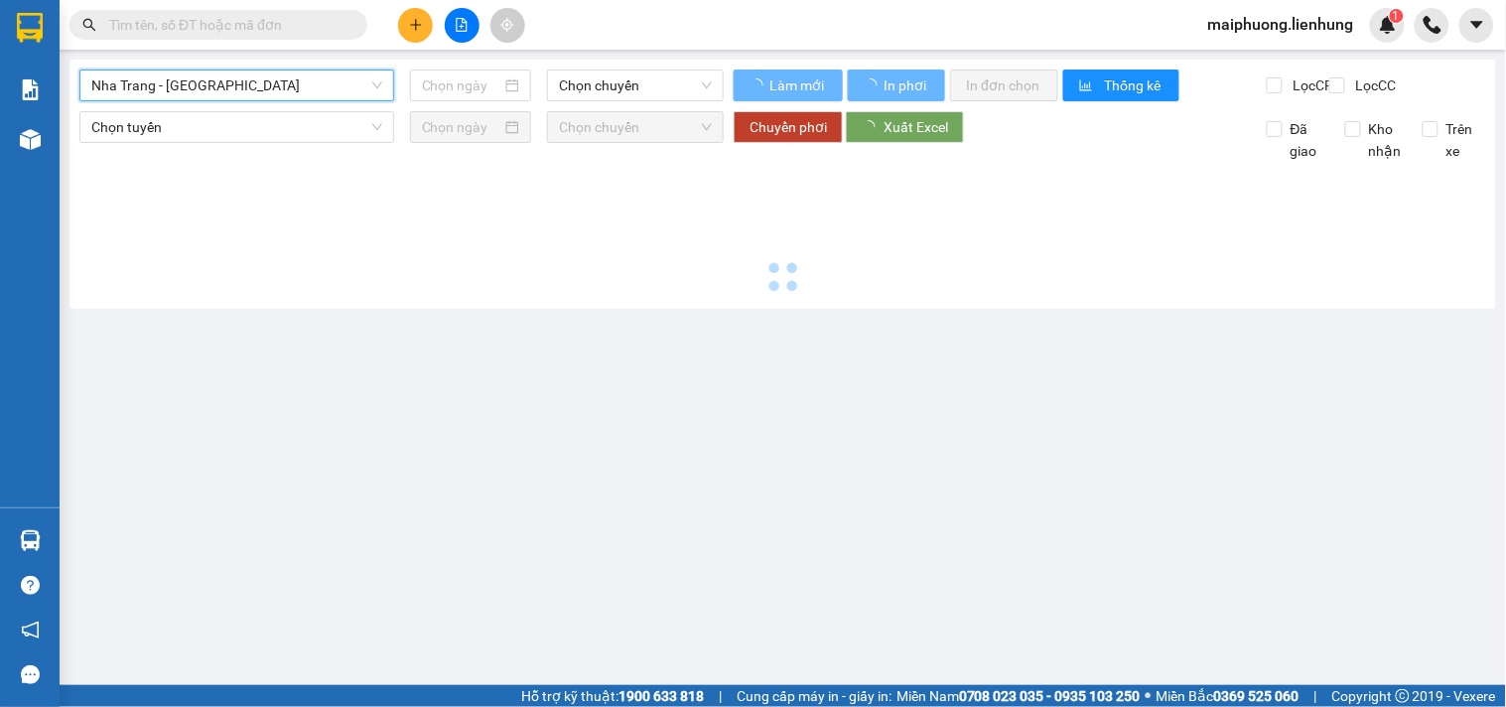
type input "[DATE]"
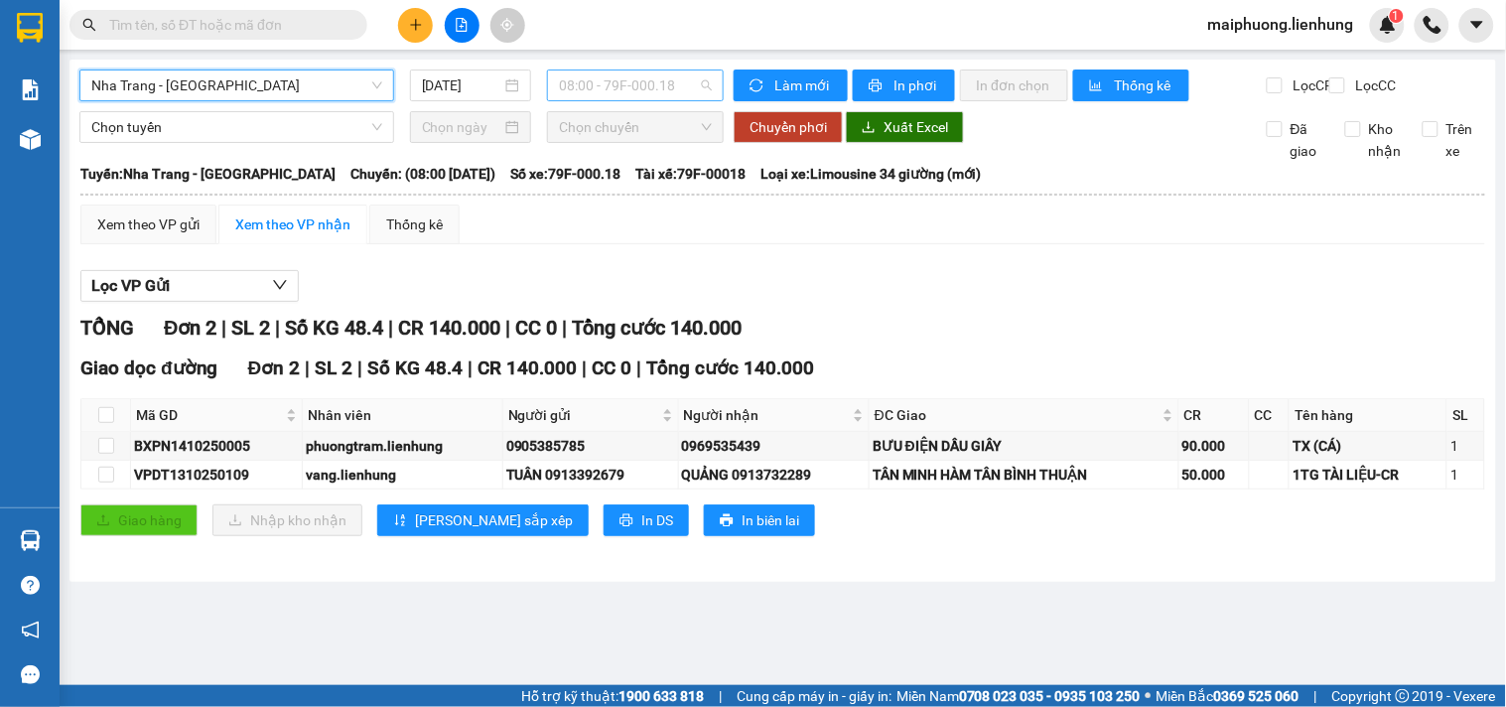
click at [629, 79] on span "08:00 - 79F-000.18" at bounding box center [635, 85] width 153 height 30
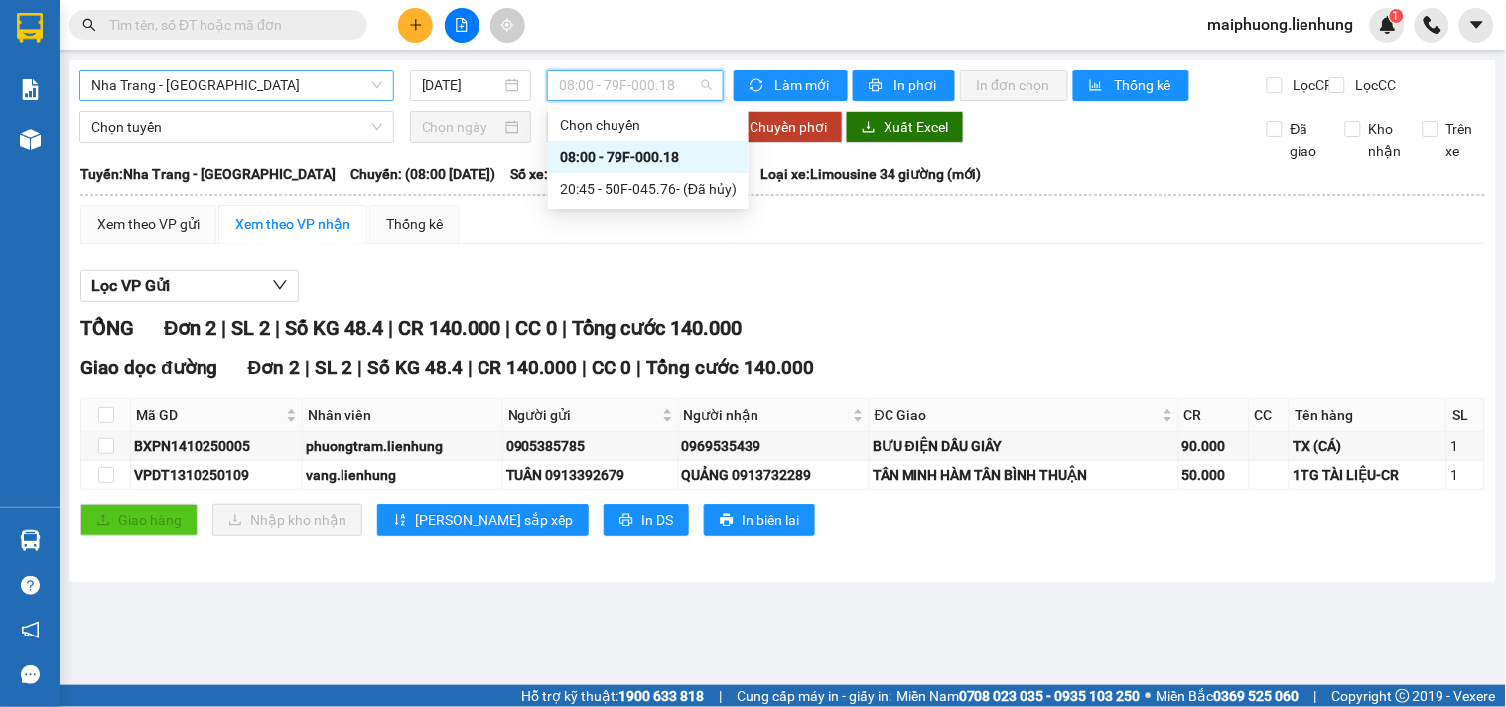
click at [230, 100] on div "Nha Trang - [GEOGRAPHIC_DATA]" at bounding box center [236, 85] width 315 height 32
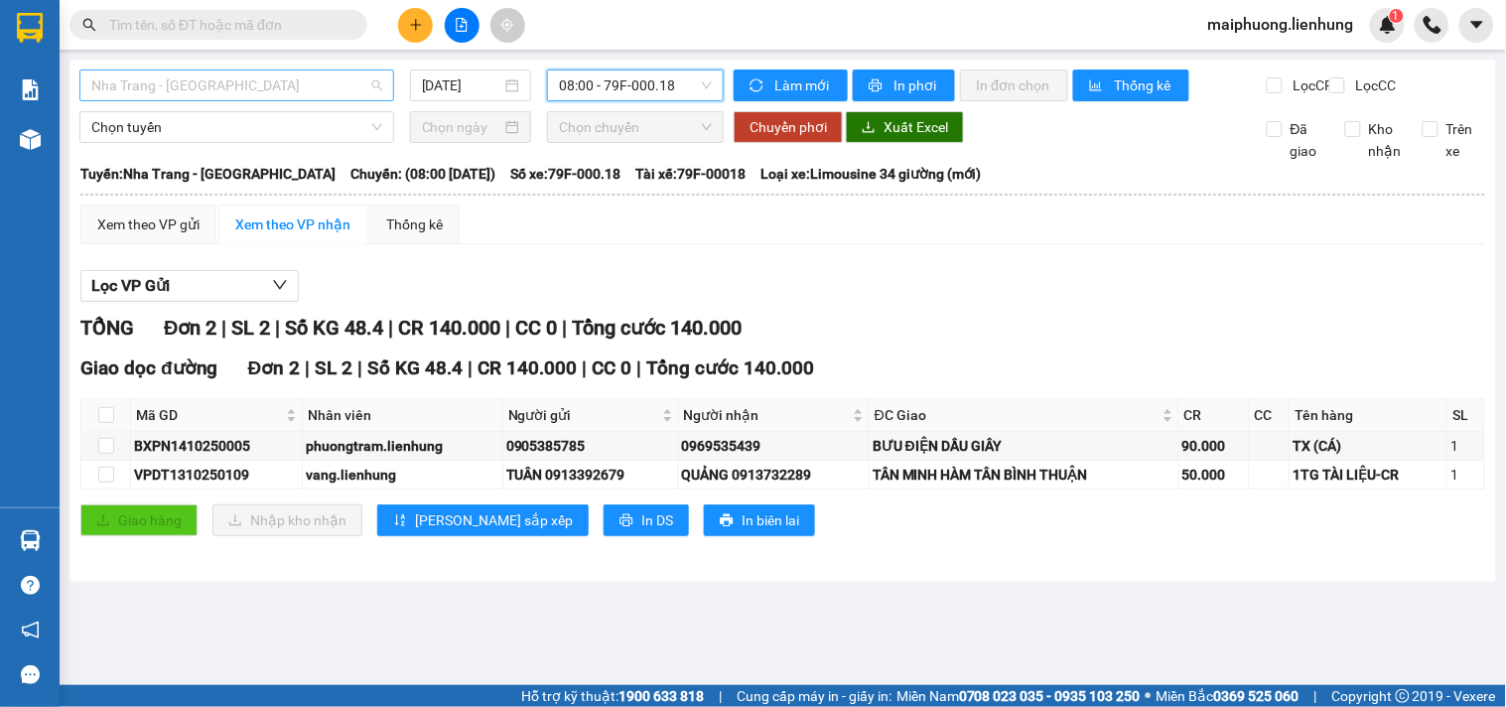
scroll to position [977, 0]
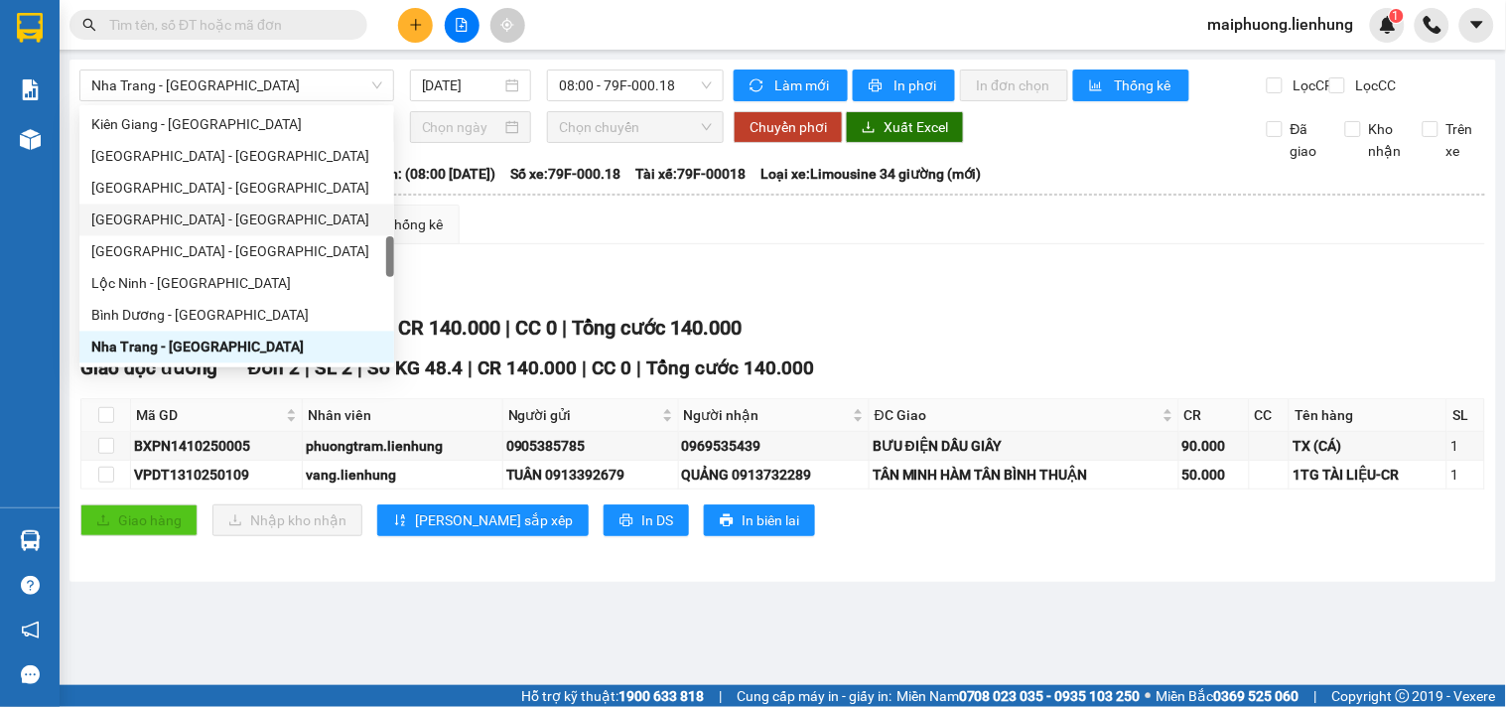
click at [1026, 268] on div "Xem theo VP gửi Xem theo VP nhận Thống kê Lọc VP Gửi TỔNG Đơn 2 | SL 2 | Số KG…" at bounding box center [782, 383] width 1405 height 356
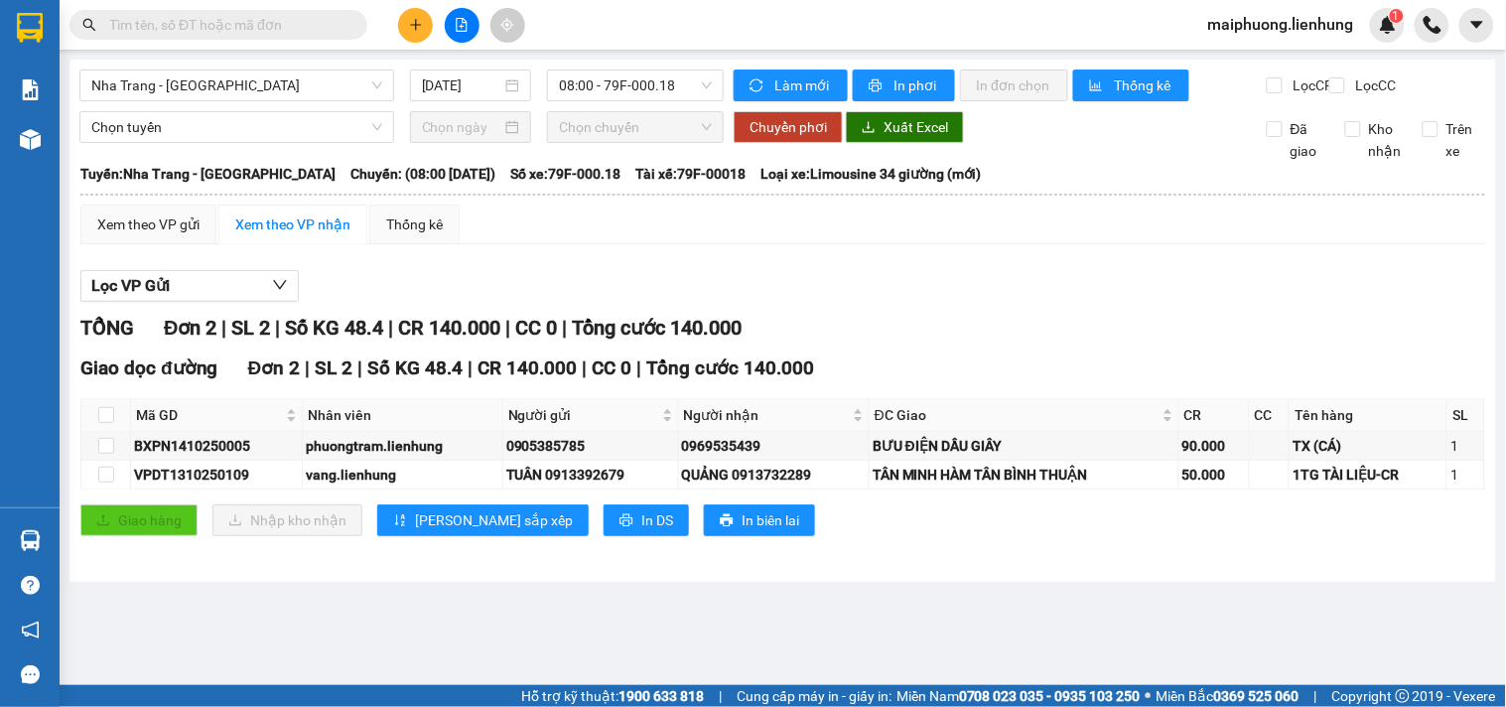
click at [1169, 273] on div "Xem theo VP gửi Xem theo VP nhận Thống kê Lọc VP Gửi TỔNG Đơn 2 | SL 2 | Số KG…" at bounding box center [782, 383] width 1405 height 356
click at [272, 89] on span "Nha Trang - [GEOGRAPHIC_DATA]" at bounding box center [236, 85] width 291 height 30
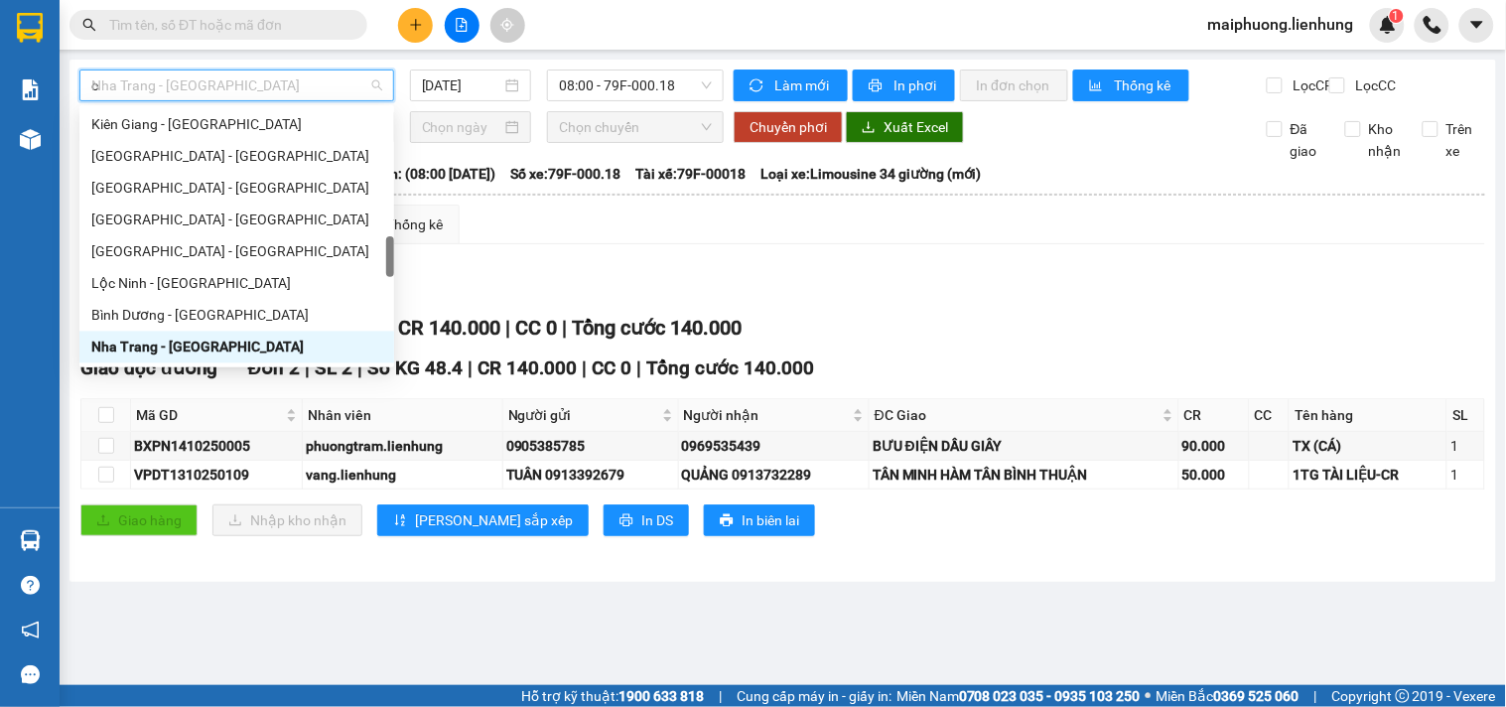
type input "ca"
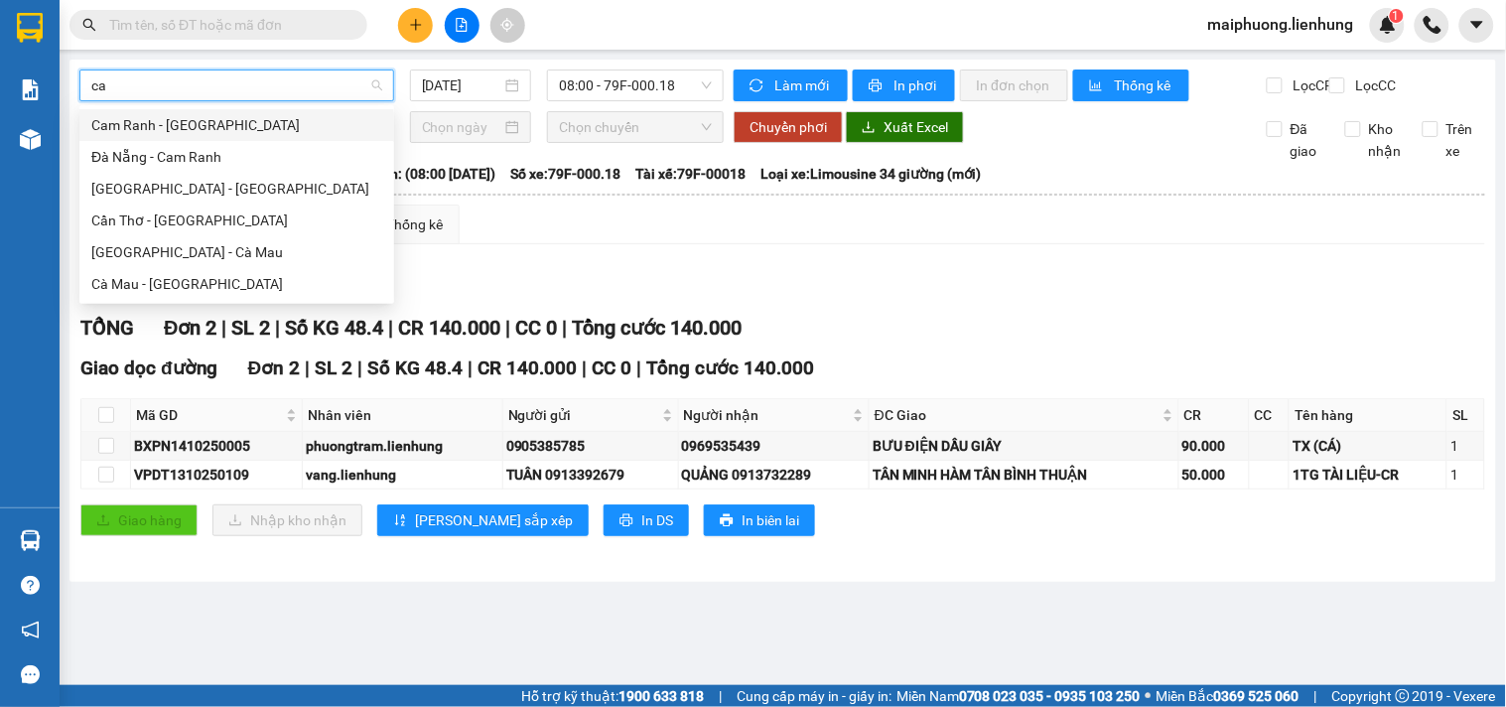
click at [260, 127] on div "Cam Ranh - [GEOGRAPHIC_DATA]" at bounding box center [236, 125] width 291 height 22
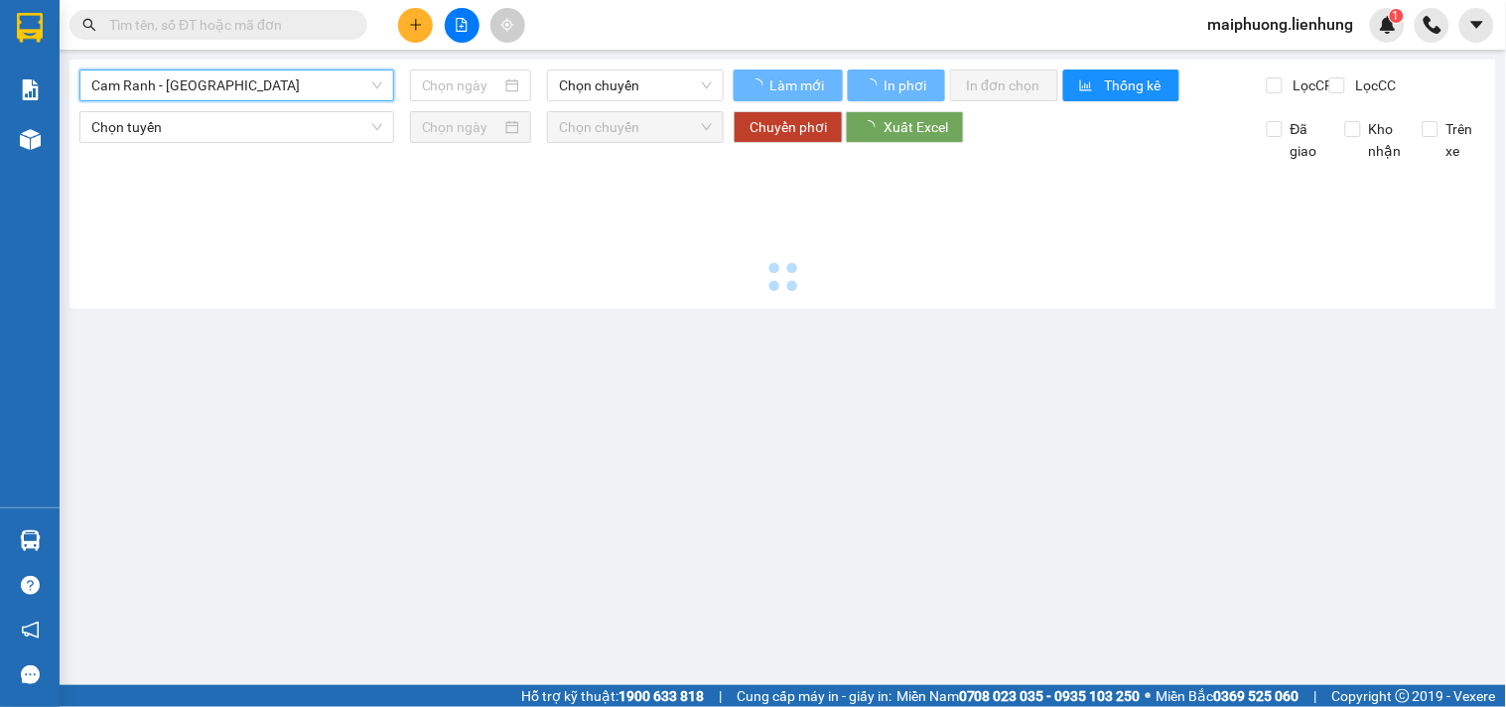
type input "[DATE]"
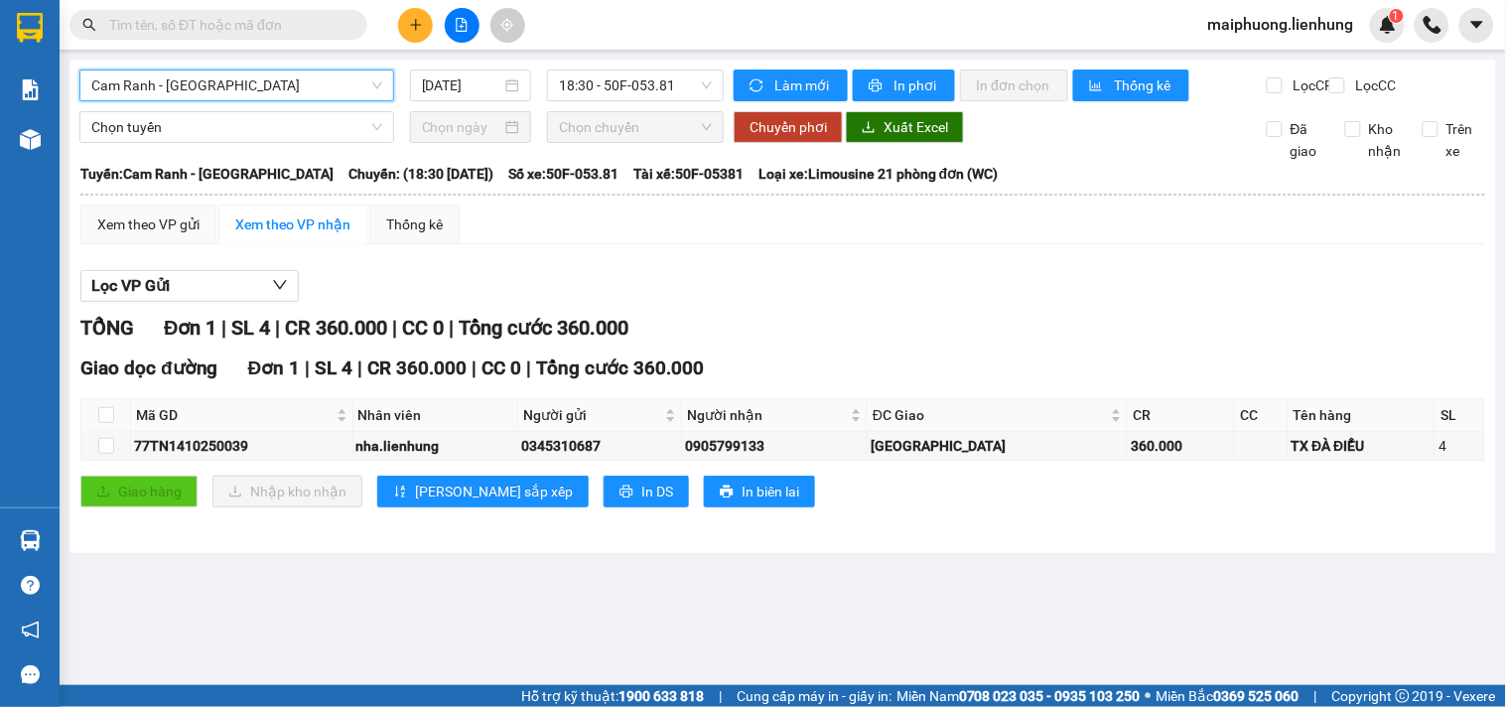
click at [616, 68] on div "Cam Ranh - [GEOGRAPHIC_DATA] Cam Ranh - [GEOGRAPHIC_DATA] [DATE] 18:30 - 50F-05…" at bounding box center [782, 306] width 1427 height 493
drag, startPoint x: 609, startPoint y: 80, endPoint x: 616, endPoint y: 92, distance: 13.8
click at [608, 80] on span "18:30 - 50F-053.81" at bounding box center [635, 85] width 153 height 30
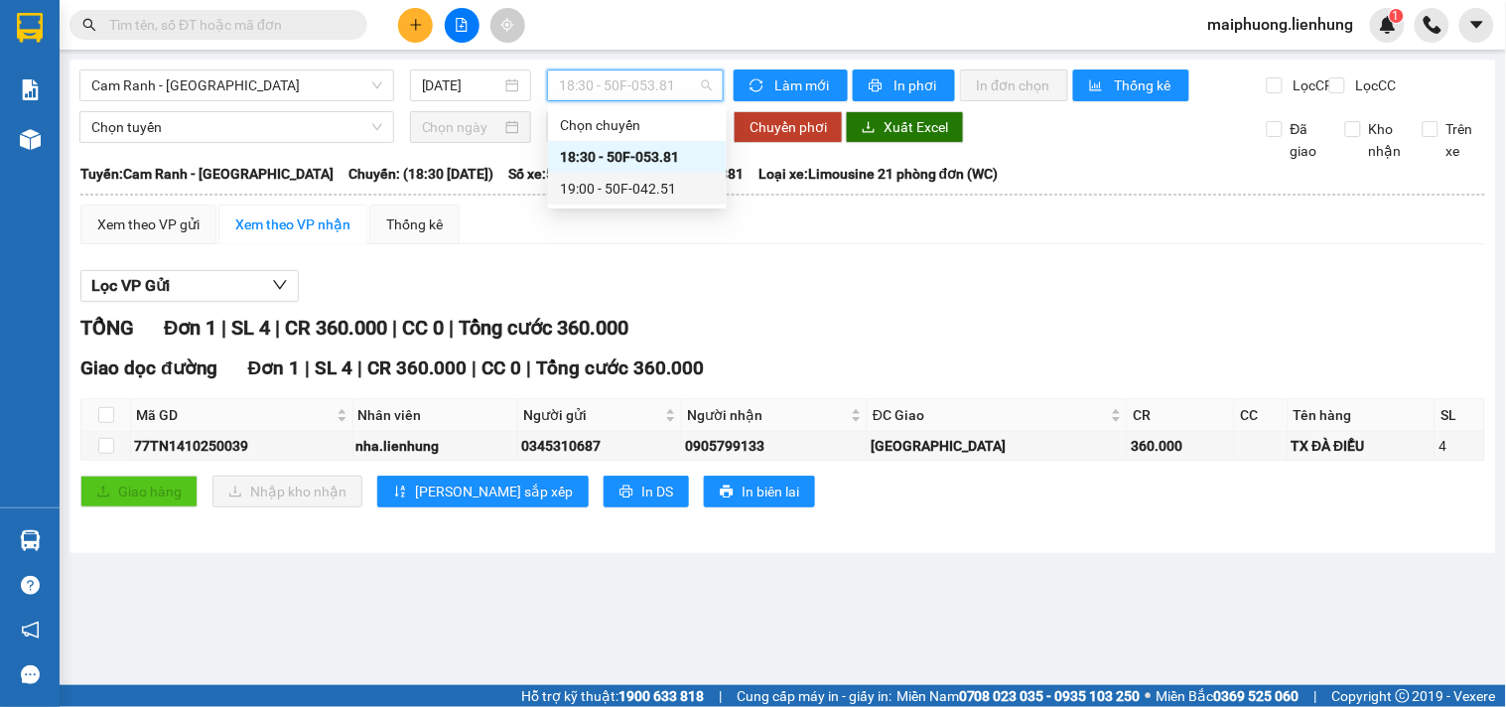
click at [596, 176] on div "19:00 - 50F-042.51" at bounding box center [637, 189] width 179 height 32
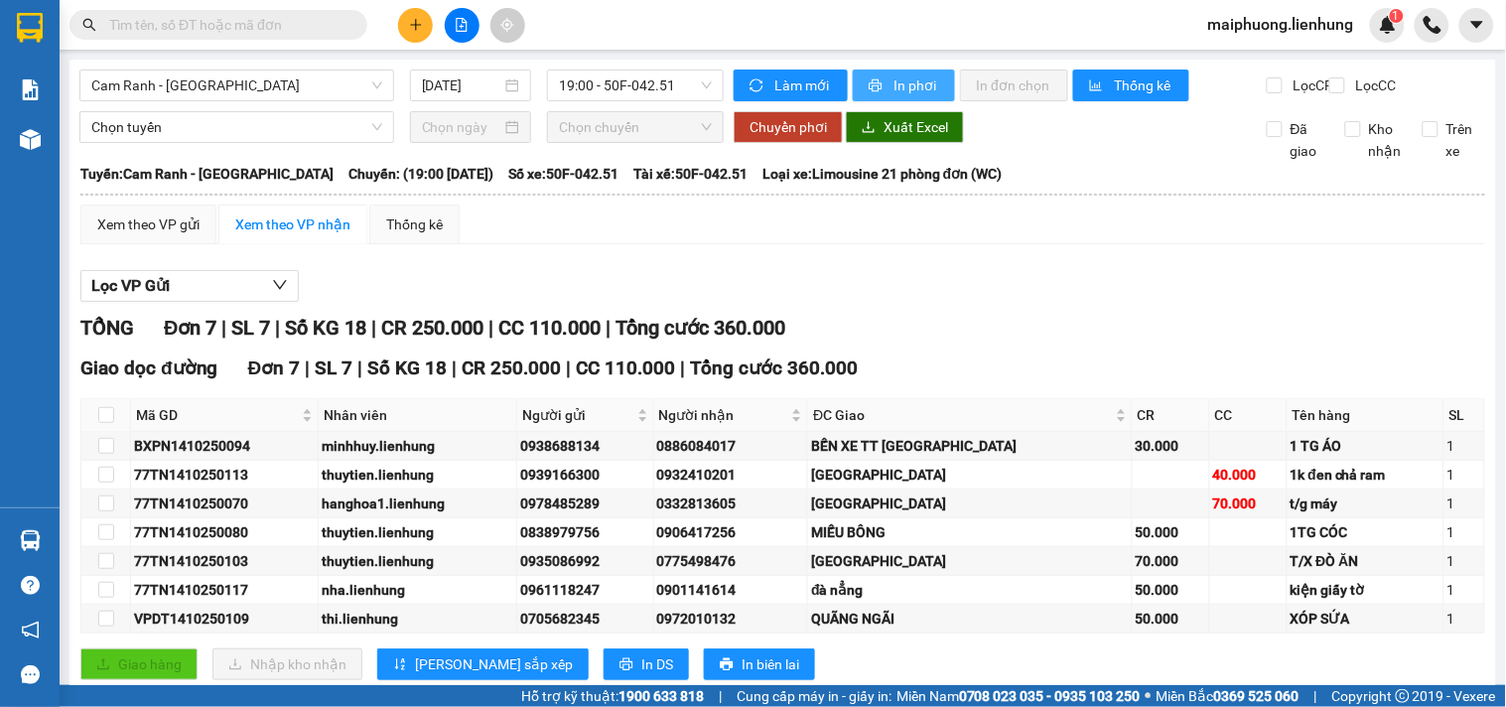
click at [897, 96] on button "In phơi" at bounding box center [904, 85] width 102 height 32
